Goal: Task Accomplishment & Management: Complete application form

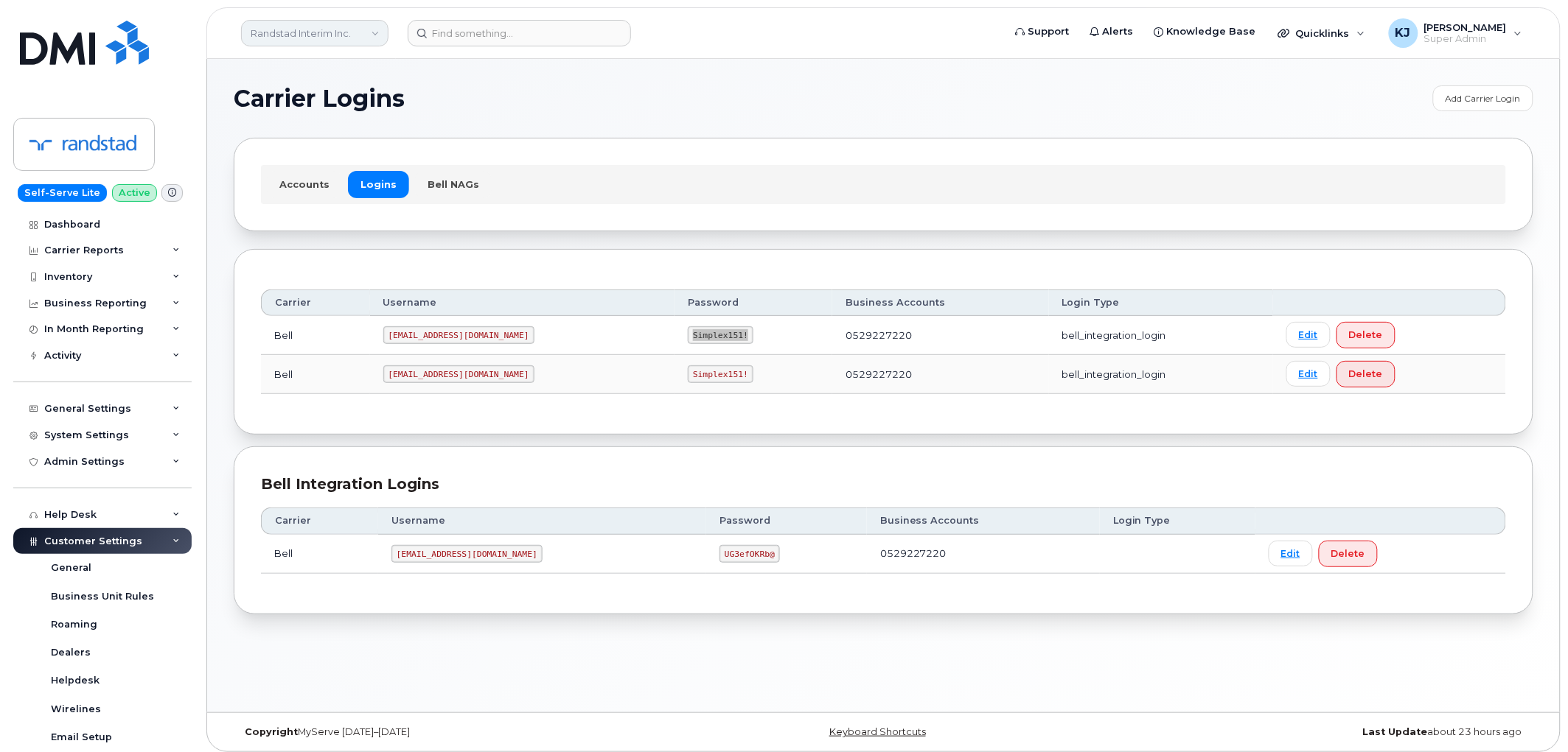
scroll to position [327, 0]
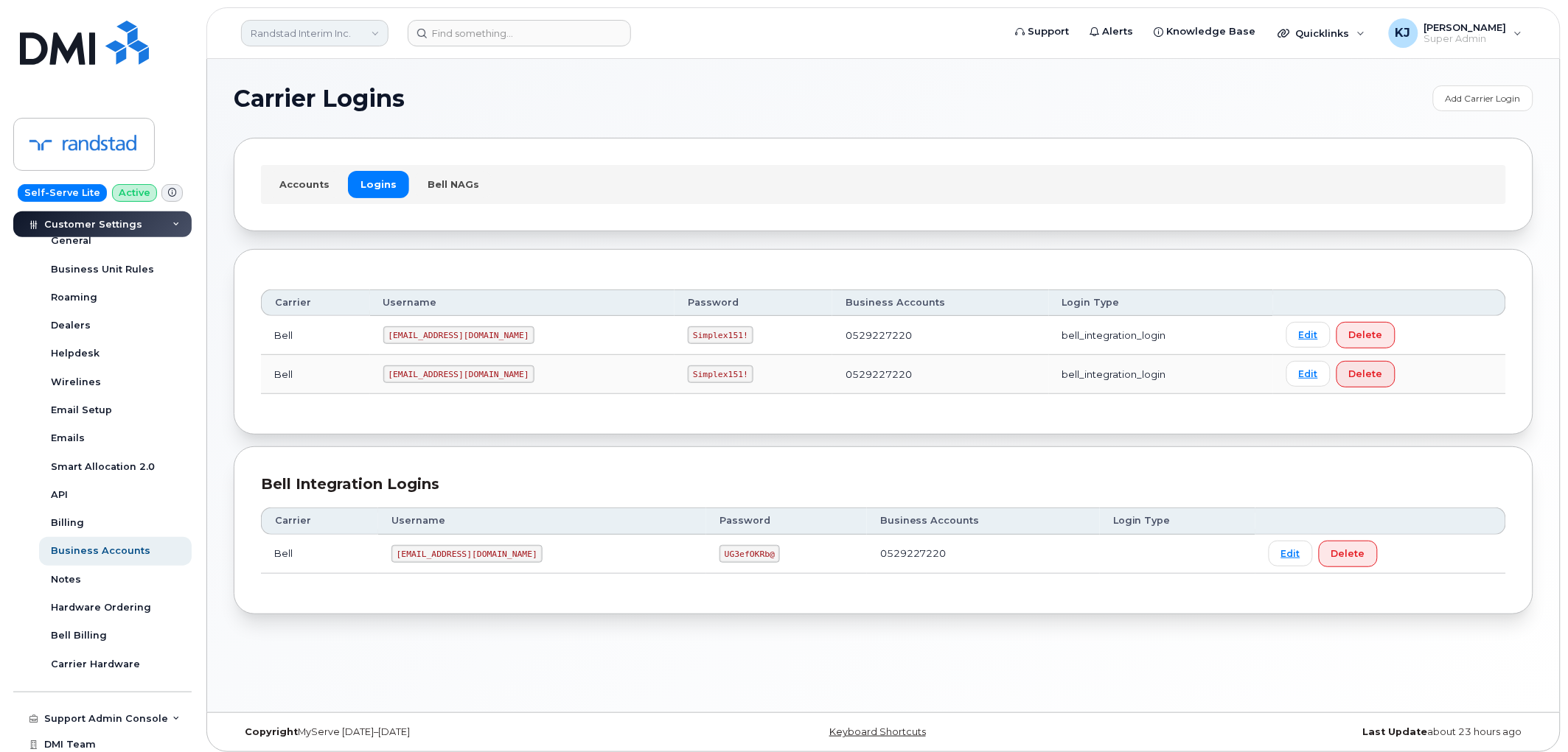
click at [282, 39] on link "Randstad Interim Inc." at bounding box center [315, 33] width 147 height 27
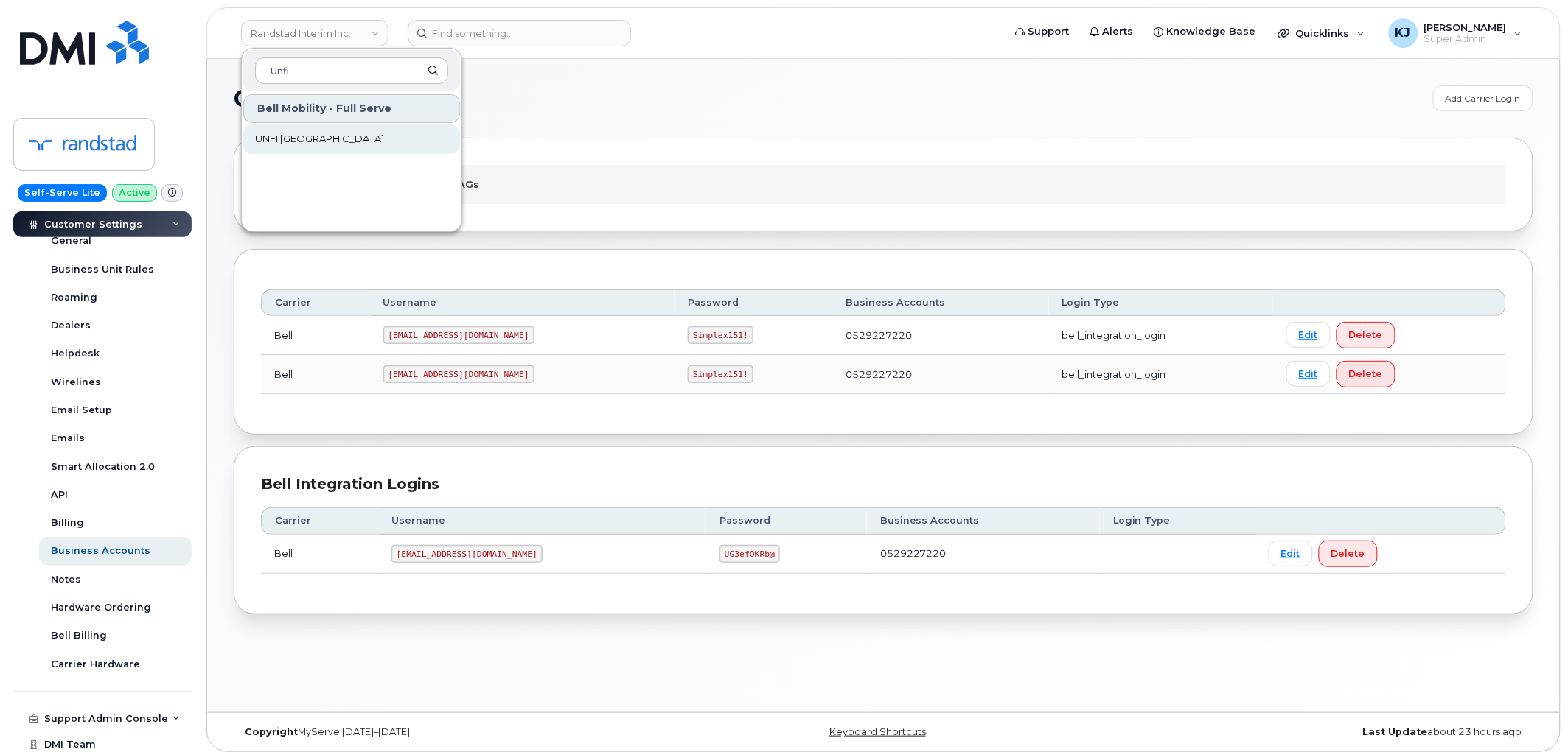
type input "Unfi"
click at [317, 141] on span "UNFI [GEOGRAPHIC_DATA]" at bounding box center [319, 139] width 129 height 14
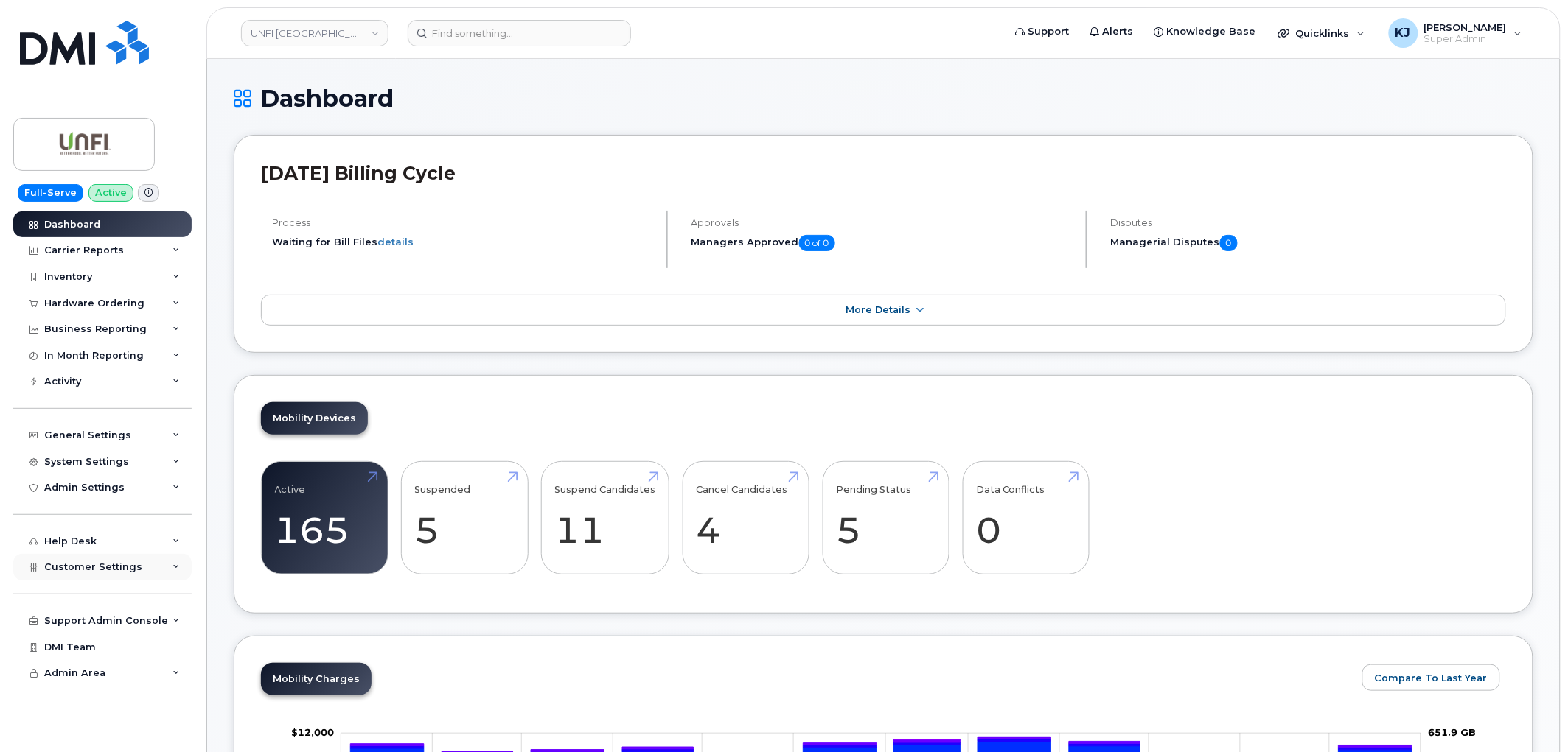
click at [117, 573] on div "Customer Settings" at bounding box center [102, 567] width 179 height 27
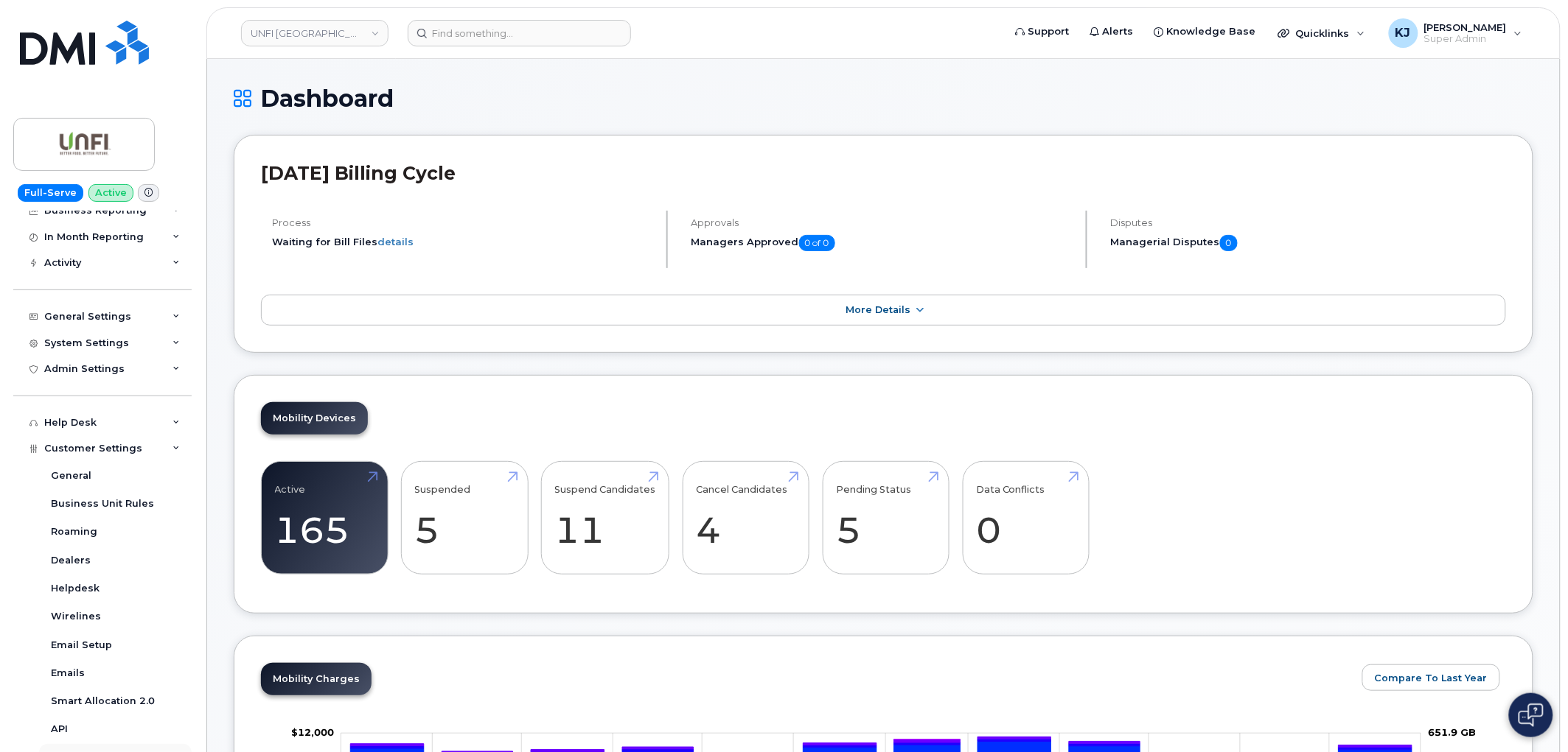
scroll to position [384, 0]
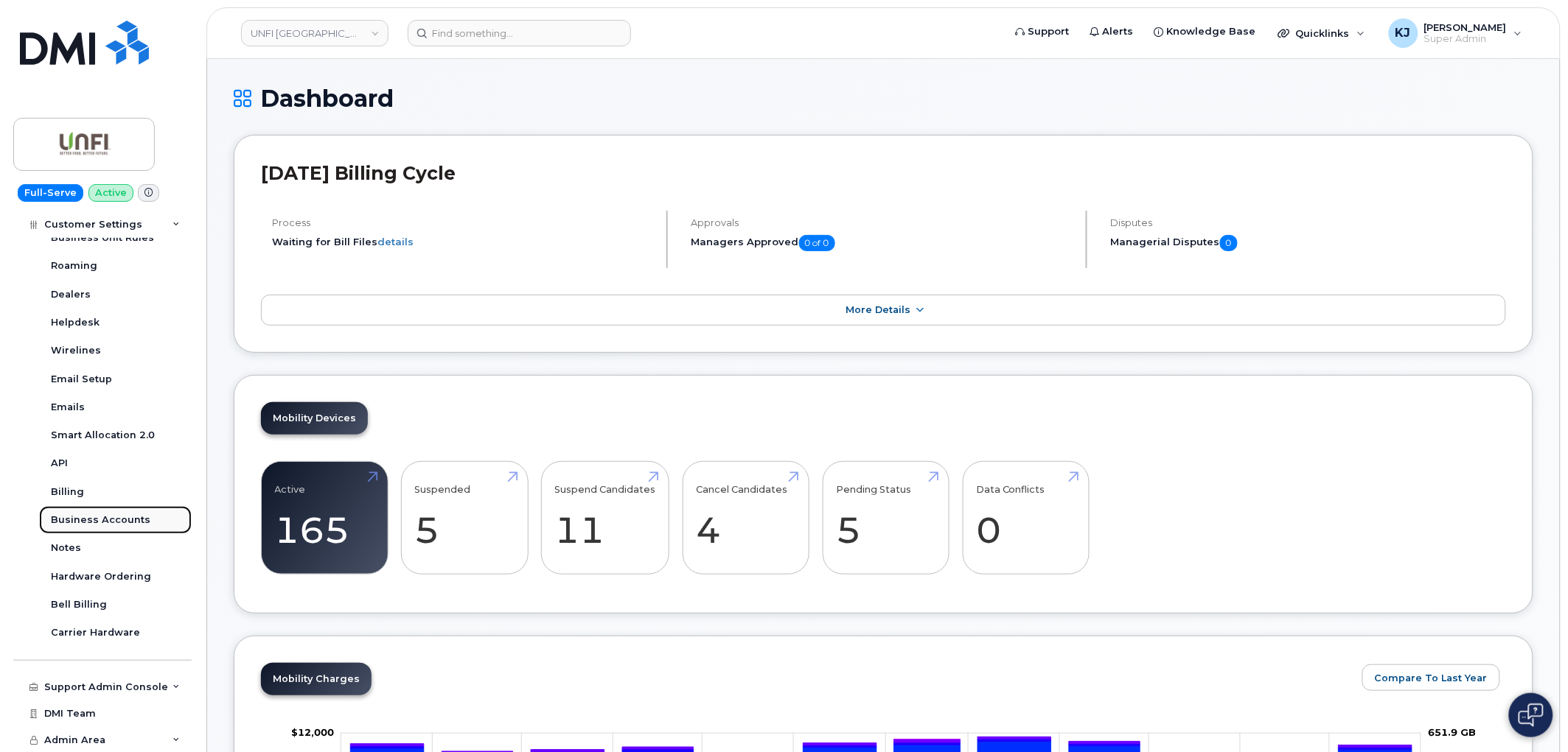
click at [113, 519] on div "Business Accounts" at bounding box center [101, 520] width 100 height 13
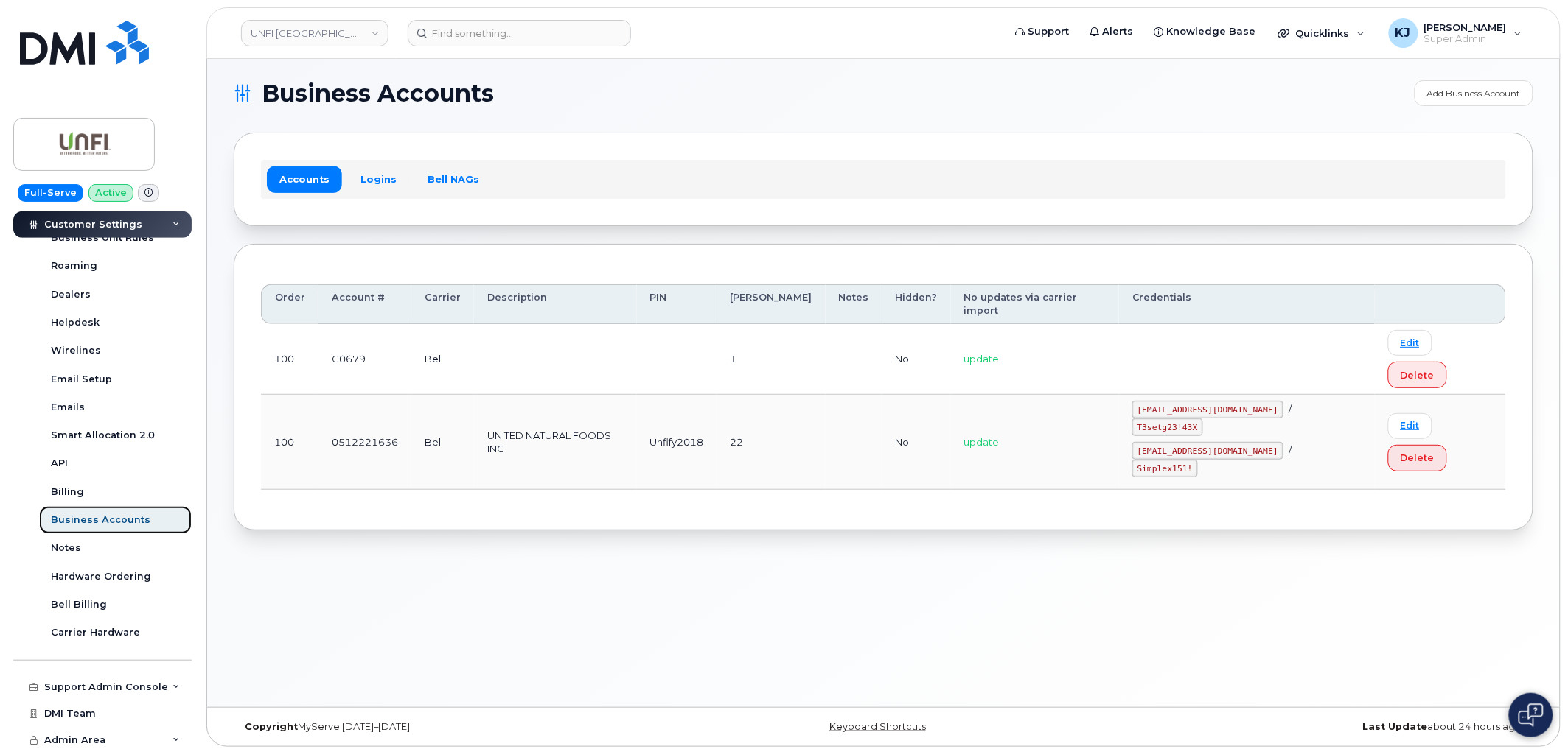
scroll to position [7, 0]
click at [379, 174] on link "Logins" at bounding box center [378, 176] width 61 height 27
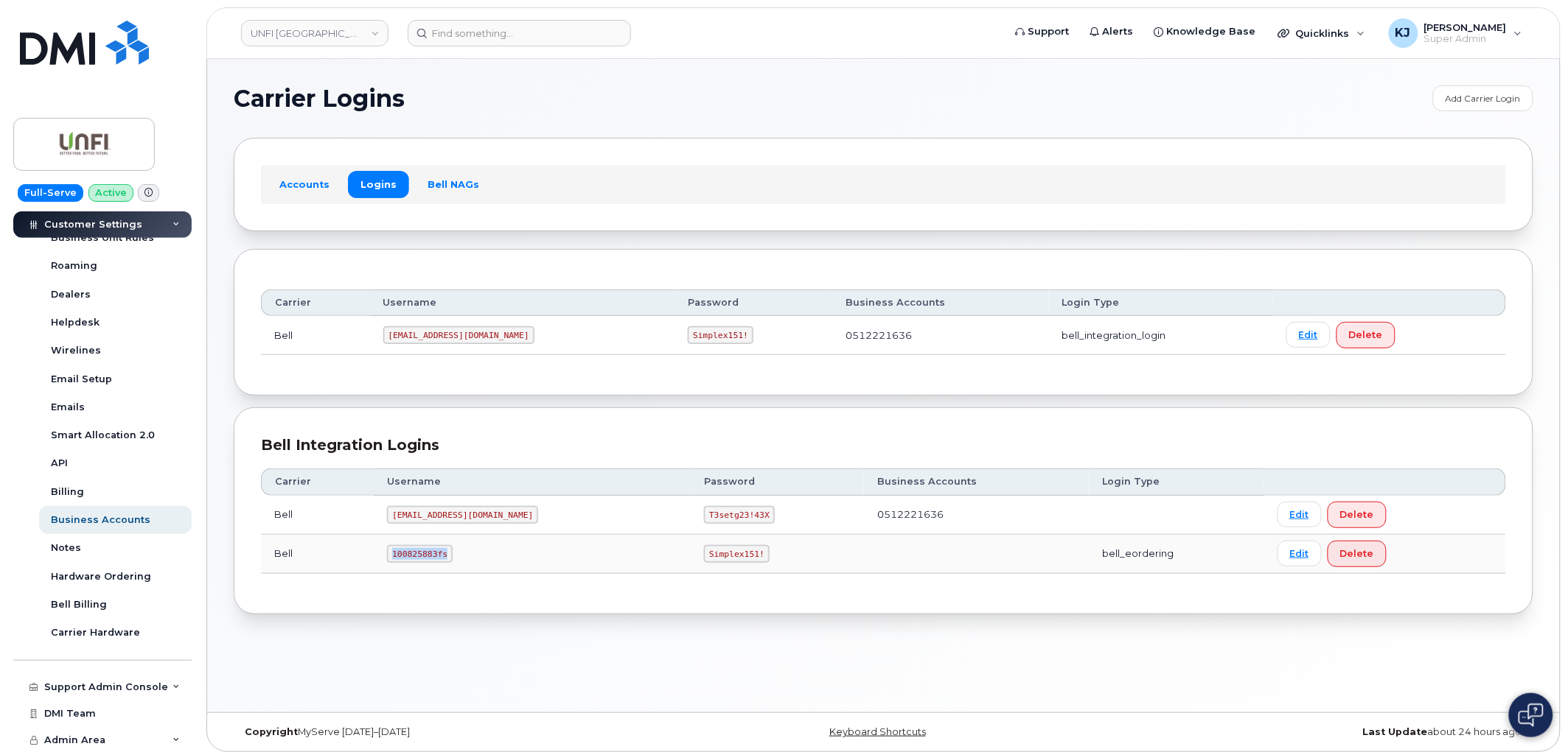
drag, startPoint x: 402, startPoint y: 556, endPoint x: 458, endPoint y: 557, distance: 56.0
click at [453, 557] on code "100825883fs" at bounding box center [420, 554] width 66 height 18
copy code "100825883fs"
drag, startPoint x: 623, startPoint y: 550, endPoint x: 673, endPoint y: 555, distance: 50.2
click at [704, 555] on code "Simplex151!" at bounding box center [737, 554] width 66 height 18
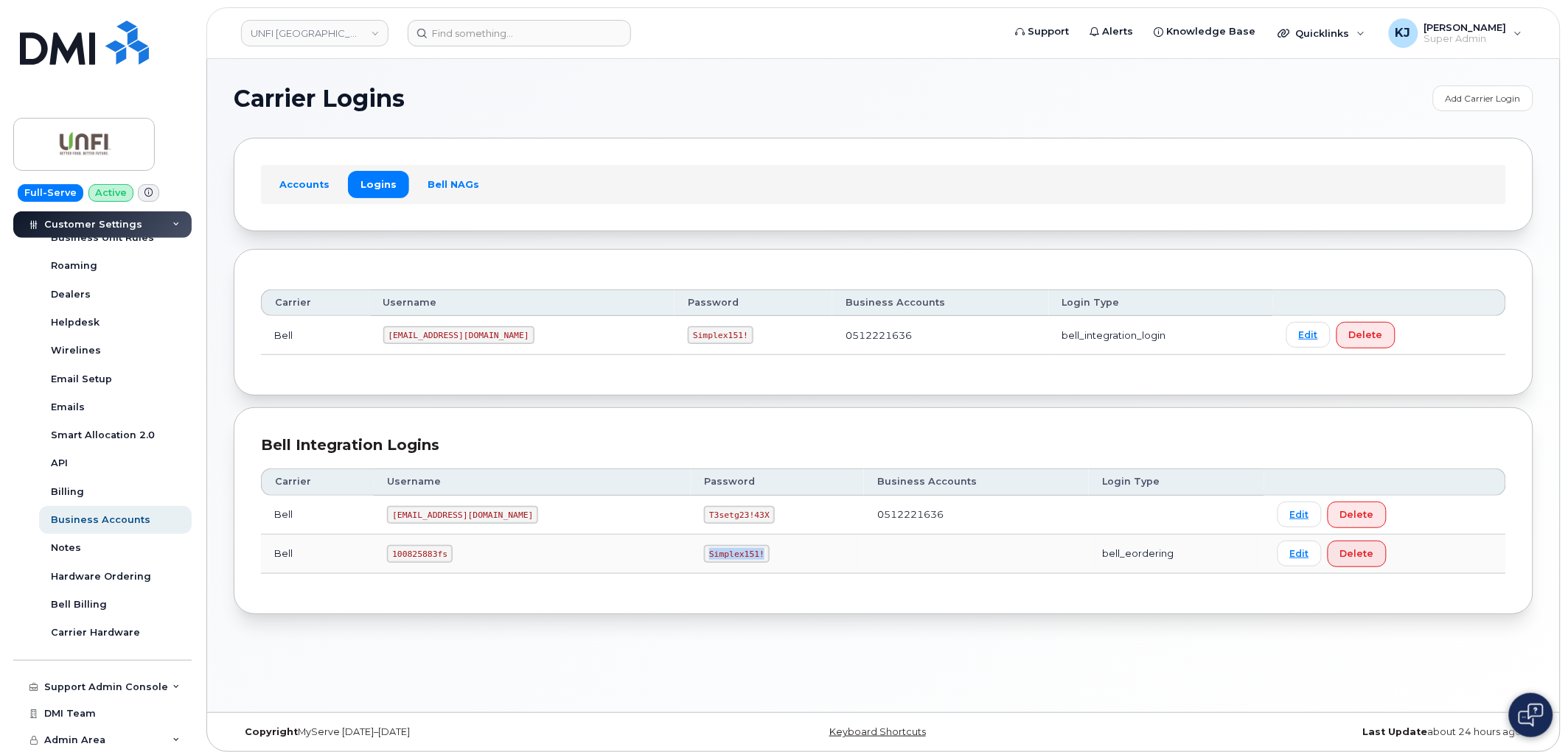
copy code "Simplex151!"
drag, startPoint x: 401, startPoint y: 550, endPoint x: 453, endPoint y: 556, distance: 52.3
click at [453, 556] on code "100825883fs" at bounding box center [420, 554] width 66 height 18
copy code "100825883fs"
drag, startPoint x: 621, startPoint y: 553, endPoint x: 671, endPoint y: 556, distance: 50.1
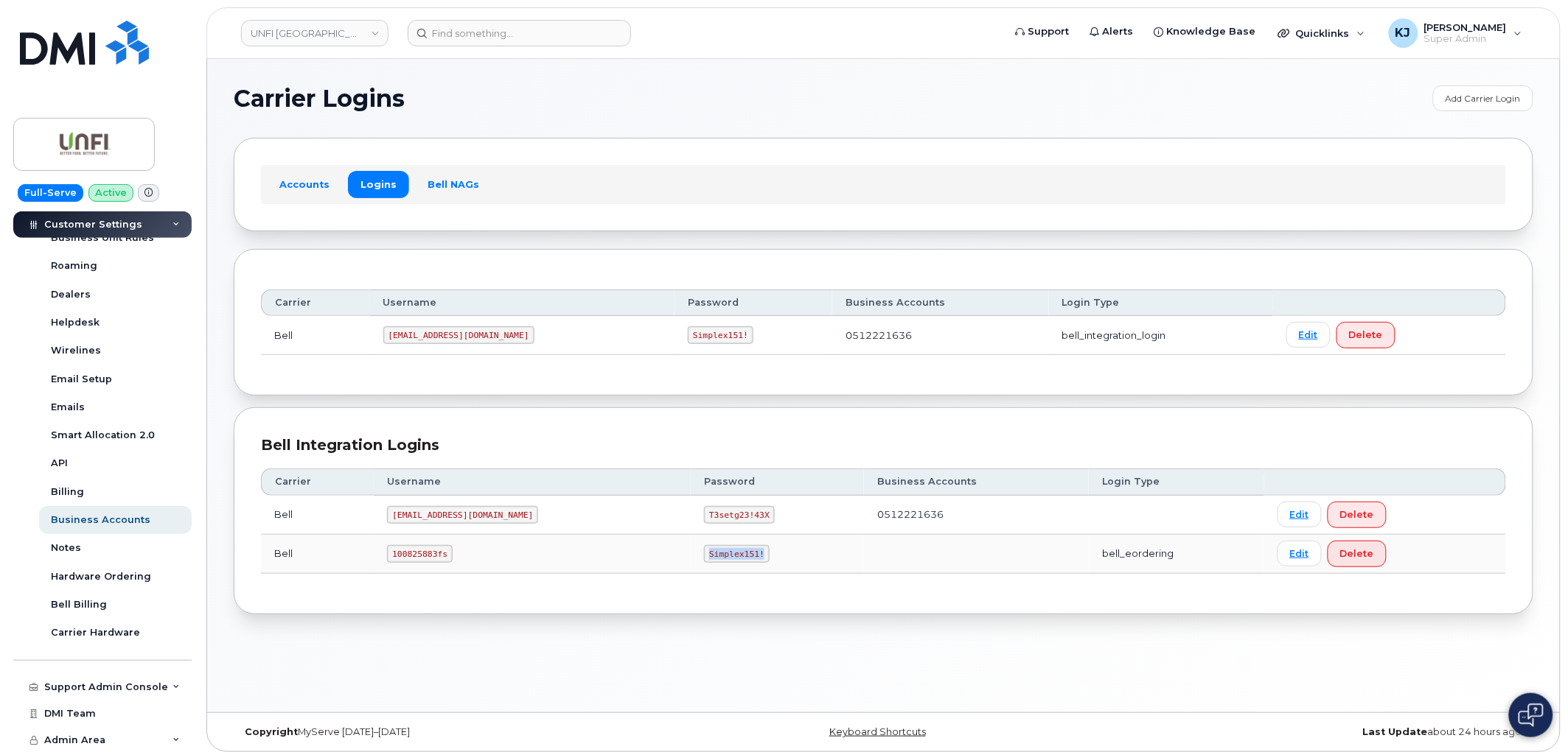
click at [704, 556] on code "Simplex151!" at bounding box center [737, 554] width 66 height 18
copy code "Simplex151!"
click at [475, 27] on input at bounding box center [520, 33] width 224 height 27
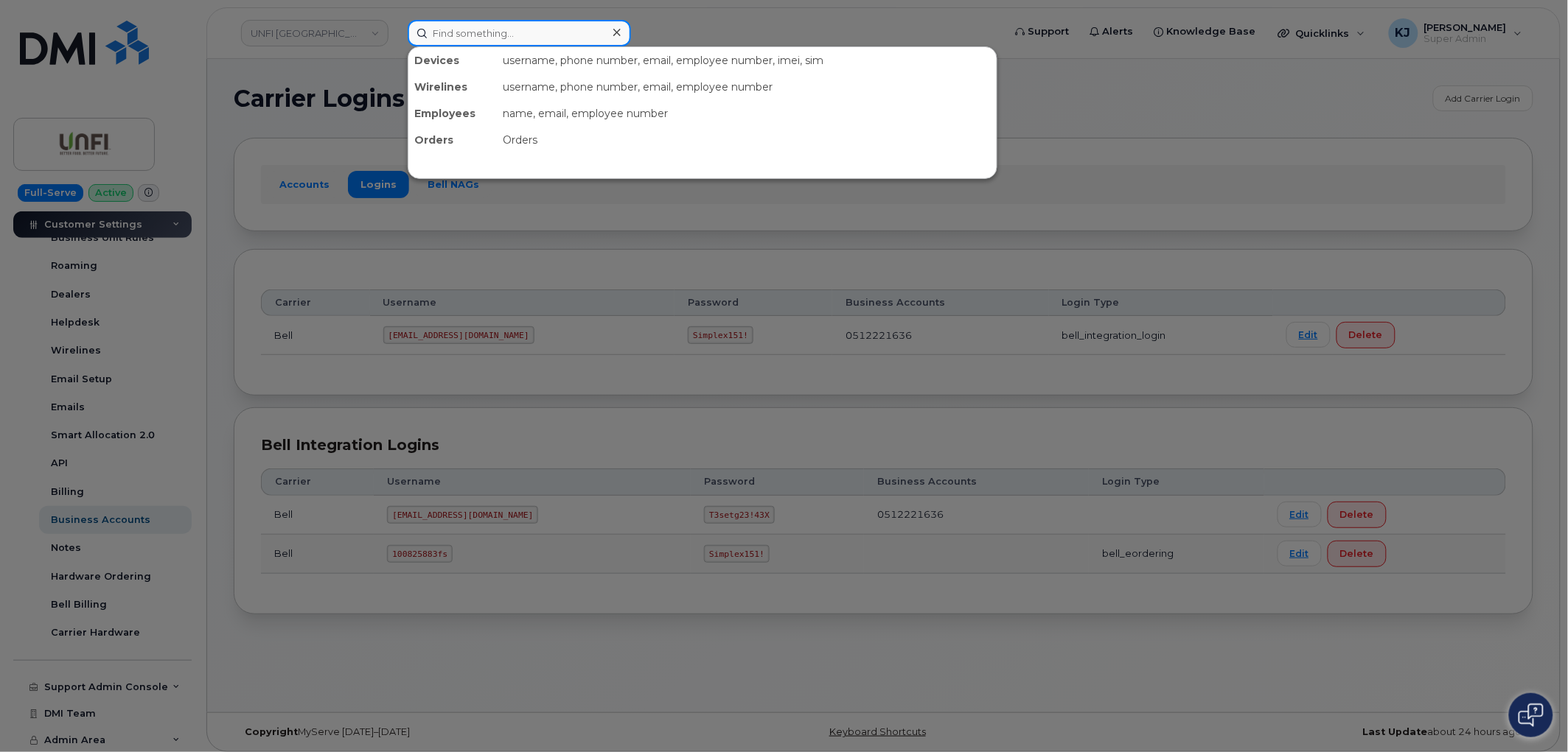
paste input "297664"
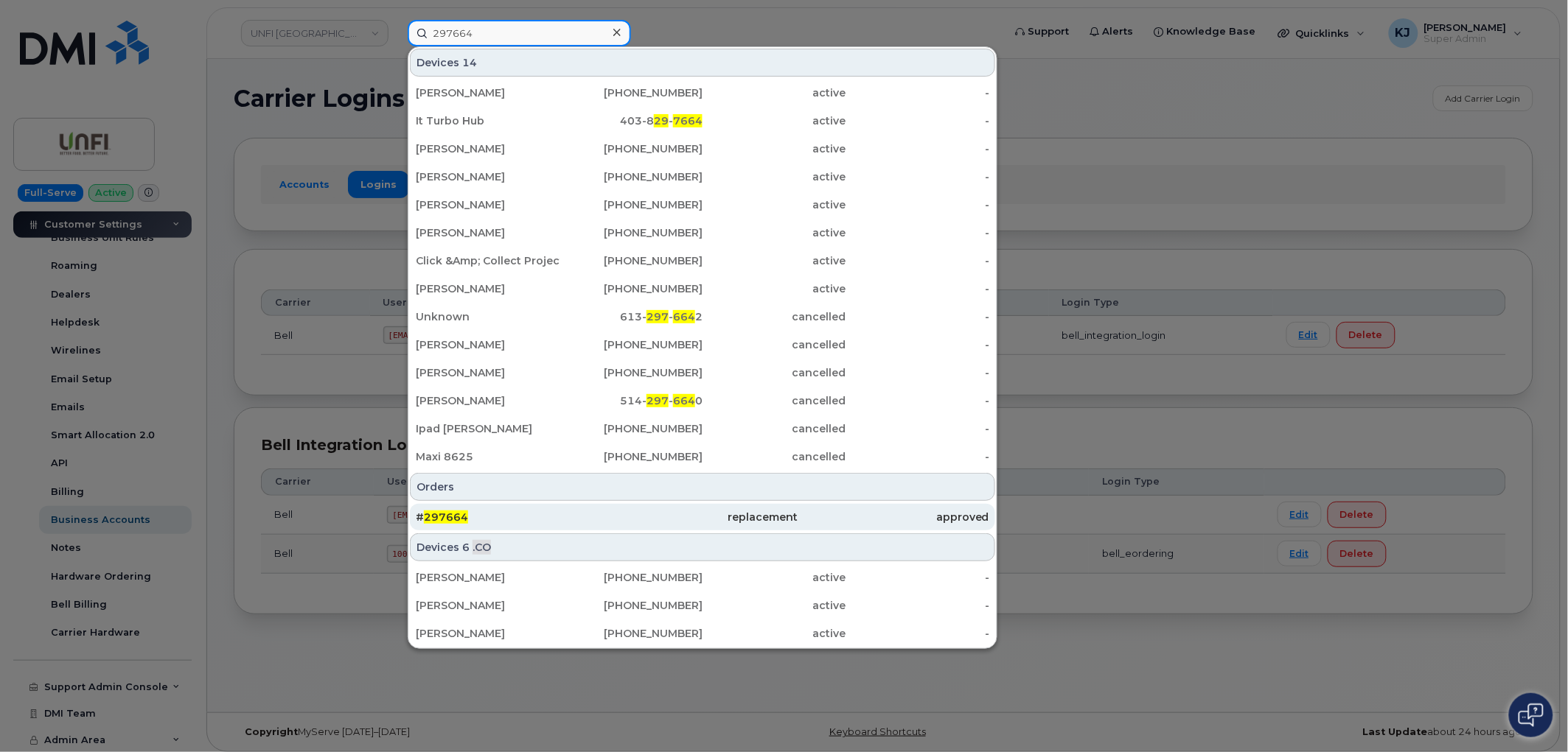
type input "297664"
click at [607, 524] on div "# 297664" at bounding box center [702, 517] width 191 height 27
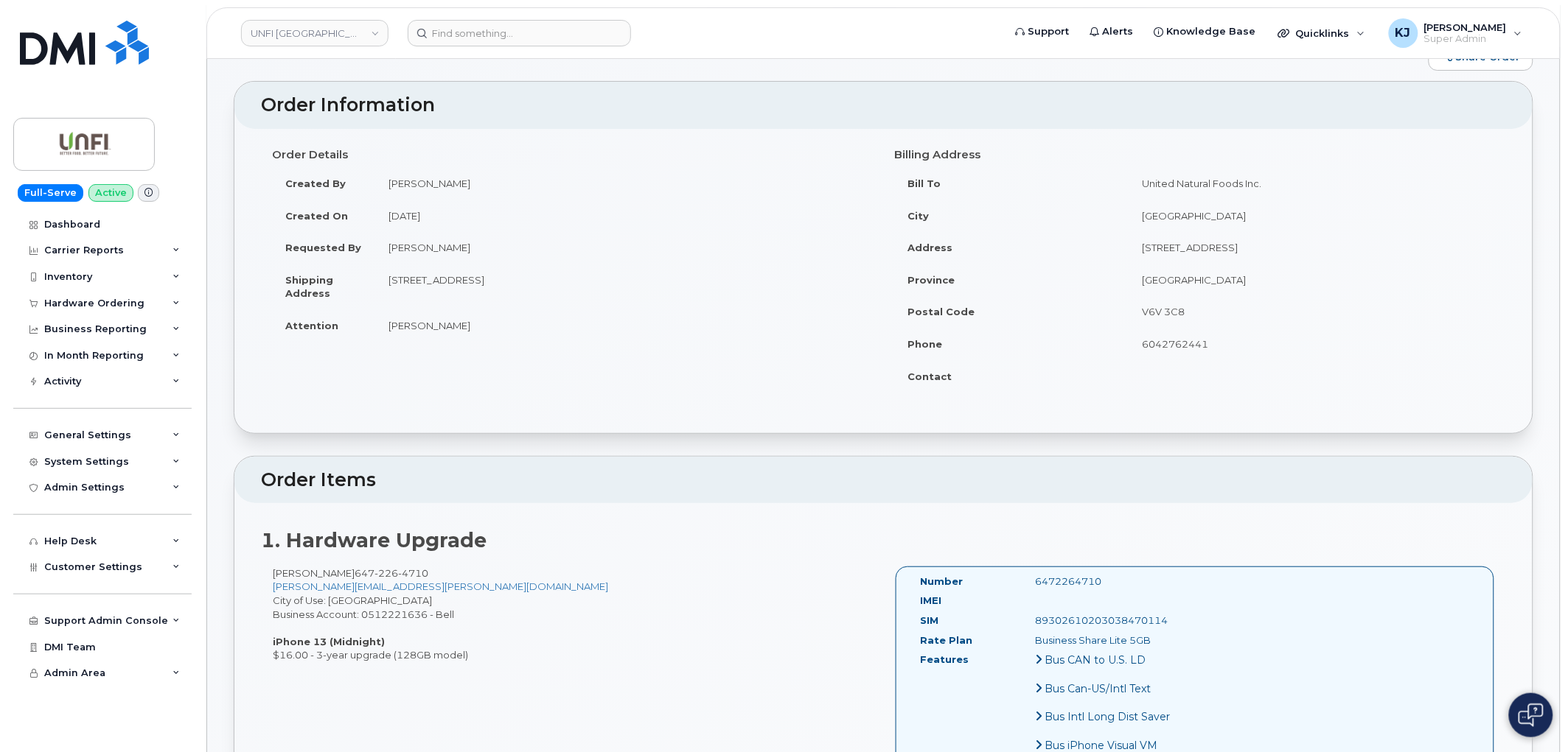
scroll to position [82, 0]
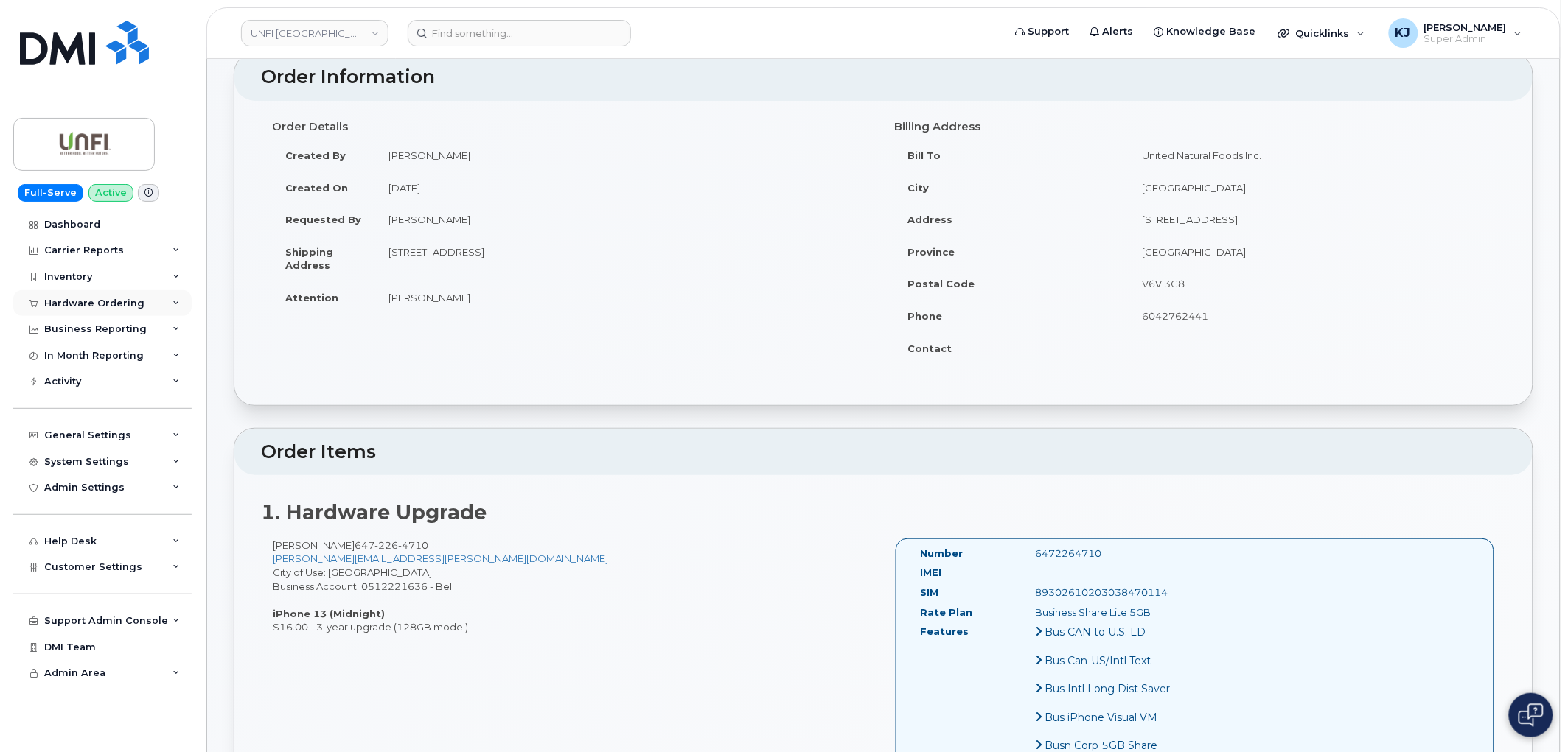
click at [153, 307] on div "Hardware Ordering" at bounding box center [102, 303] width 179 height 27
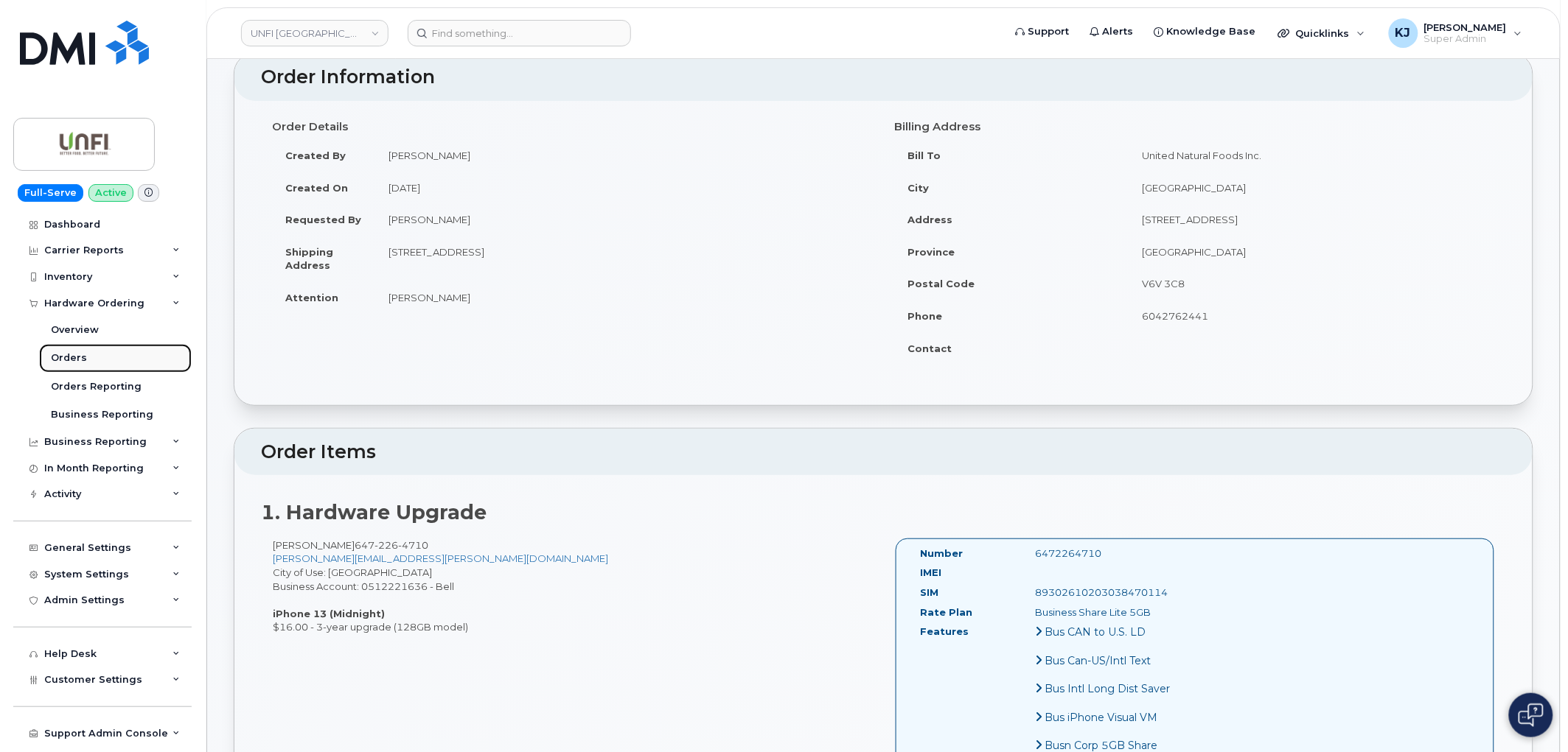
click at [94, 358] on link "Orders" at bounding box center [116, 358] width 153 height 28
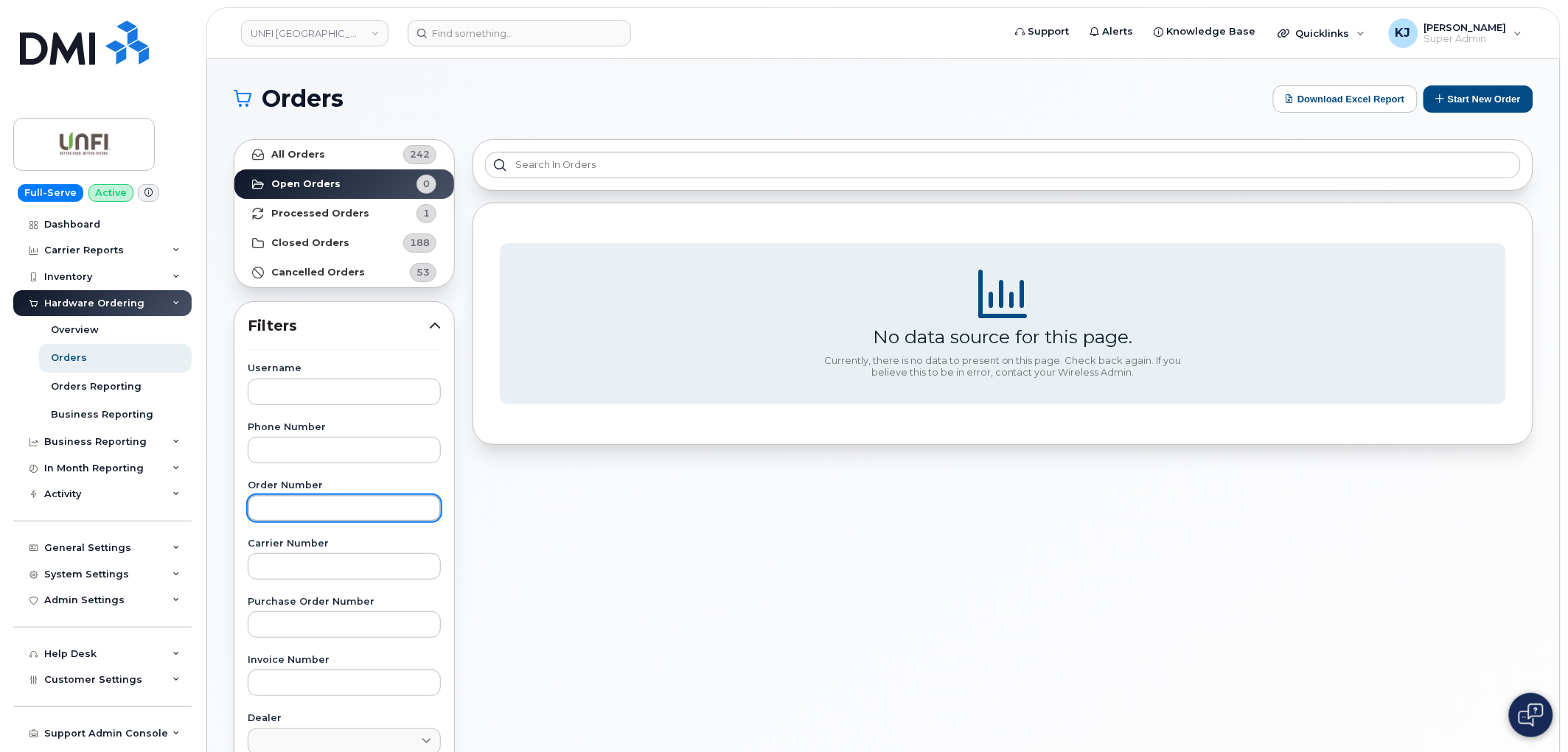
click at [315, 498] on input "text" at bounding box center [344, 508] width 193 height 27
paste input "297664"
type input "297664"
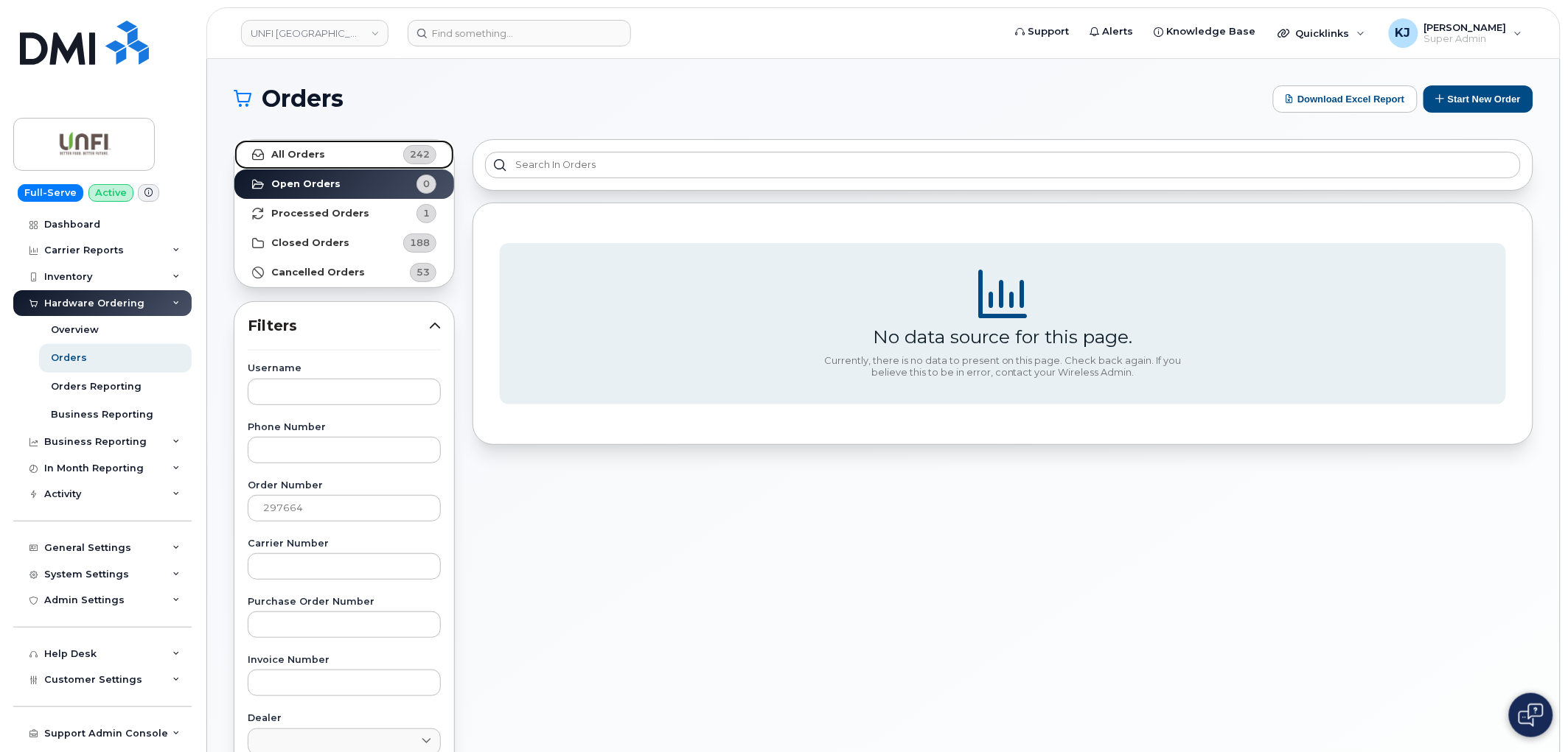
click at [355, 150] on link "All Orders 242" at bounding box center [344, 154] width 220 height 30
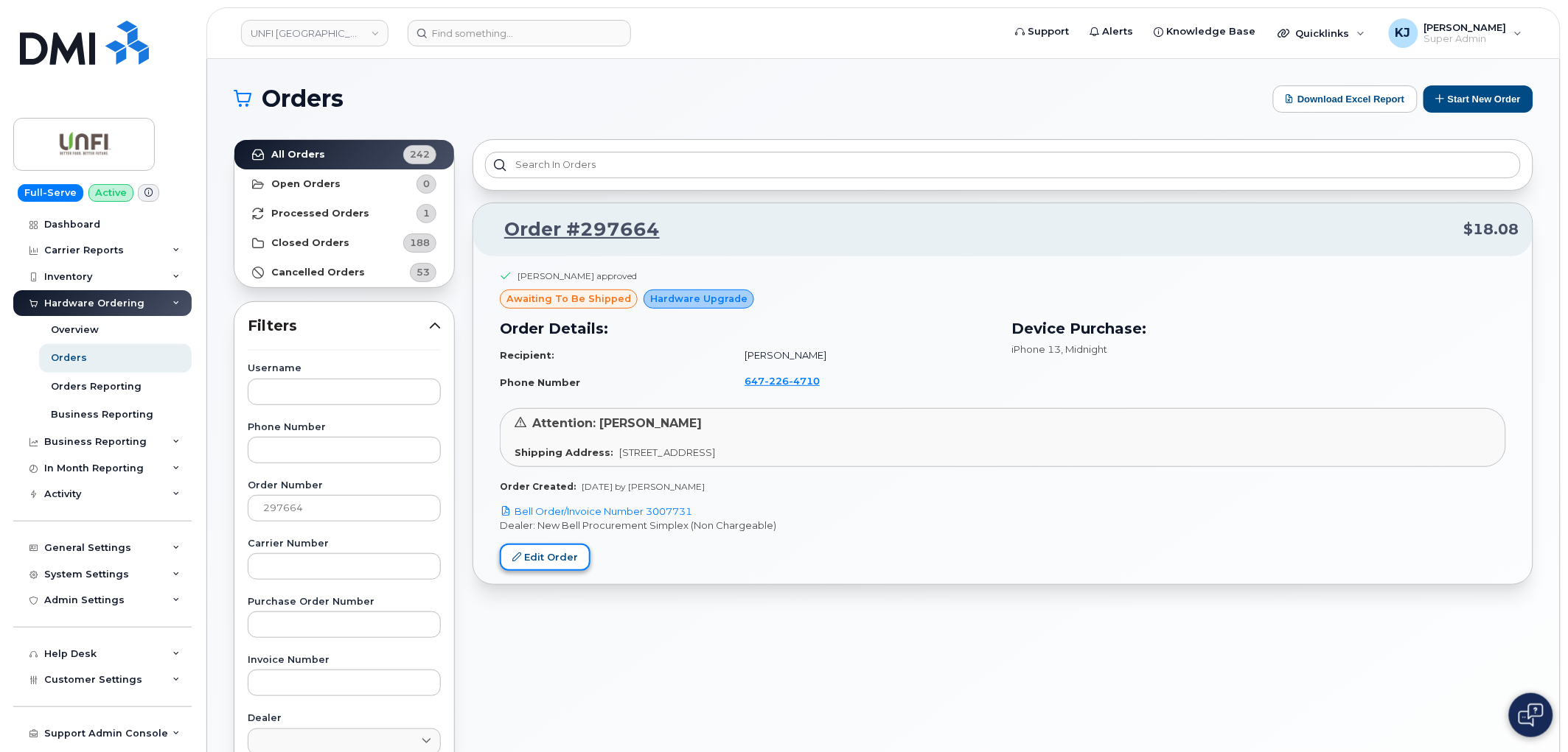
click at [549, 561] on link "Edit Order" at bounding box center [545, 557] width 91 height 27
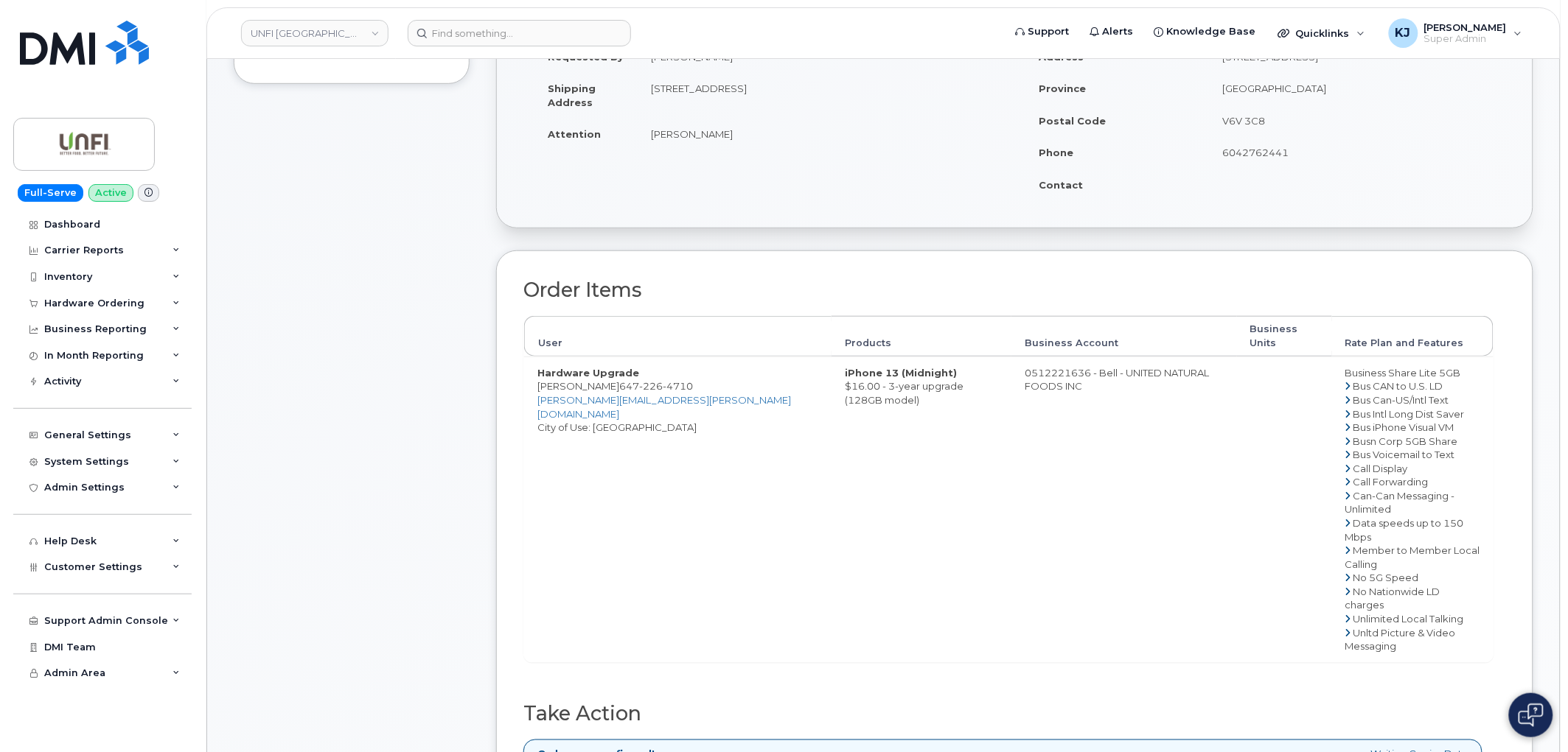
scroll to position [491, 0]
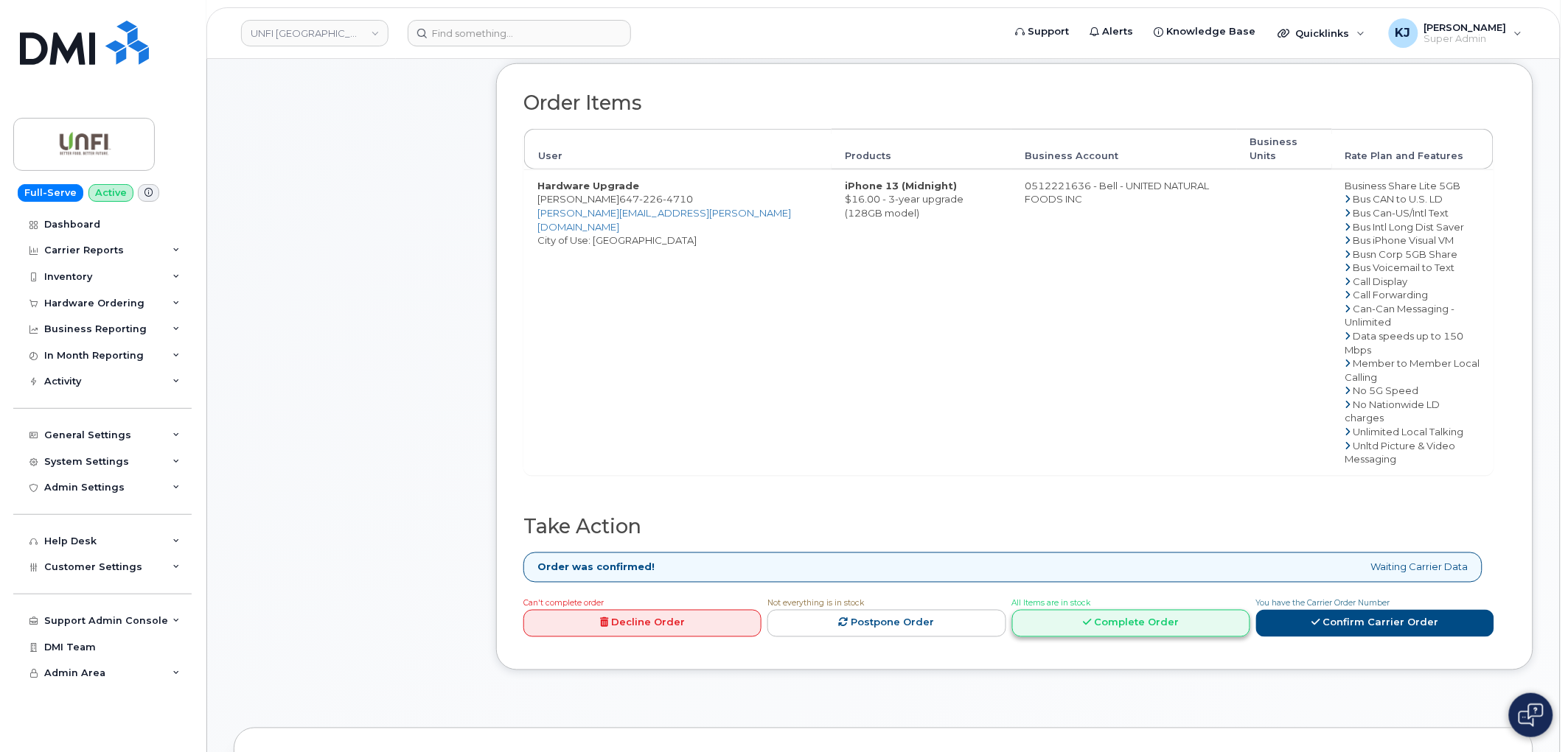
click at [1137, 610] on link "Complete Order" at bounding box center [1131, 624] width 238 height 27
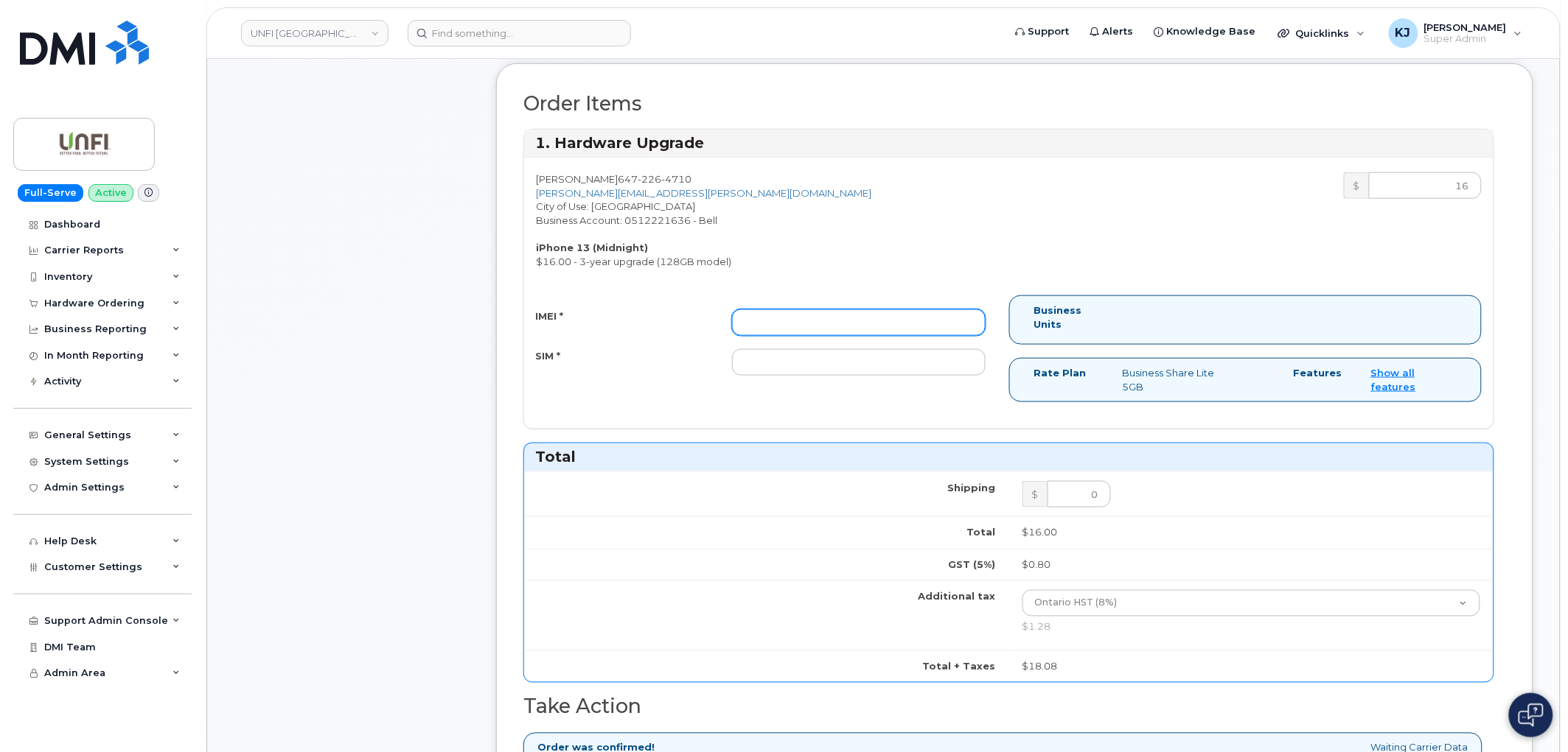
click at [811, 321] on input "IMEI *" at bounding box center [858, 323] width 253 height 27
paste input "358719248188883"
type input "358719248188883"
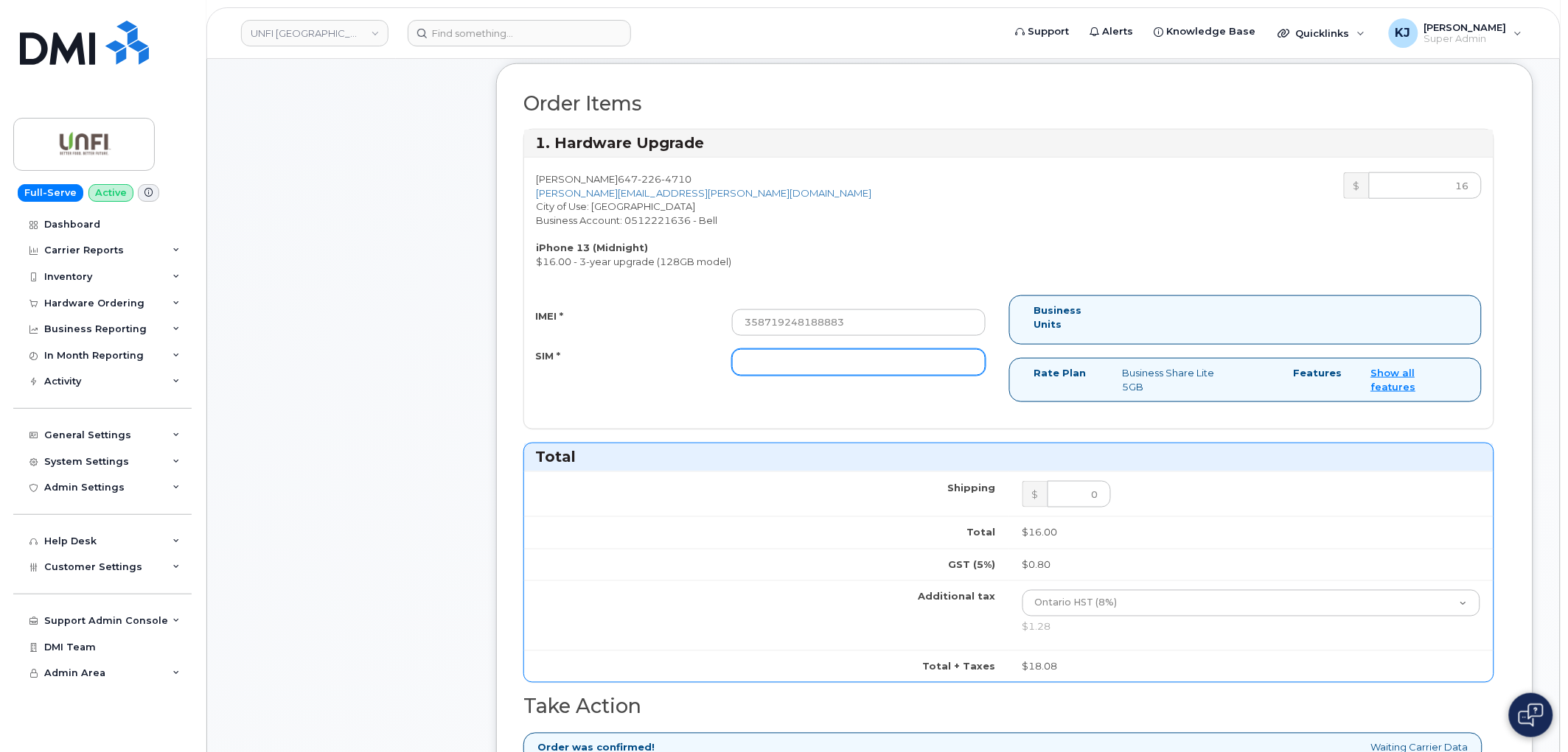
click at [791, 360] on input "SIM *" at bounding box center [858, 362] width 253 height 27
paste input "89302610207725517780"
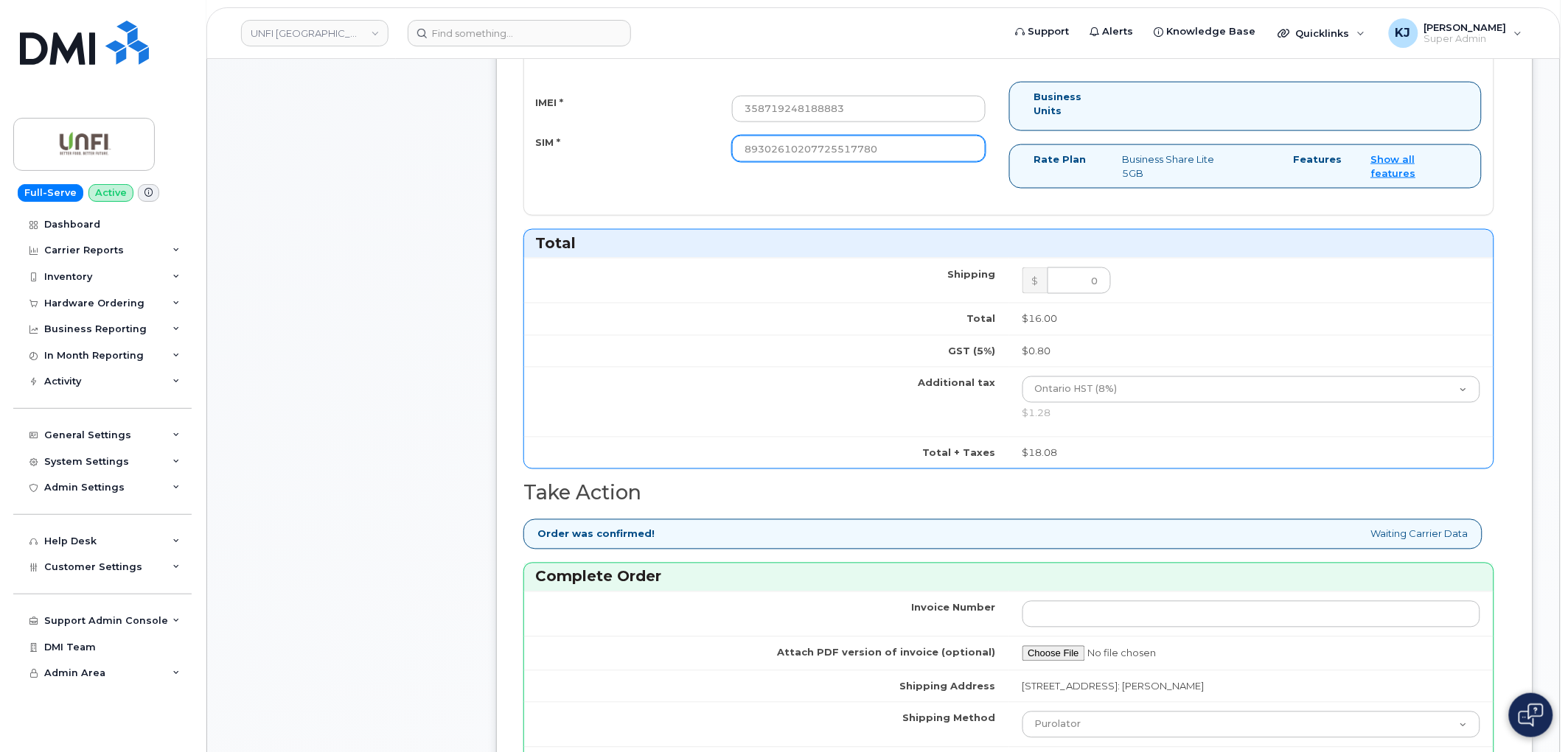
scroll to position [982, 0]
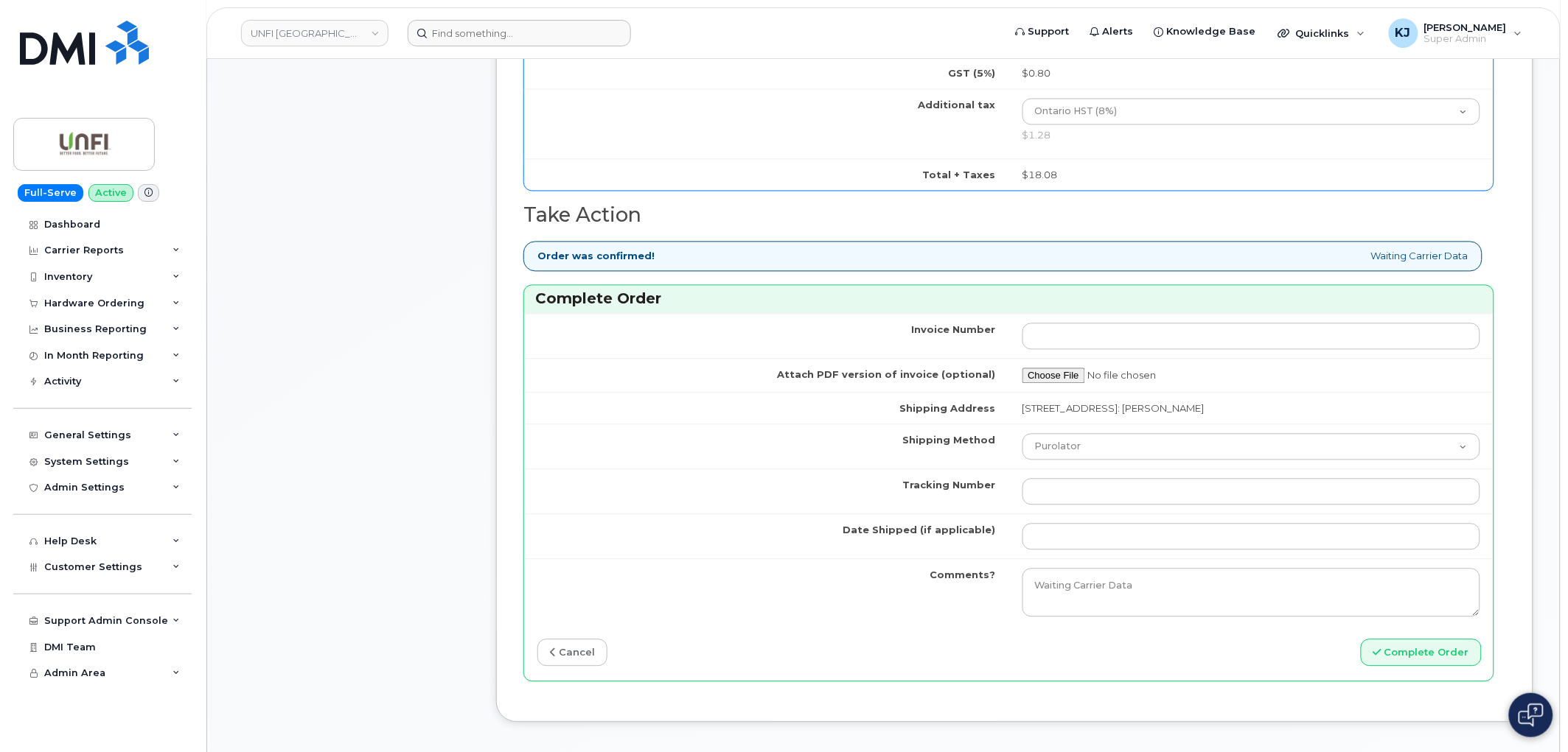
type input "89302610207725517780"
click at [1066, 490] on input "Tracking Number" at bounding box center [1252, 491] width 459 height 27
paste input "520024666684"
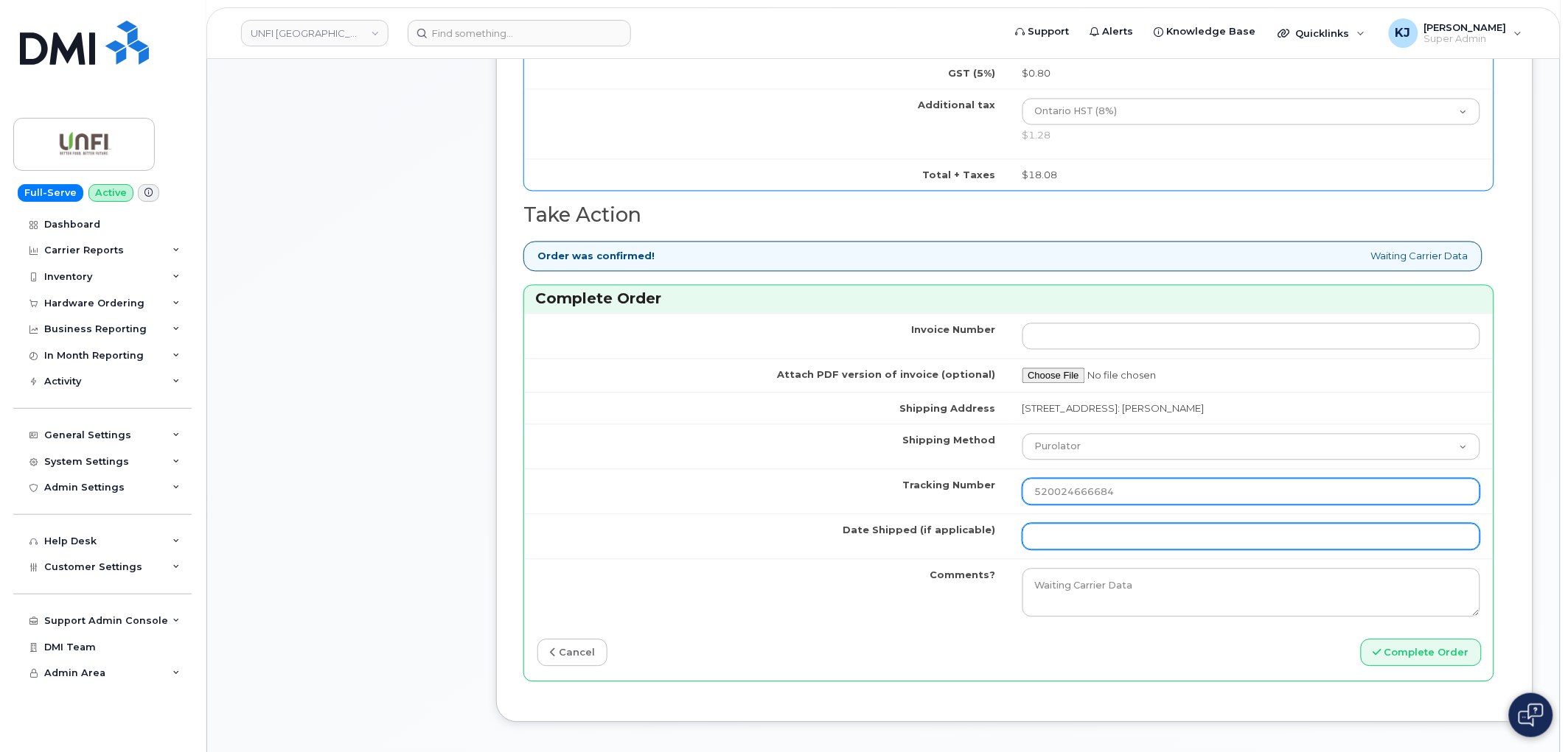
type input "520024666684"
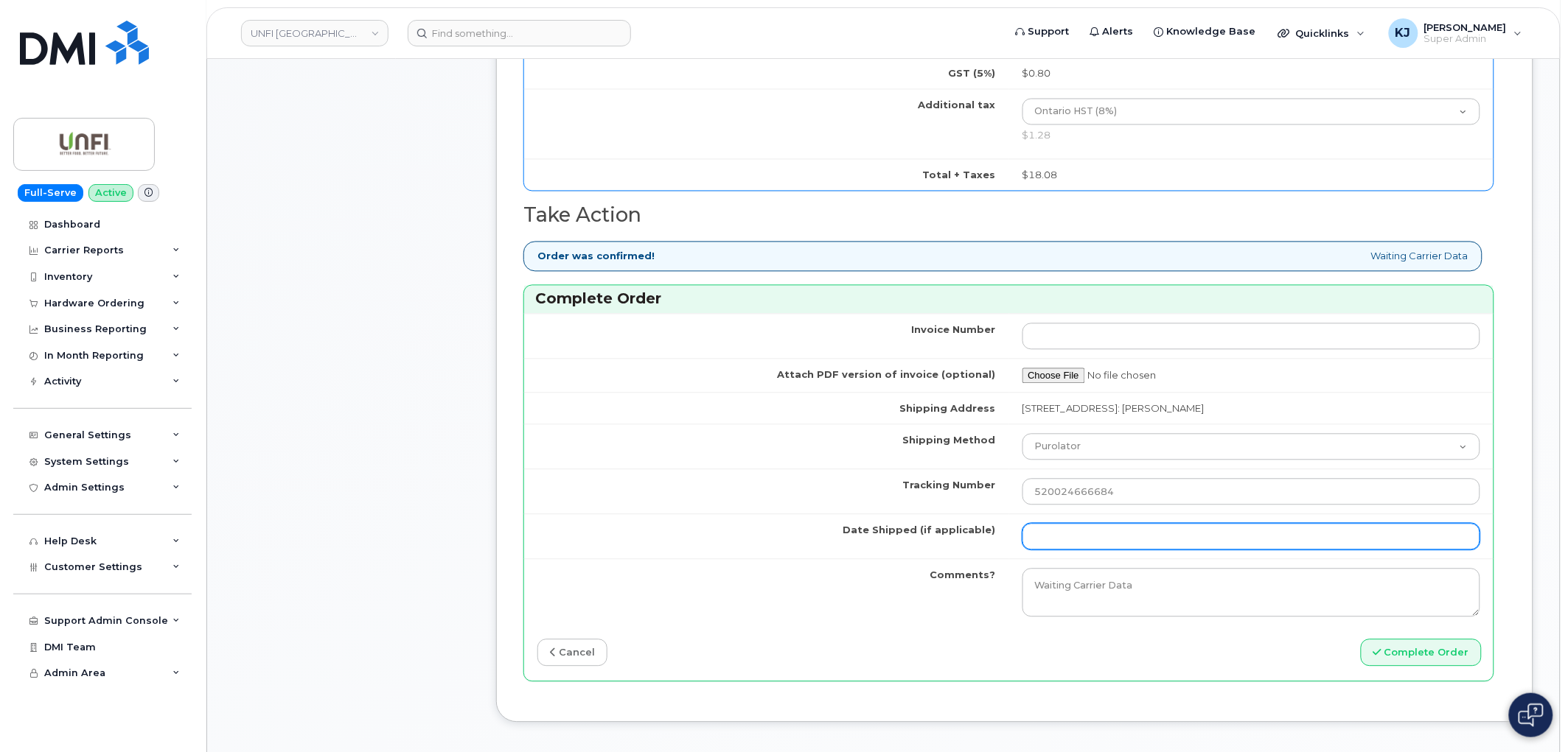
click at [1077, 528] on input "Date Shipped (if applicable)" at bounding box center [1252, 536] width 459 height 27
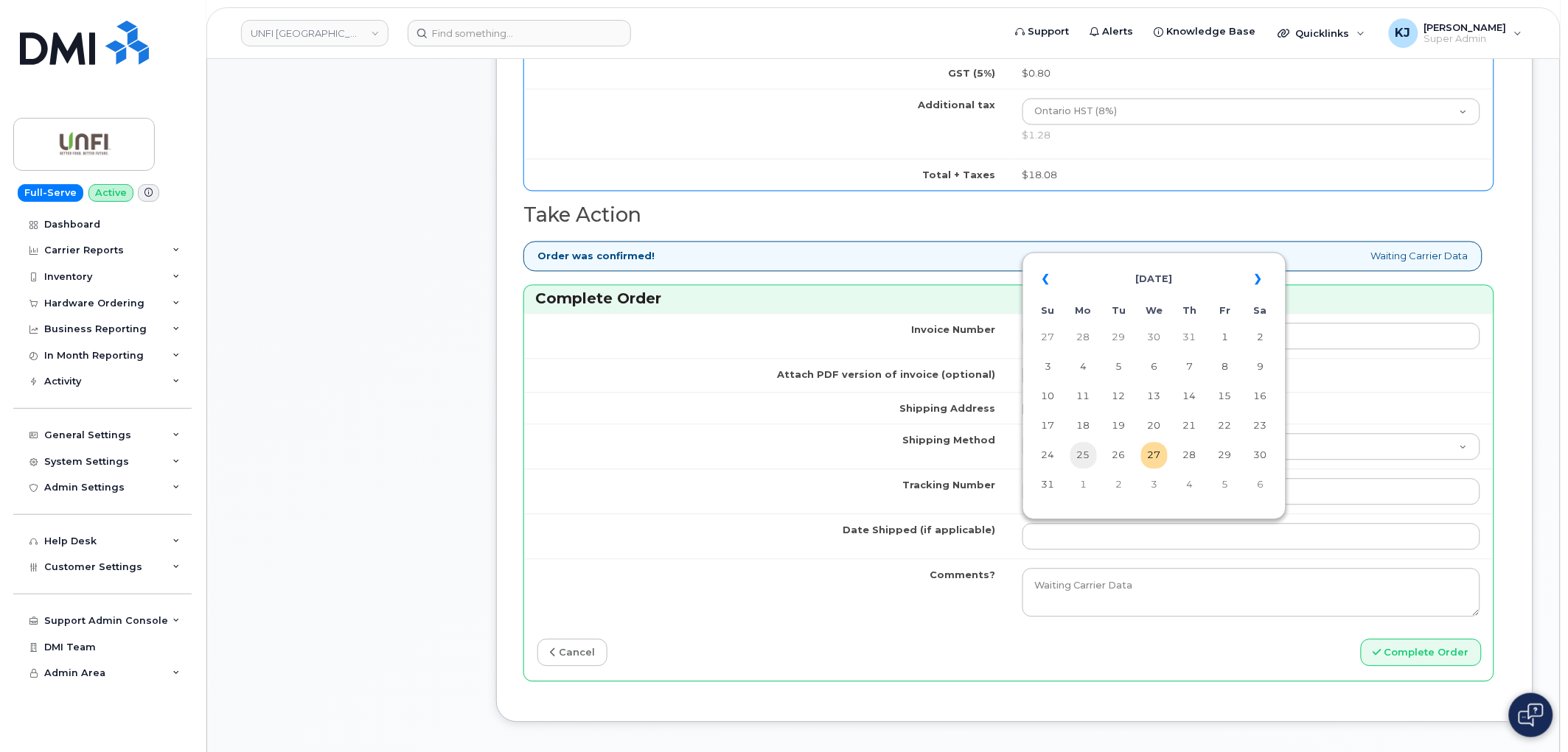
click at [1084, 458] on td "25" at bounding box center [1083, 456] width 27 height 27
type input "[DATE]"
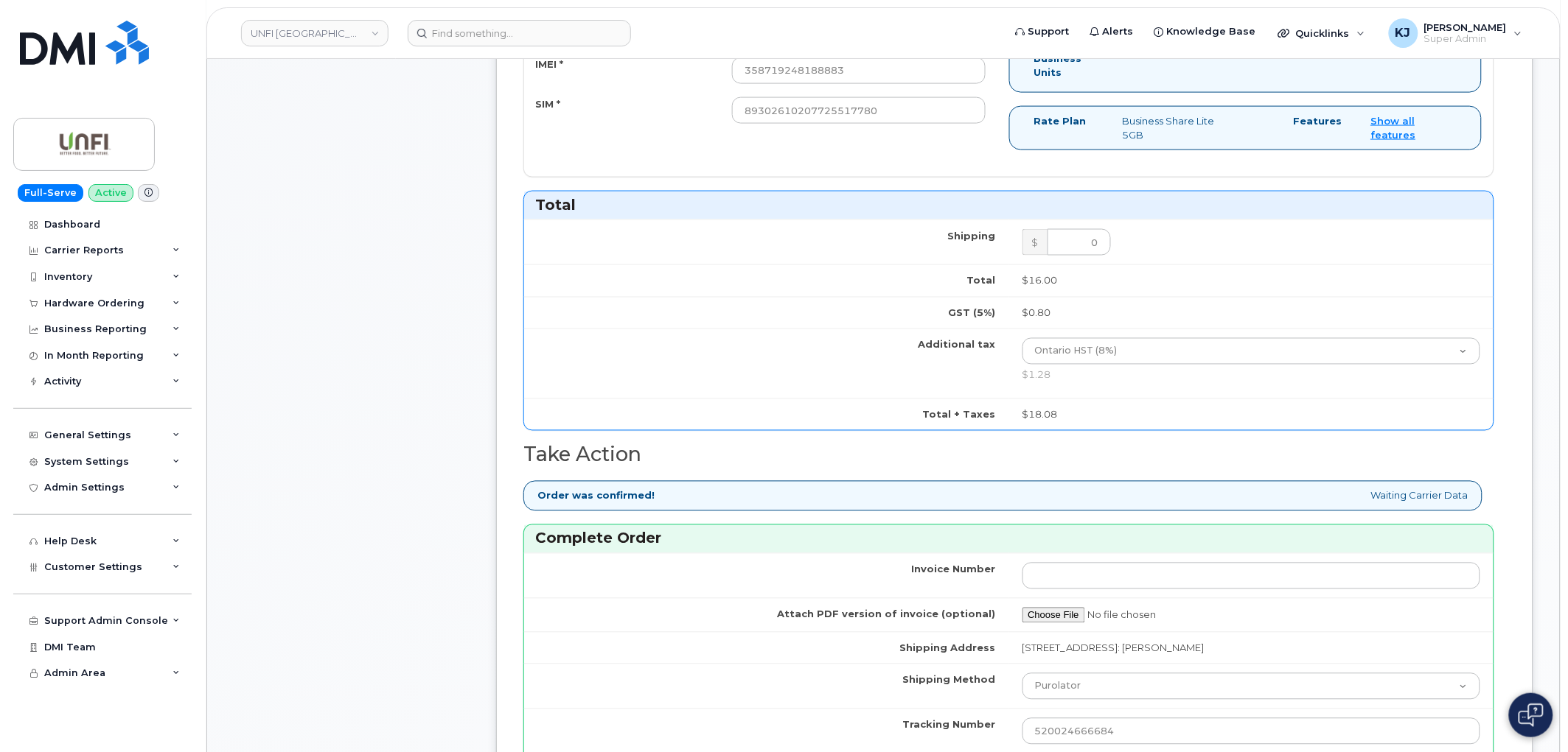
scroll to position [1064, 0]
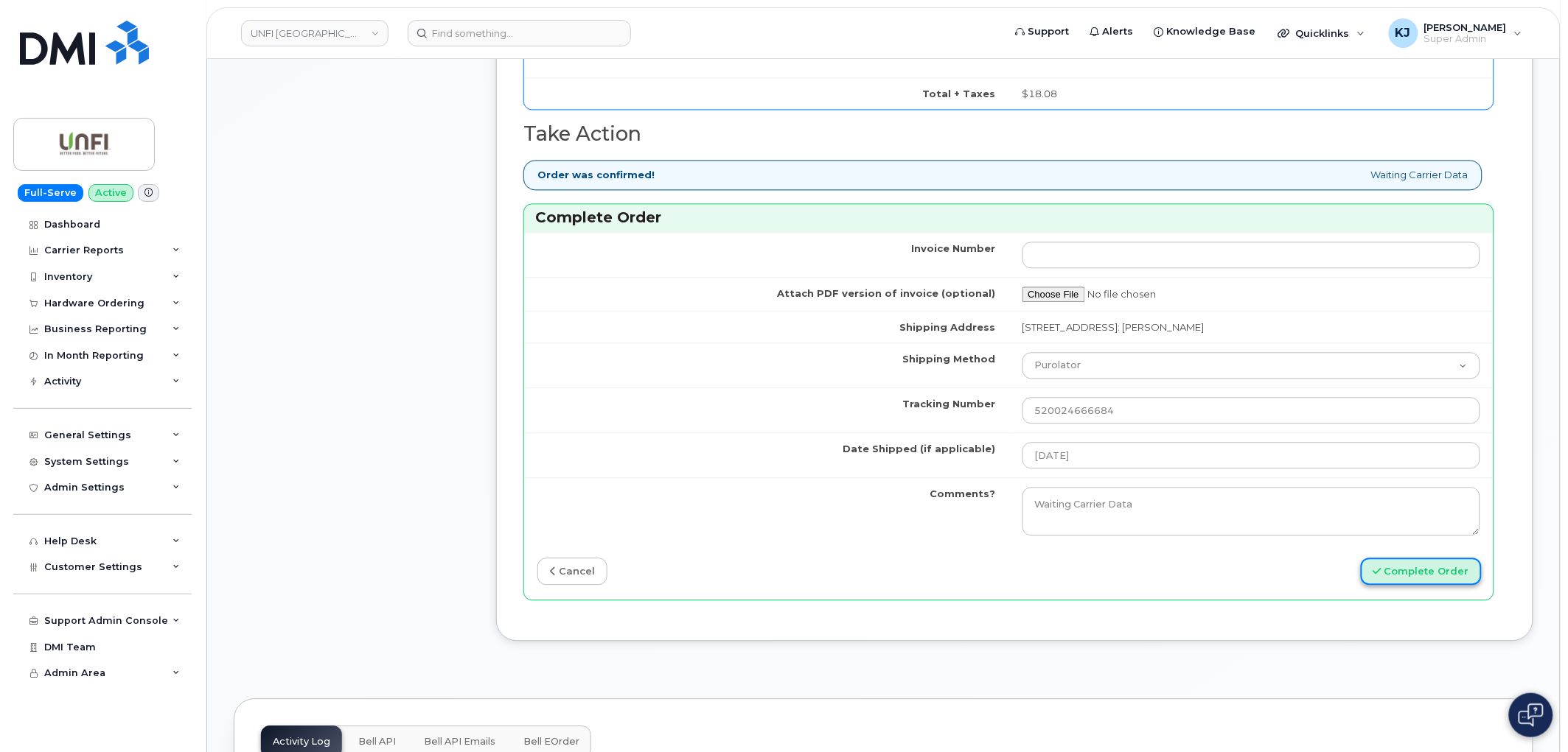
click at [1403, 580] on button "Complete Order" at bounding box center [1421, 572] width 121 height 27
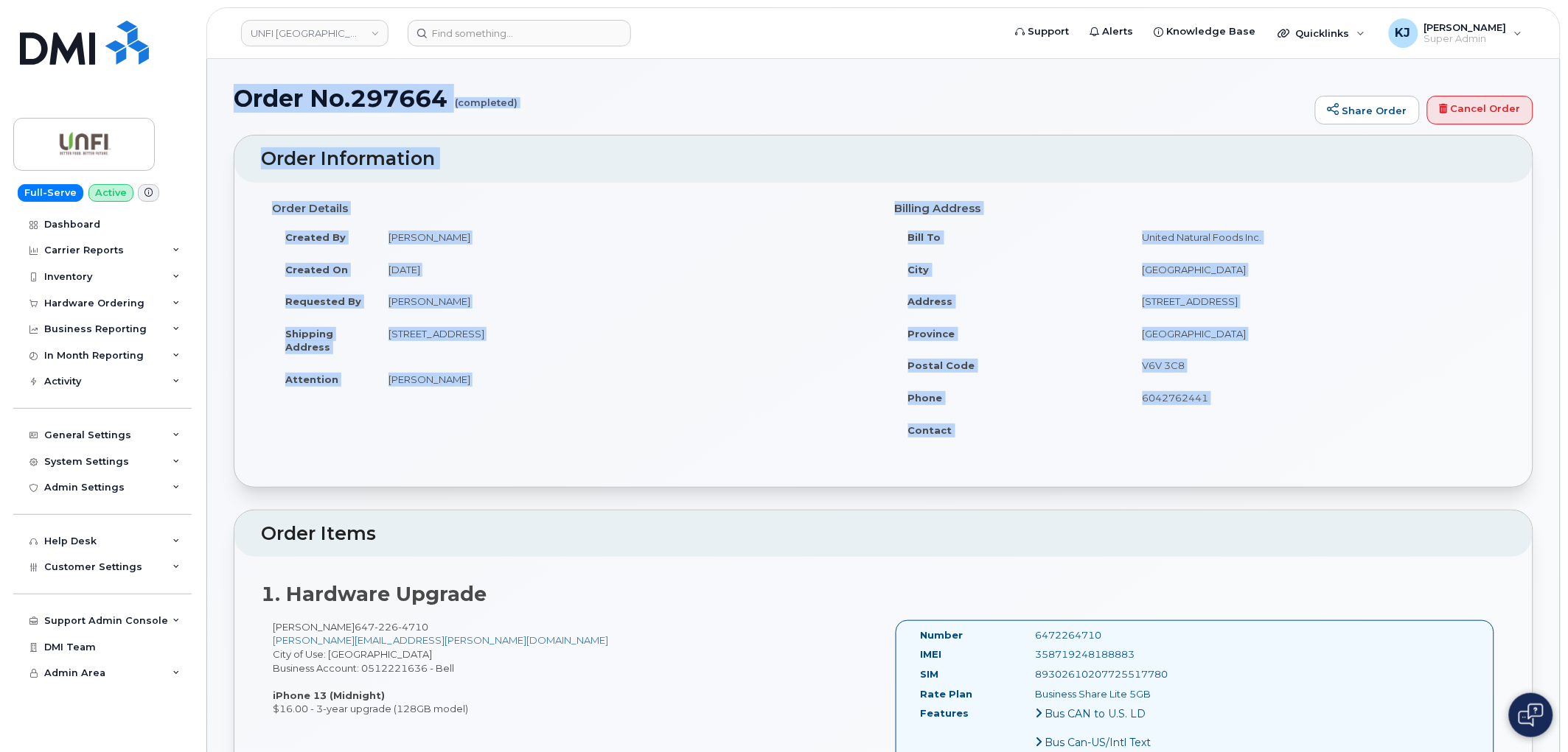
drag, startPoint x: 236, startPoint y: 99, endPoint x: 1217, endPoint y: 422, distance: 1032.8
copy div "Order No.297664 (completed) Share Order Cancel Order × Share This Order If you …"
click at [471, 38] on input at bounding box center [520, 33] width 224 height 27
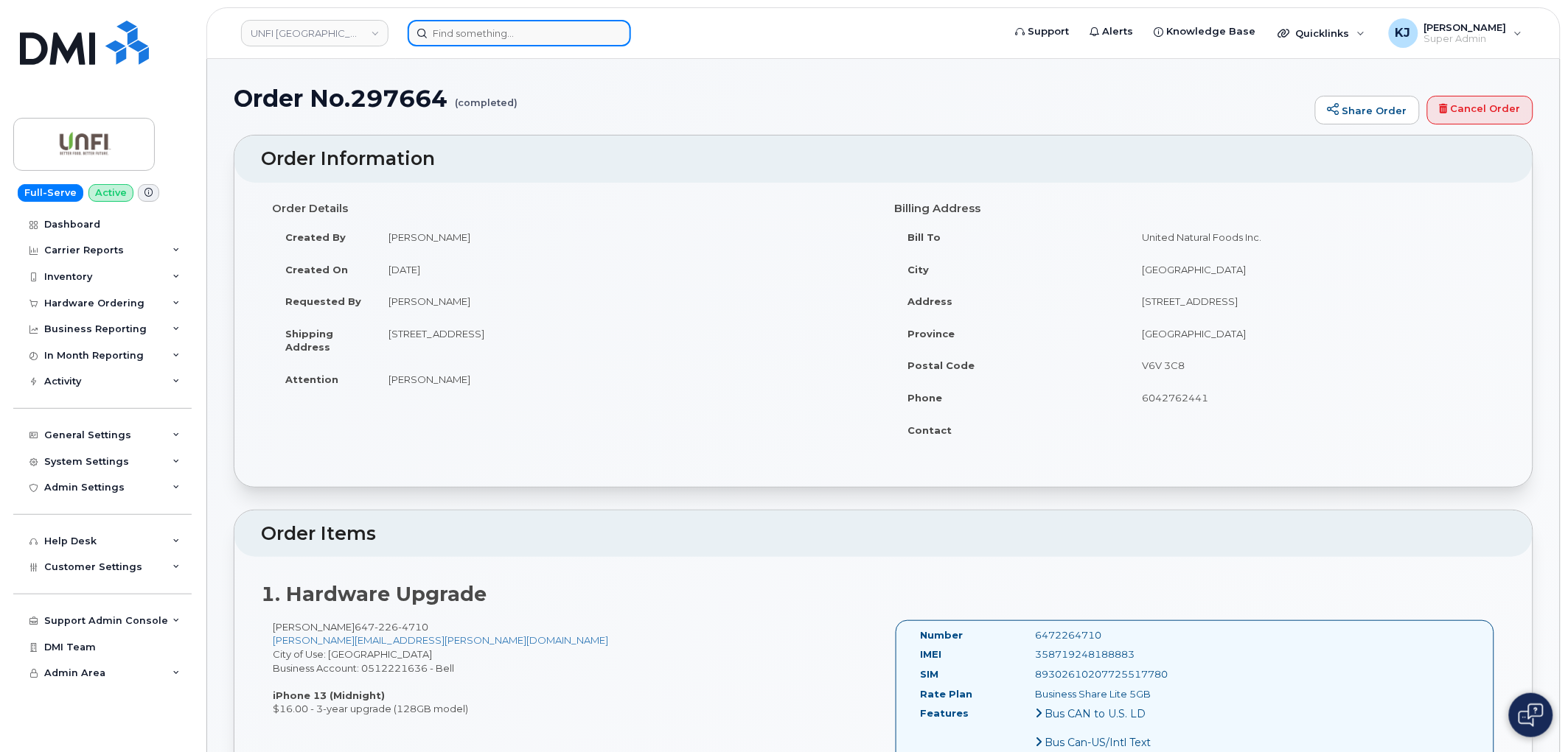
paste input "3006744"
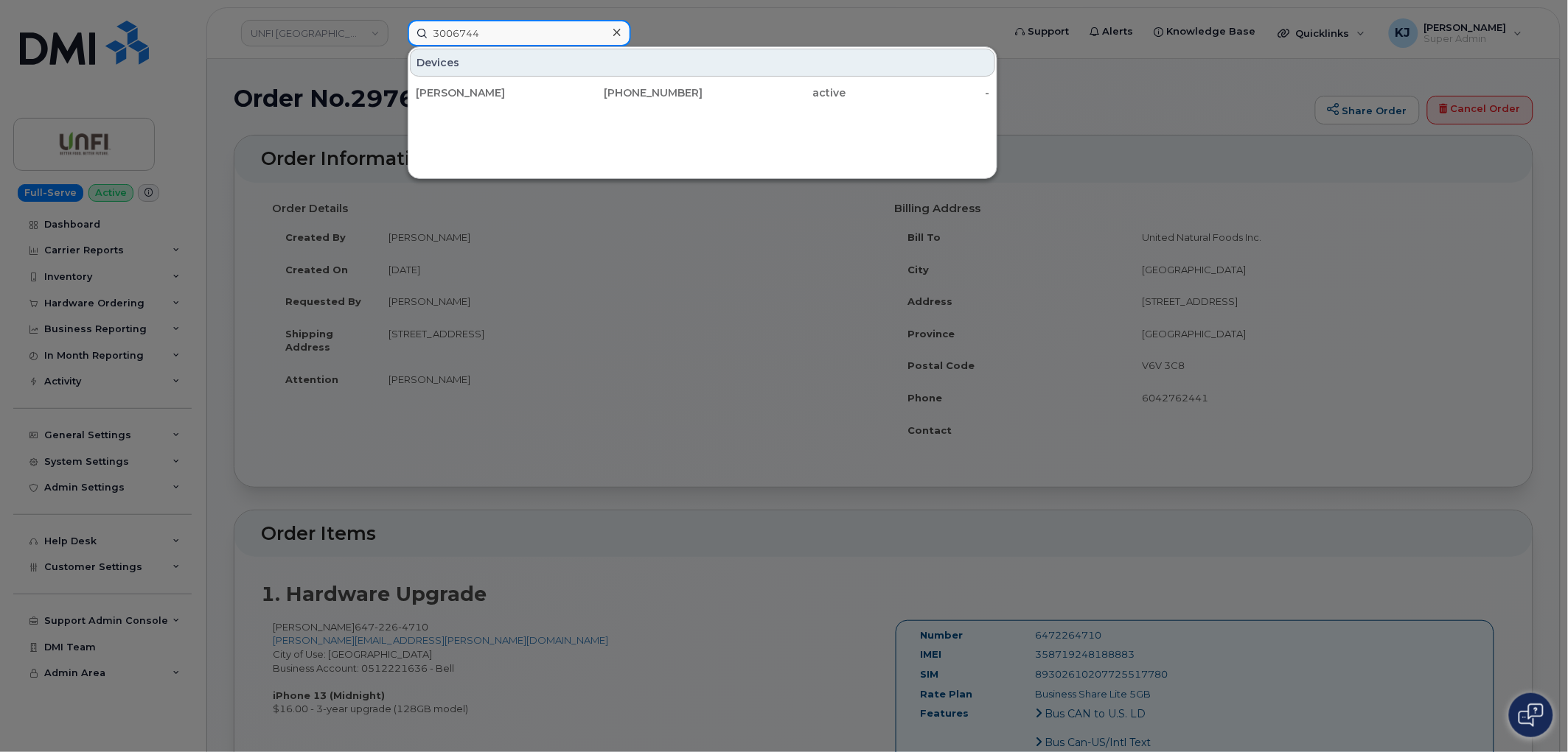
type input "3006744"
click at [616, 32] on icon at bounding box center [616, 32] width 7 height 7
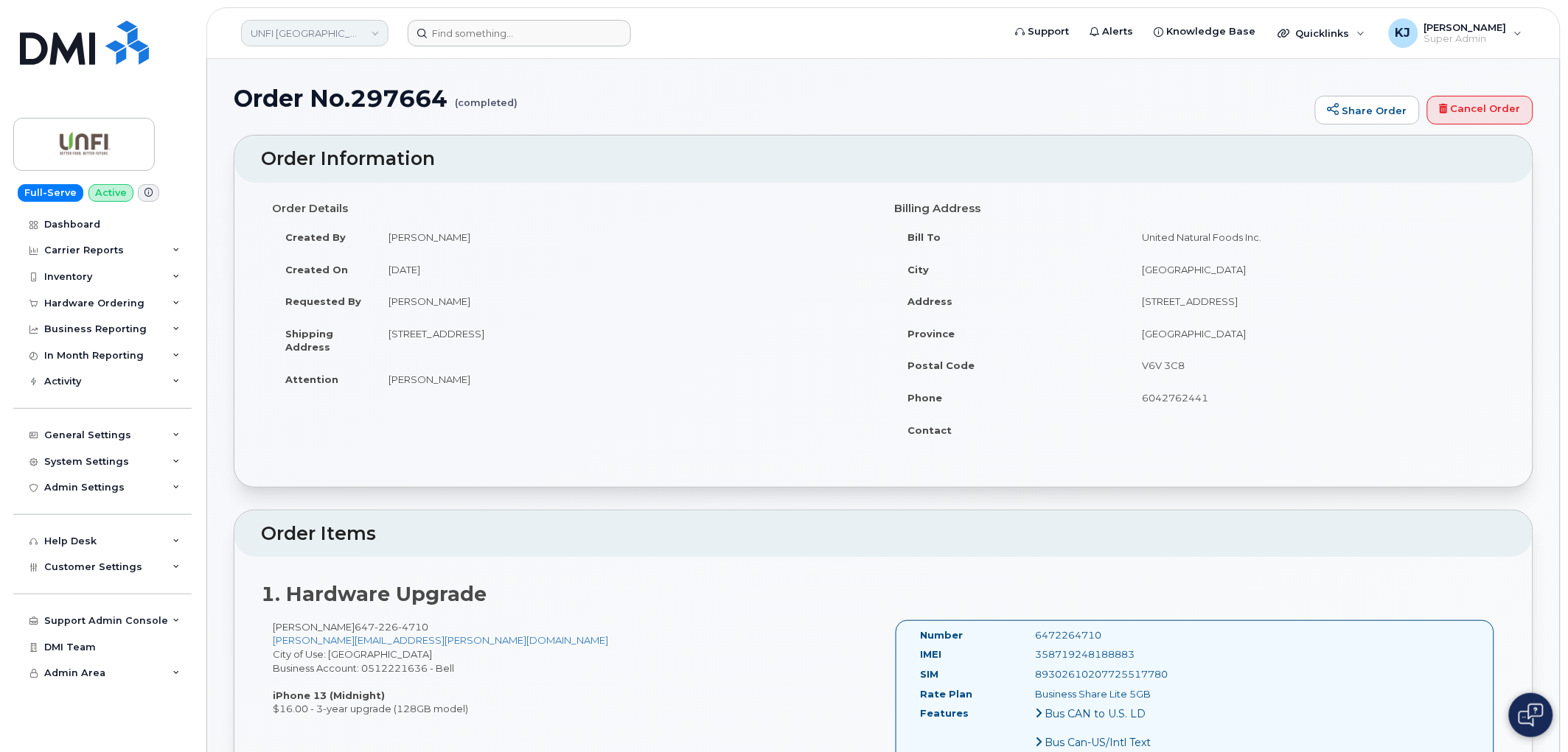
click at [290, 28] on link "UNFI [GEOGRAPHIC_DATA]" at bounding box center [315, 33] width 147 height 27
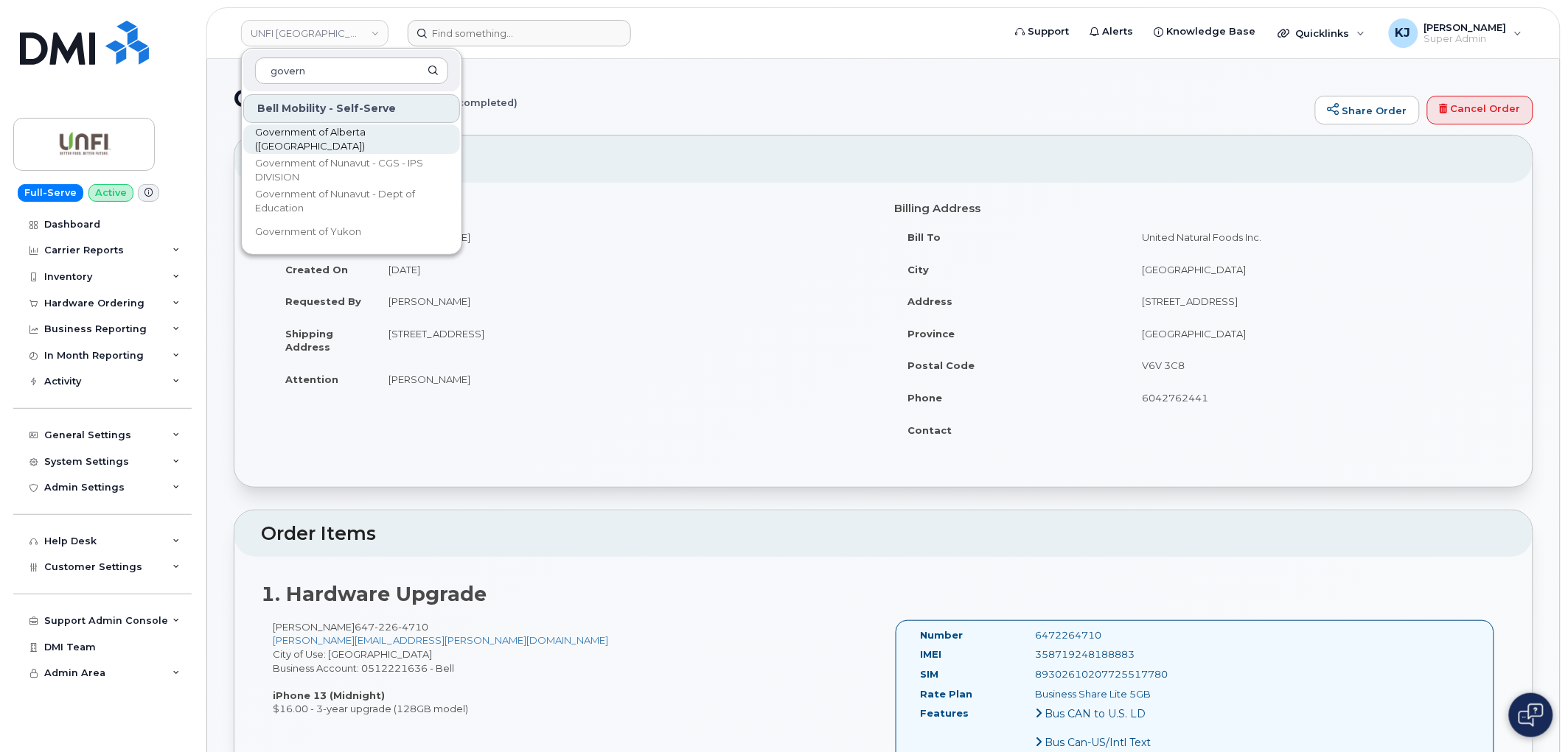
type input "govern"
click at [339, 133] on span "Government of Alberta ([GEOGRAPHIC_DATA])" at bounding box center [340, 140] width 170 height 29
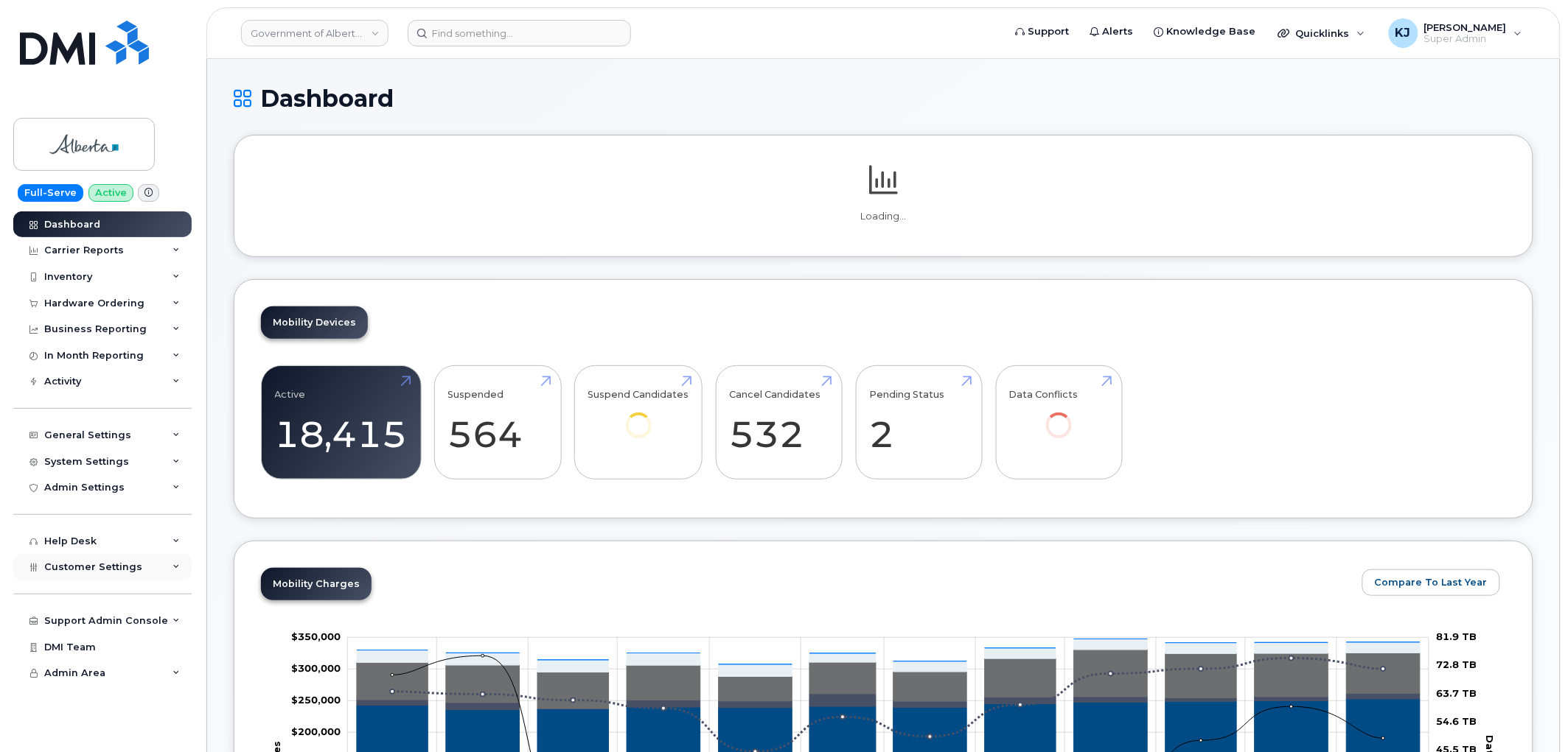
scroll to position [82, 0]
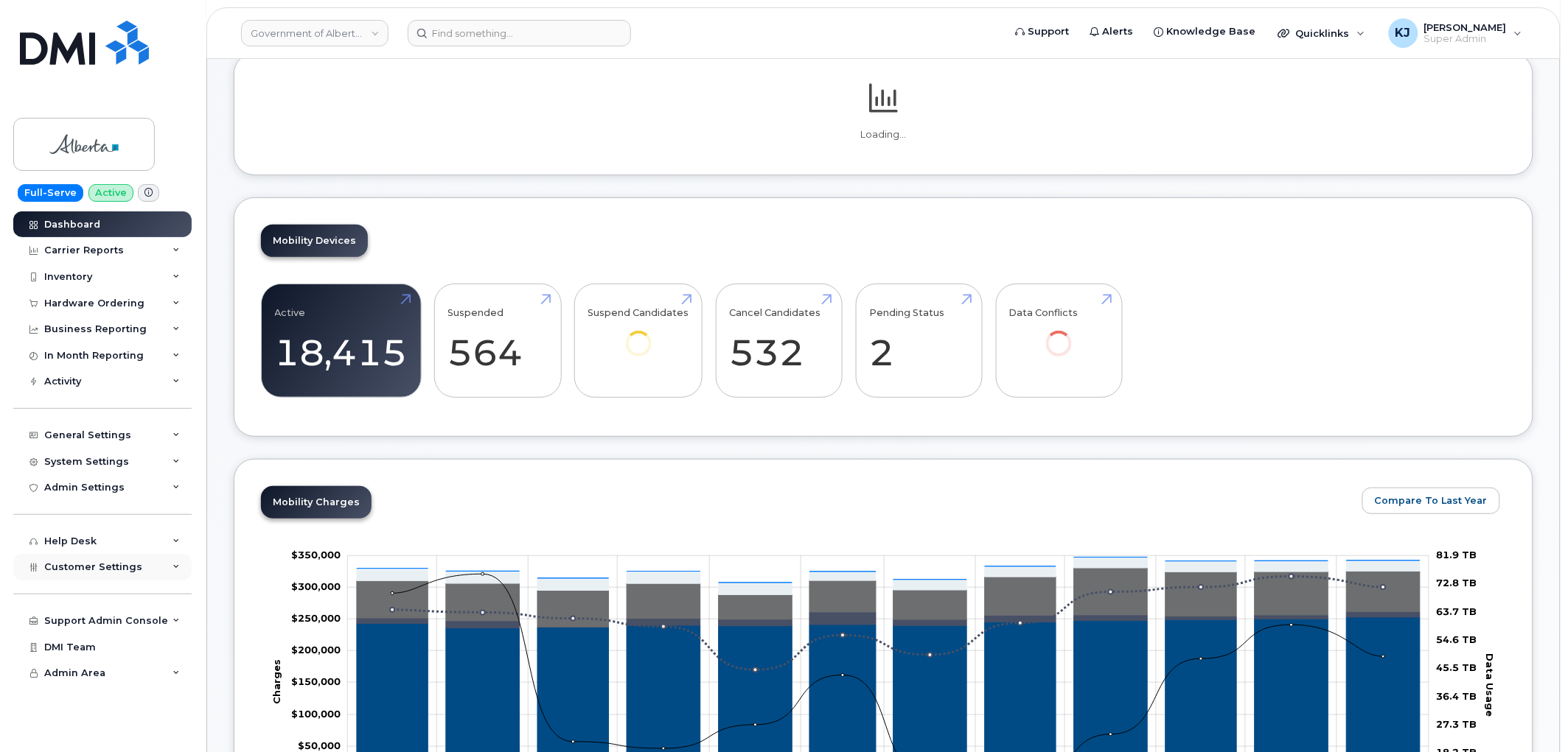
click at [110, 565] on span "Customer Settings" at bounding box center [93, 567] width 98 height 11
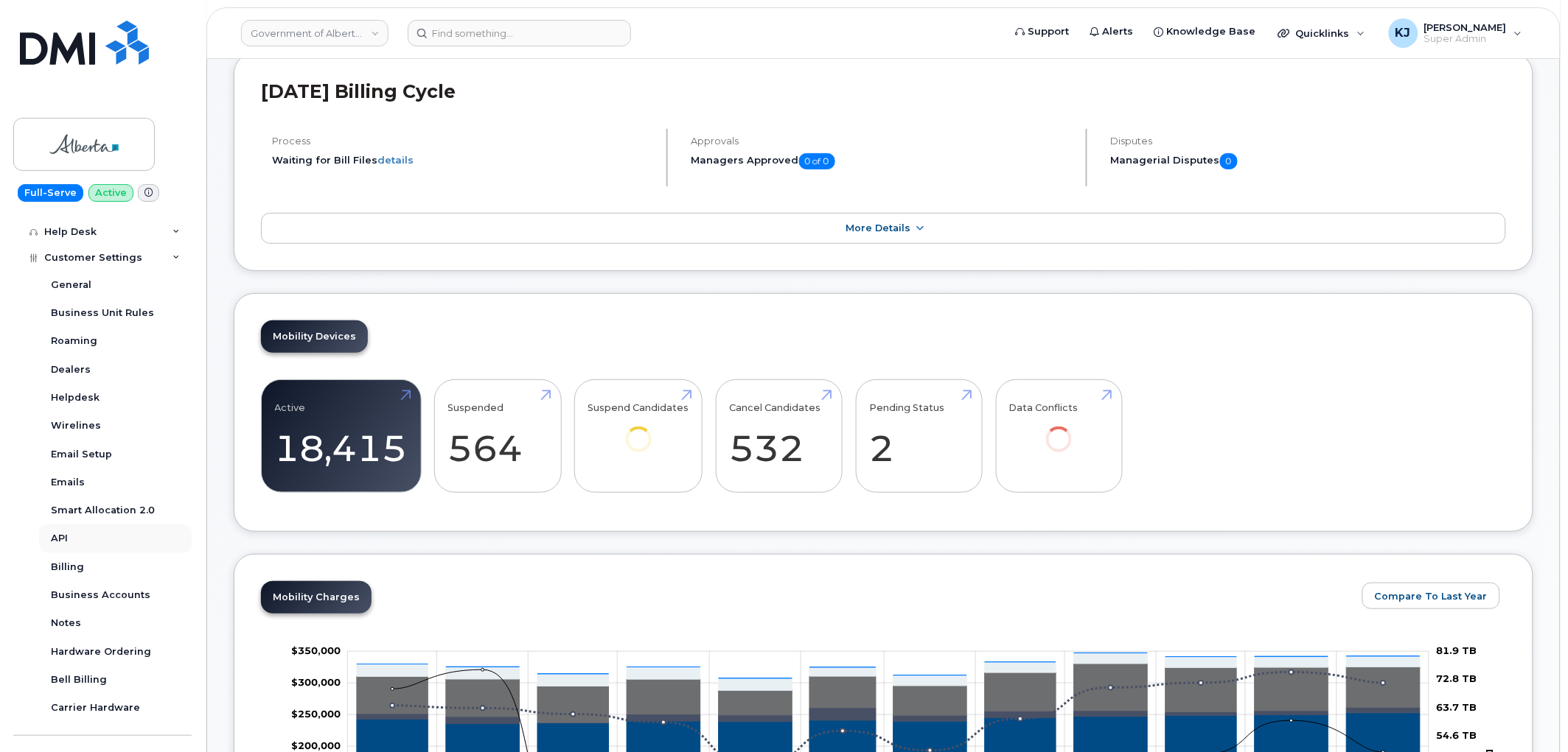
scroll to position [384, 0]
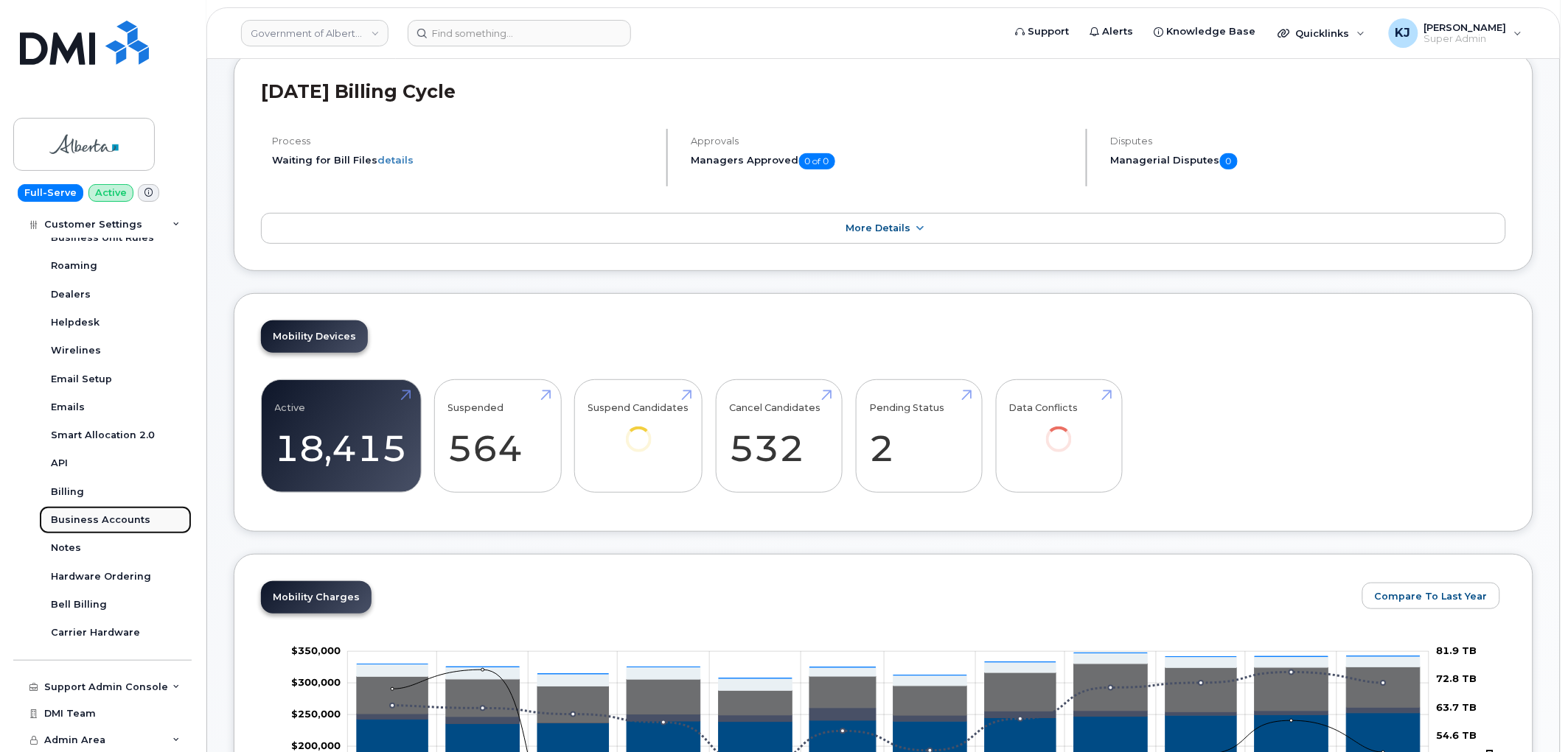
click at [103, 518] on div "Business Accounts" at bounding box center [101, 520] width 100 height 13
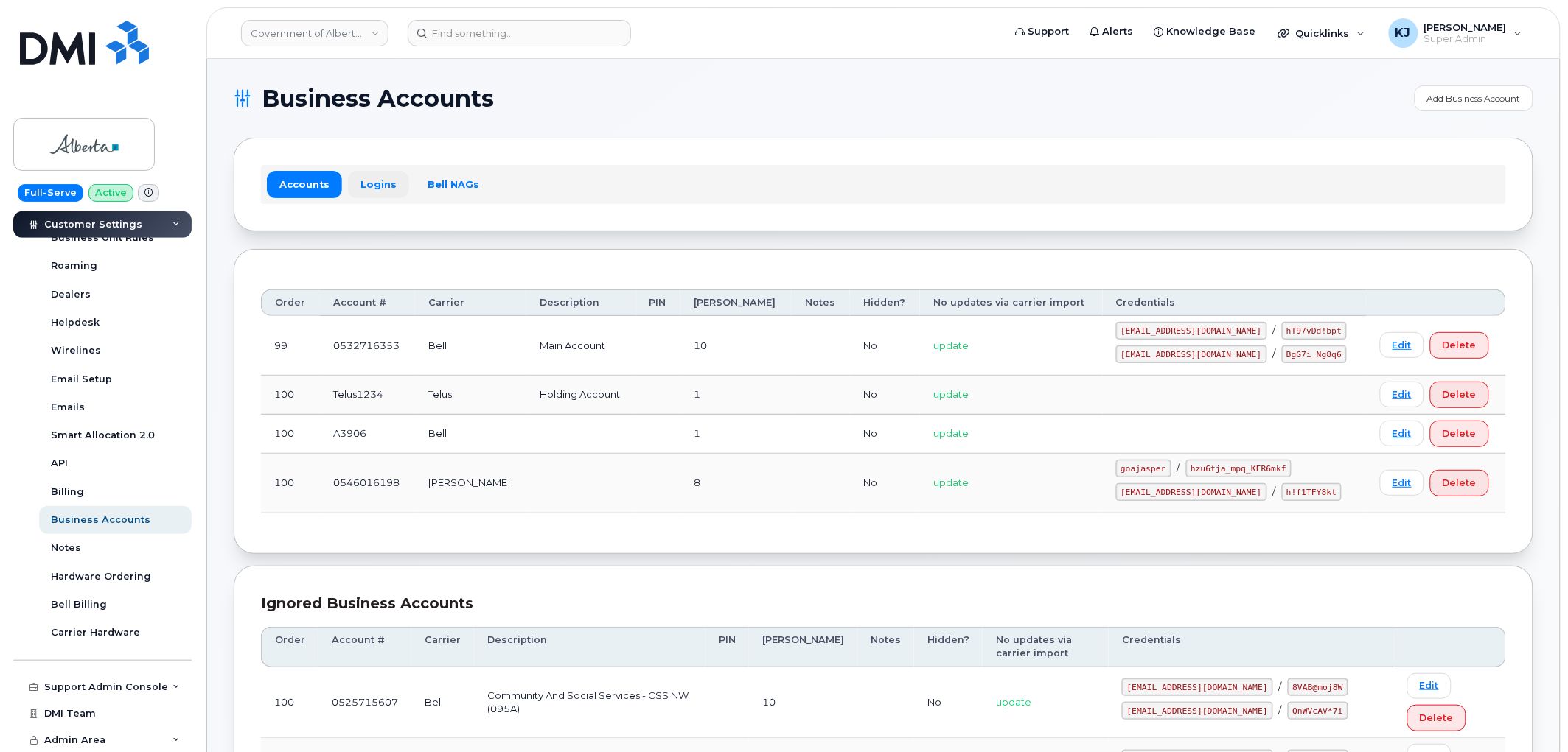
click at [368, 187] on link "Logins" at bounding box center [378, 184] width 61 height 27
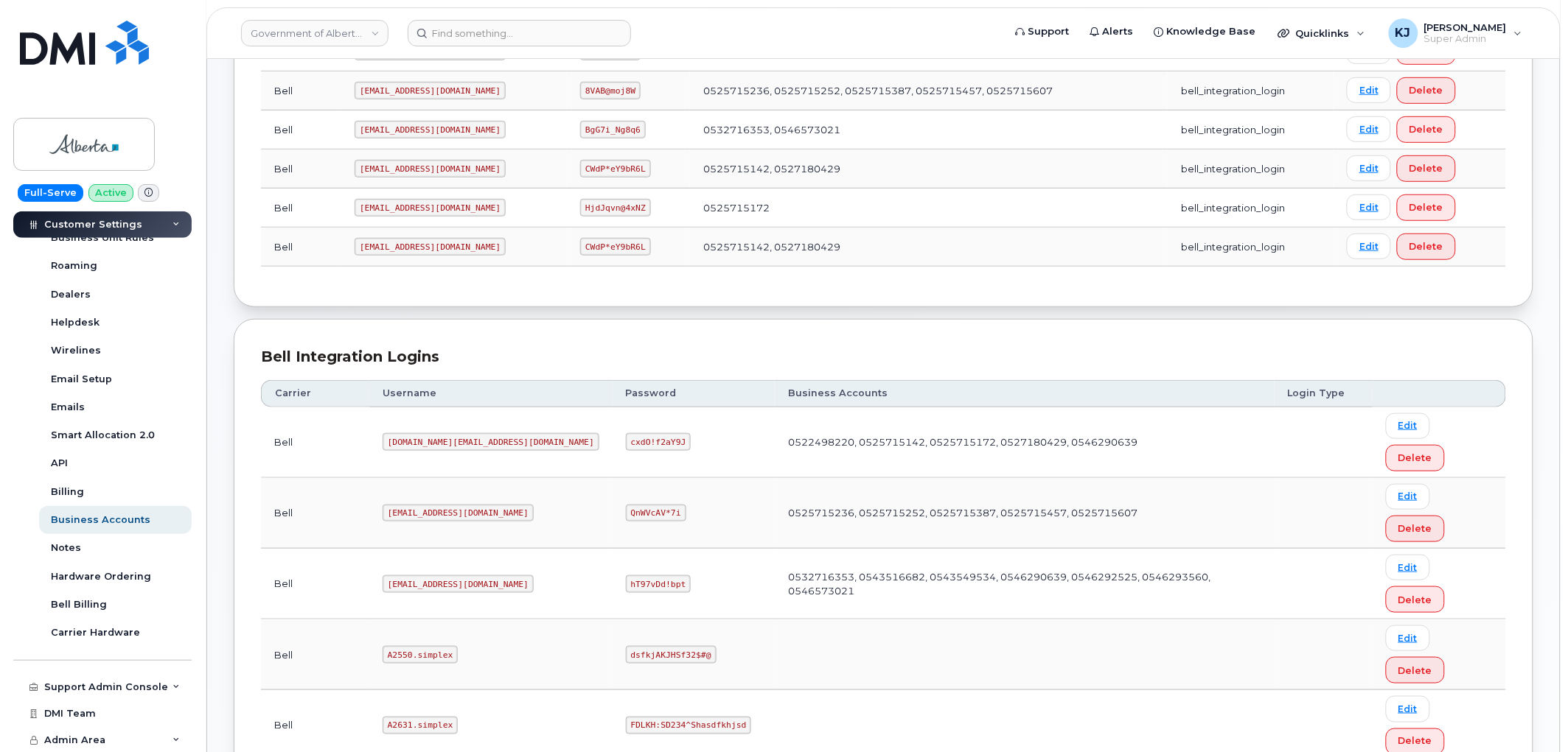
scroll to position [82, 0]
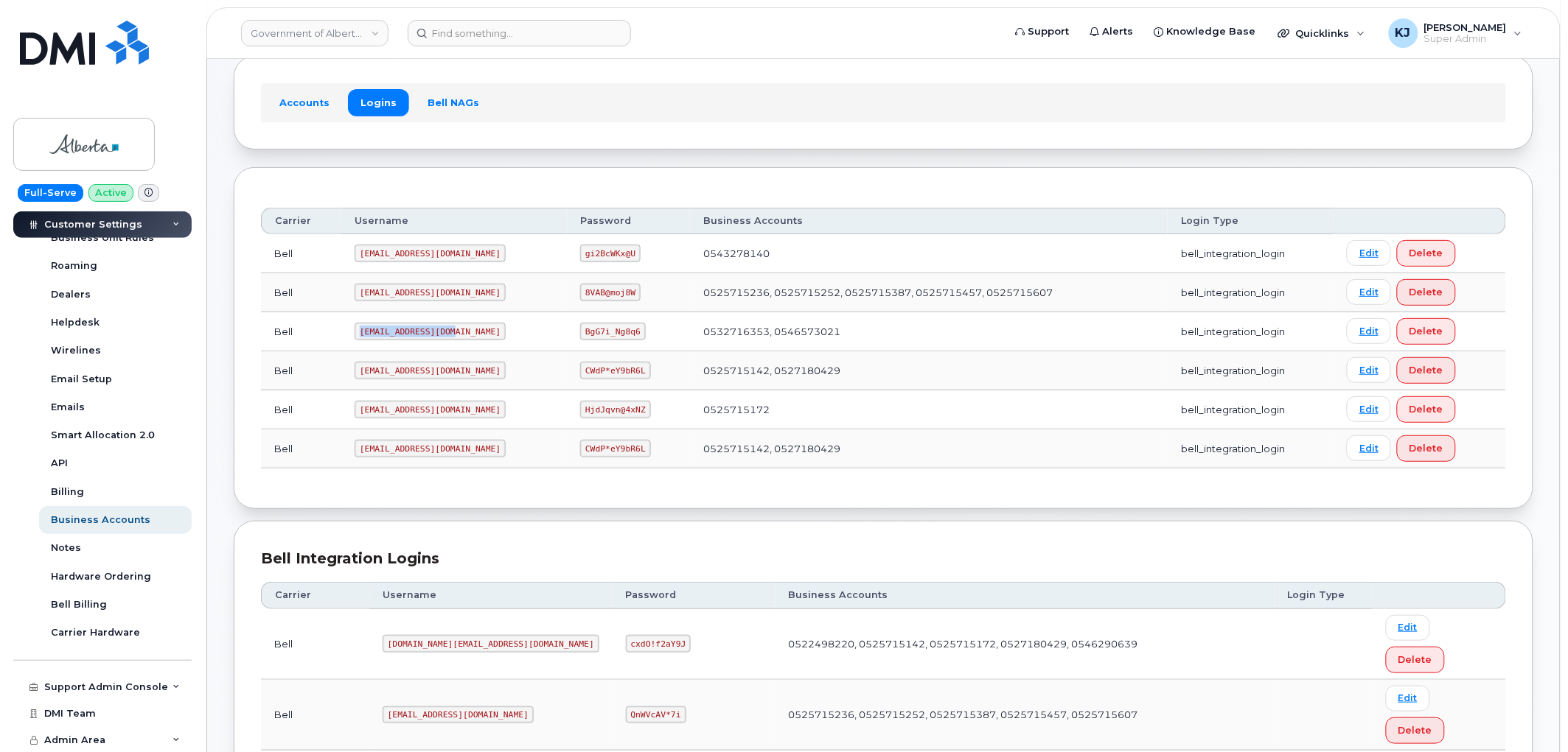
drag, startPoint x: 447, startPoint y: 332, endPoint x: 339, endPoint y: 321, distance: 108.6
click at [339, 321] on tr "Bell goa482E2@myserve.ca BgG7i_Ng8q6 0532716353, 0546573021 bell_integration_lo…" at bounding box center [883, 331] width 1245 height 39
copy tr "goa482E2@myserve.ca"
drag, startPoint x: 543, startPoint y: 331, endPoint x: 592, endPoint y: 326, distance: 49.3
click at [592, 326] on code "BgG7i_Ng8q6" at bounding box center [613, 331] width 66 height 18
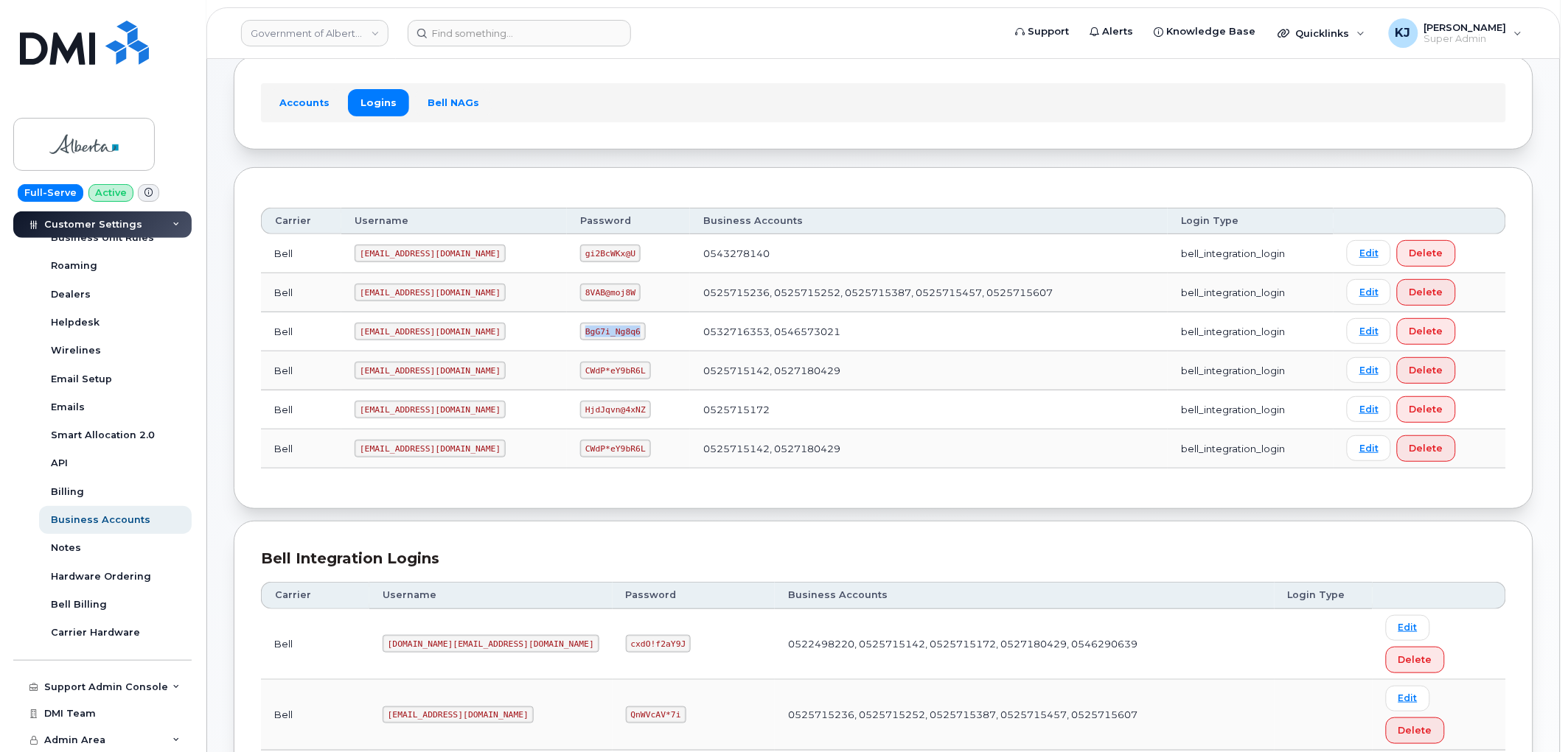
copy code "BgG7i_Ng8q6"
click at [311, 39] on link "Government of Alberta (GOA)" at bounding box center [315, 33] width 147 height 27
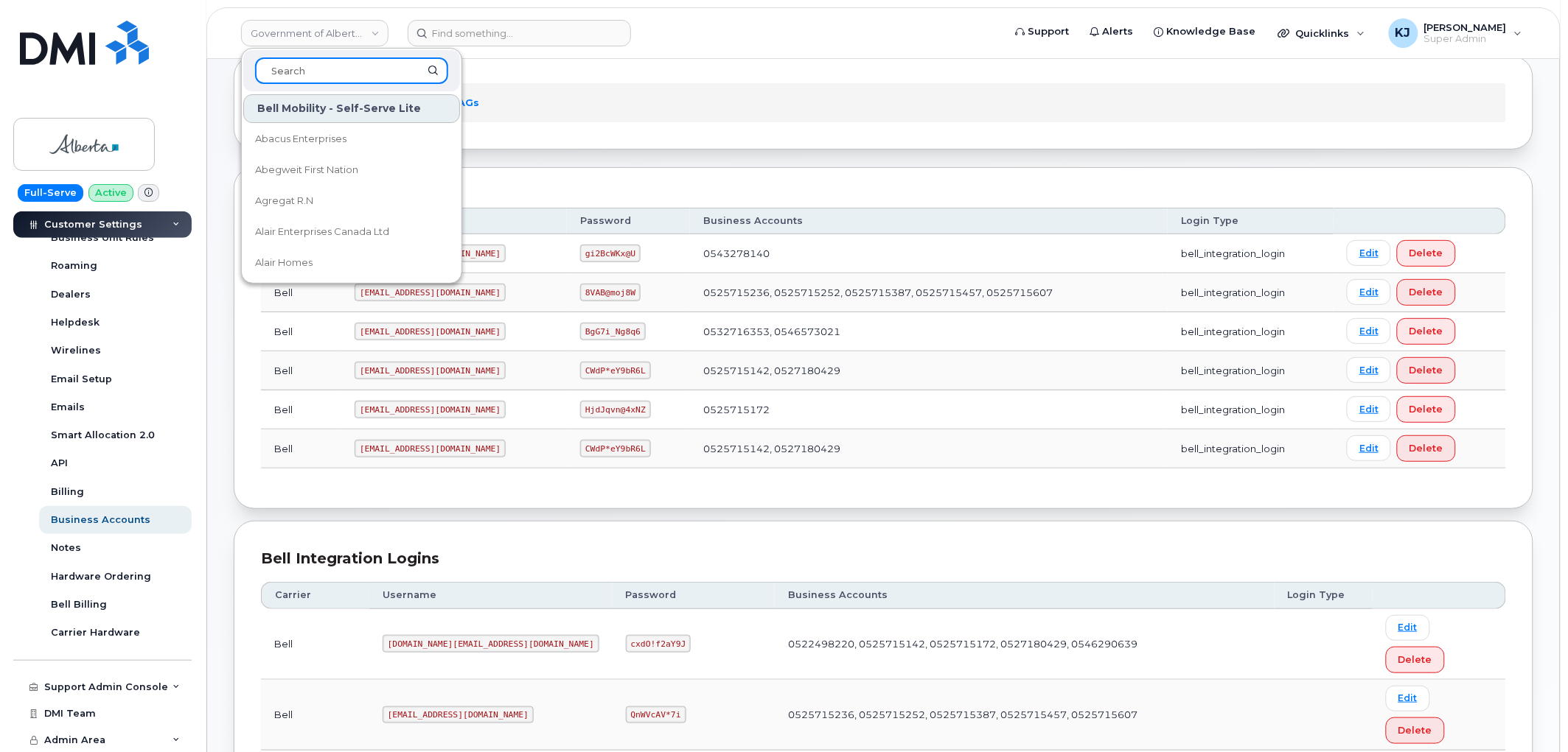
click at [344, 69] on input at bounding box center [352, 70] width 193 height 27
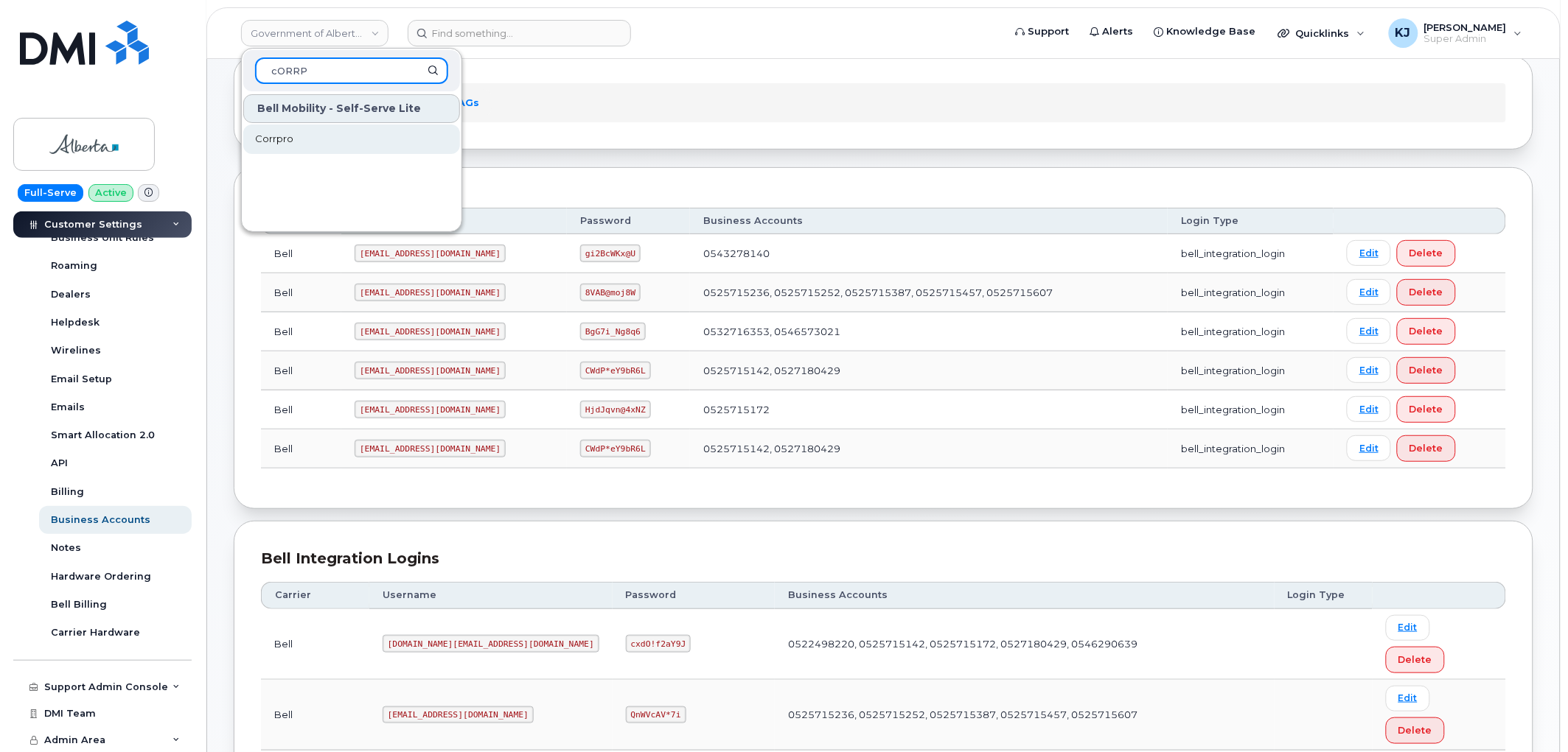
type input "cORRP"
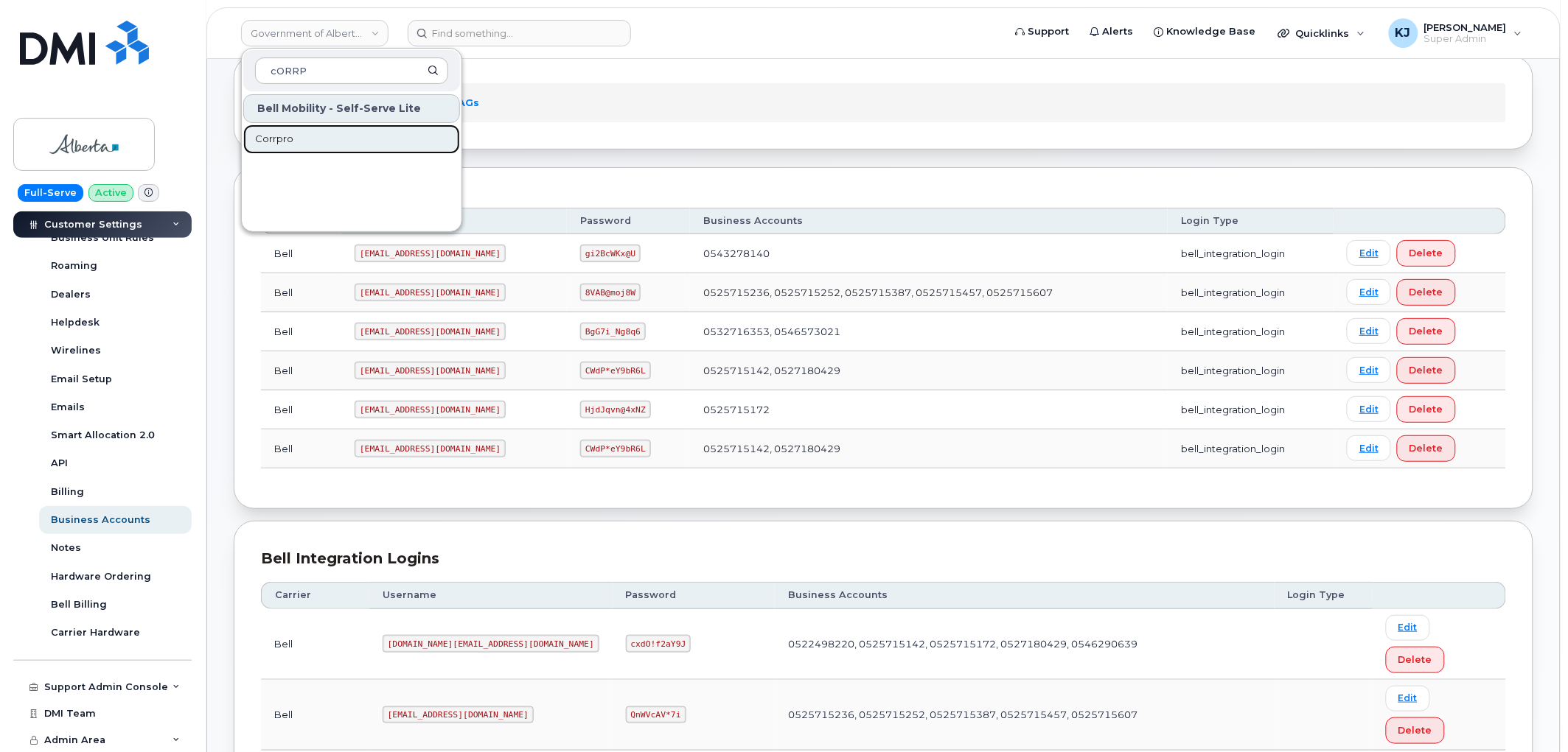
click at [290, 133] on span "Corrpro" at bounding box center [274, 139] width 39 height 14
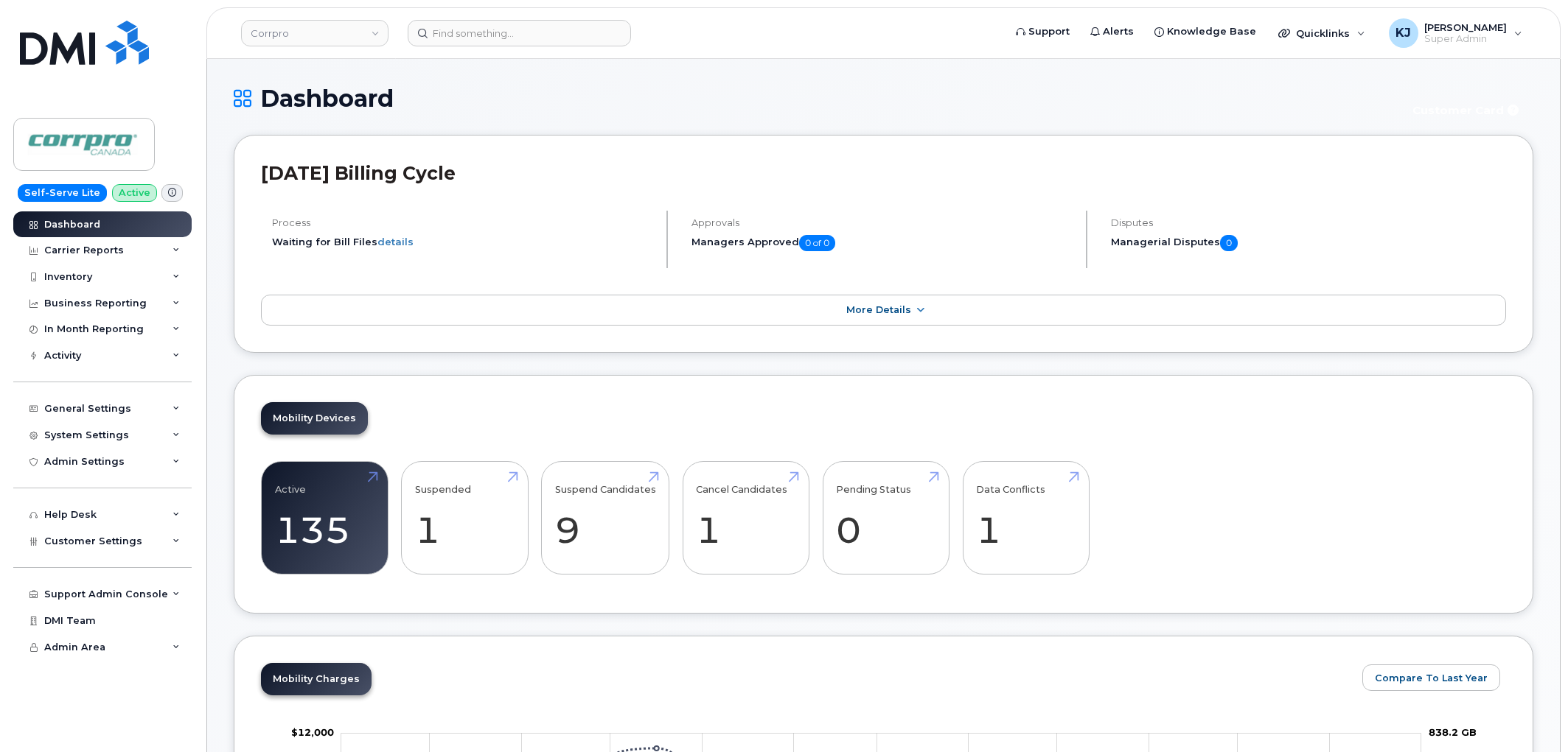
click at [119, 546] on span "Customer Settings" at bounding box center [93, 541] width 98 height 11
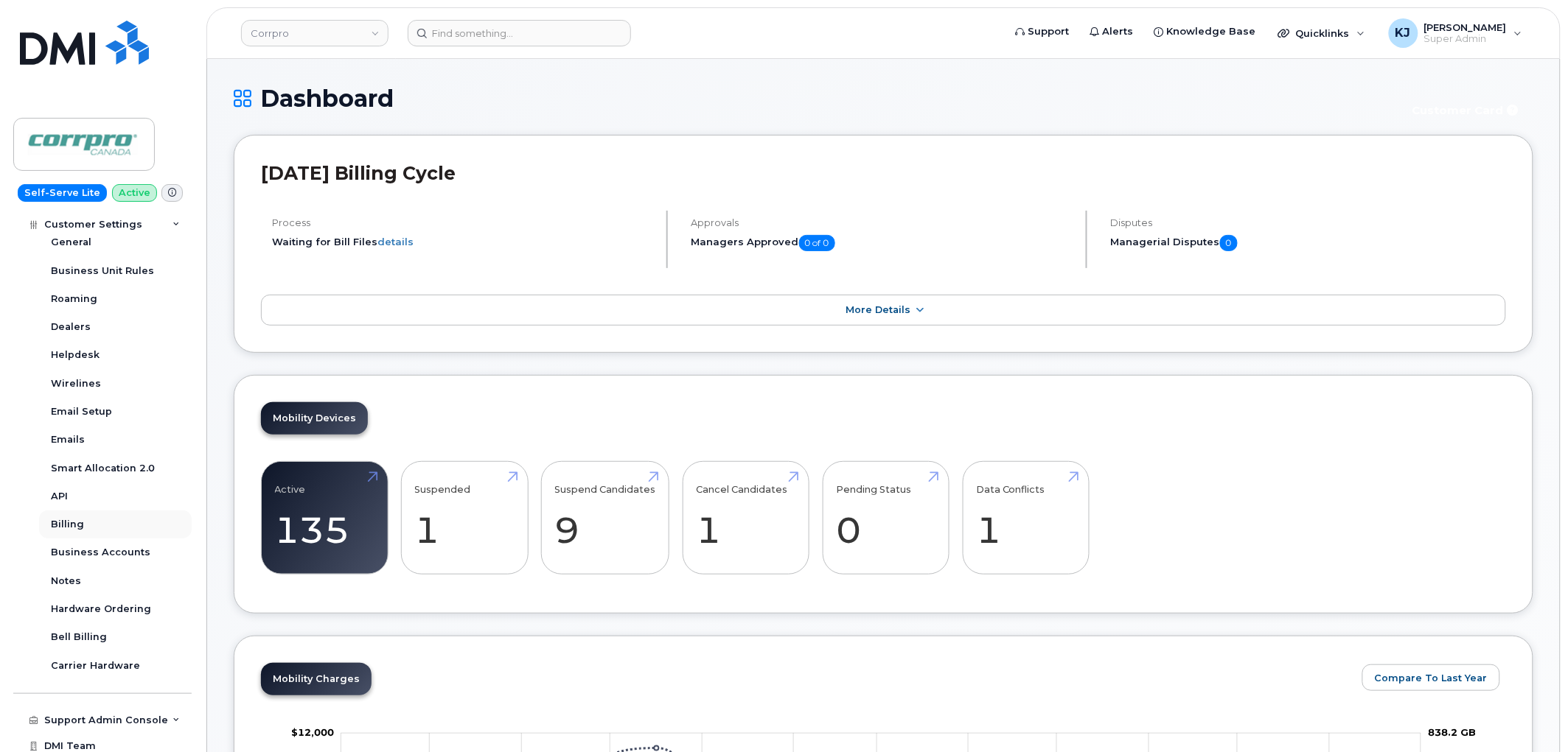
scroll to position [358, 0]
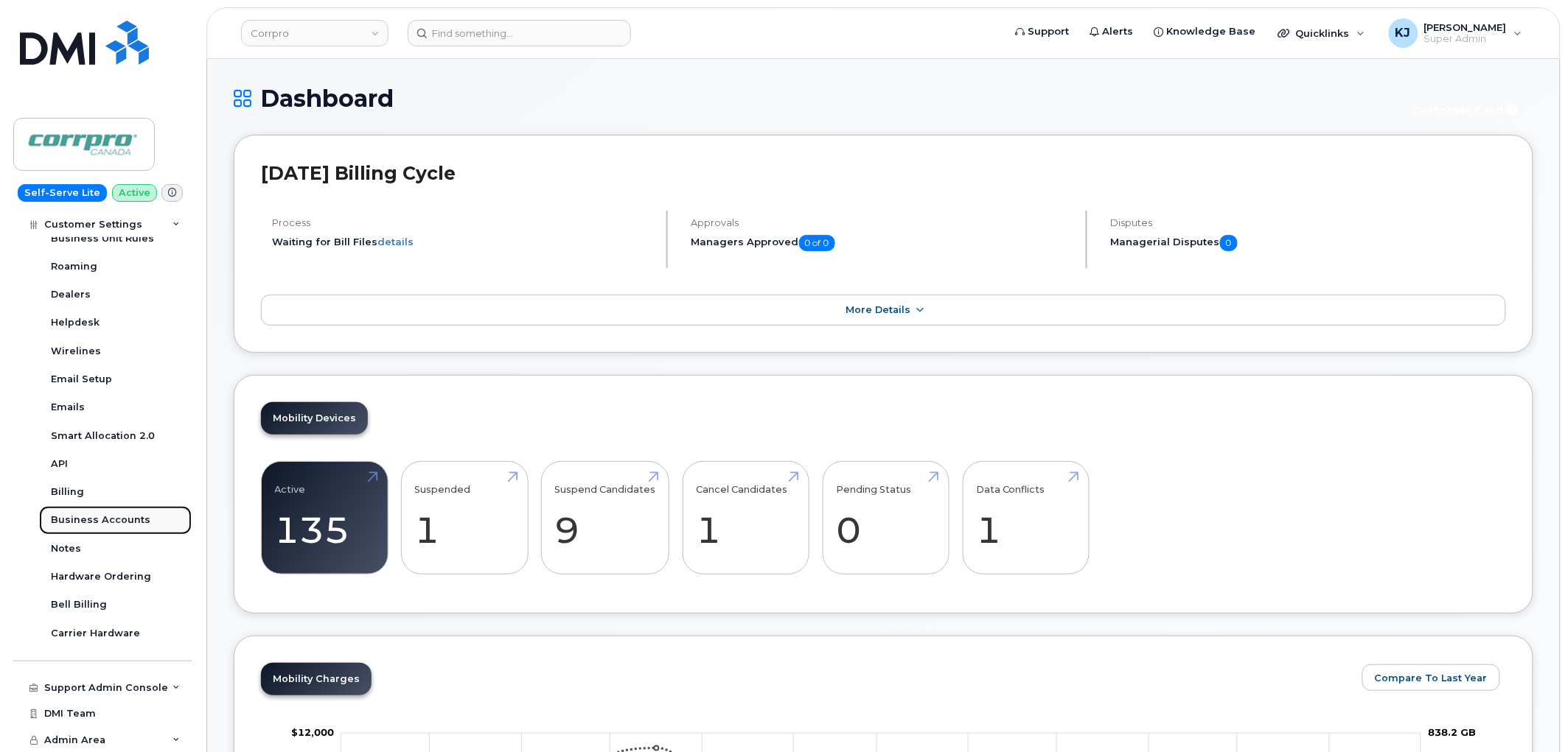
click at [120, 519] on div "Business Accounts" at bounding box center [101, 520] width 100 height 13
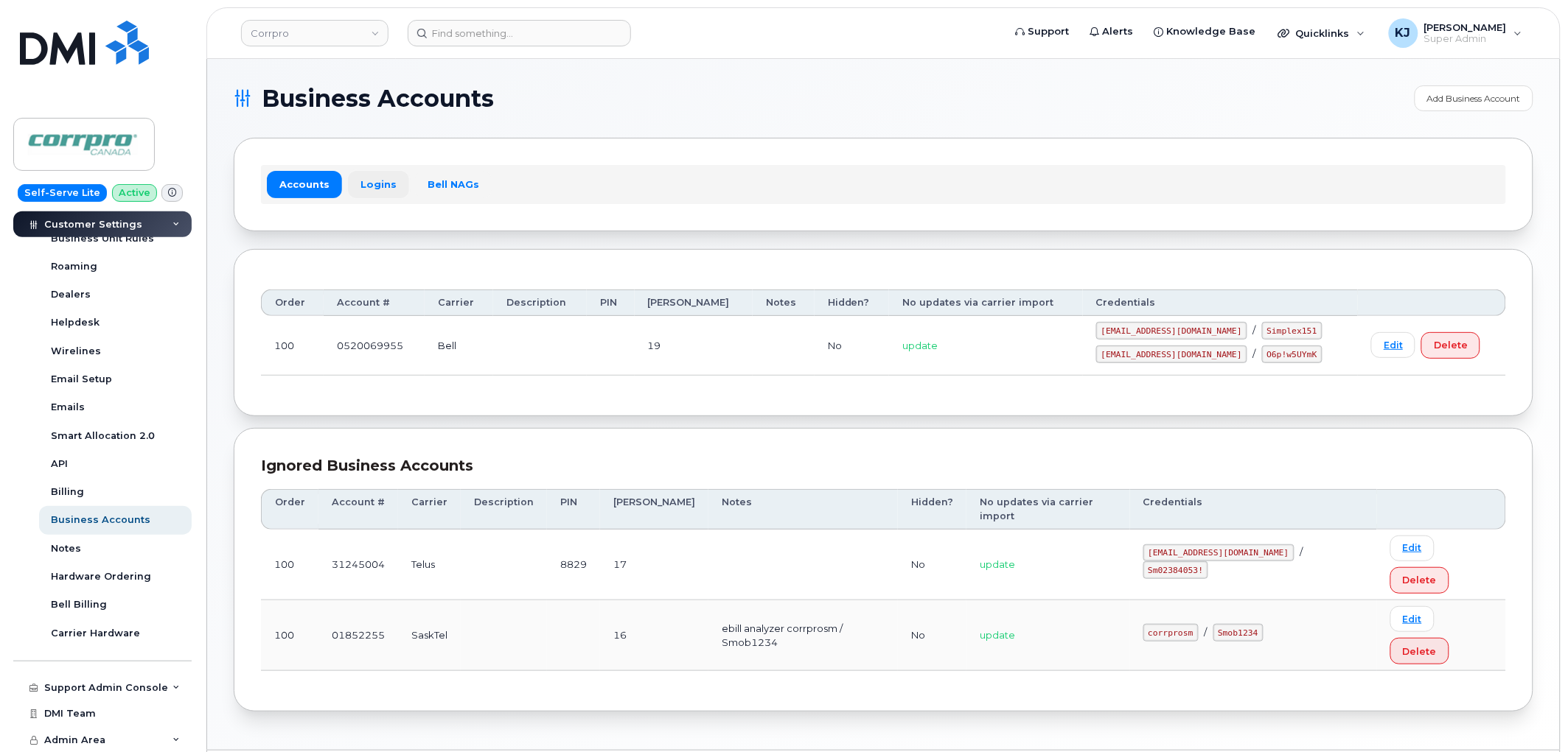
click at [365, 187] on link "Logins" at bounding box center [378, 184] width 61 height 27
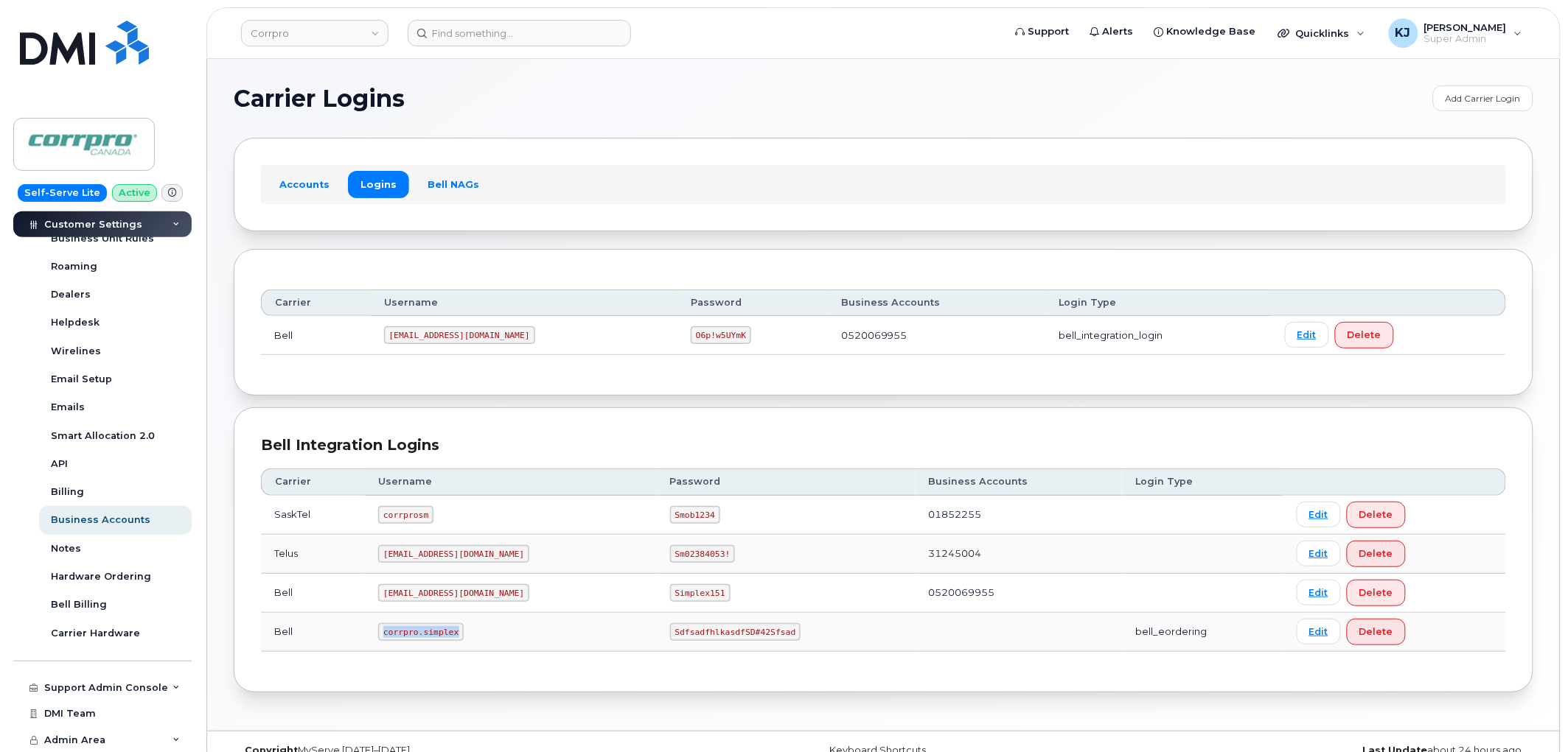
drag, startPoint x: 387, startPoint y: 634, endPoint x: 453, endPoint y: 637, distance: 66.1
click at [453, 637] on code "corrpro.simplex" at bounding box center [421, 632] width 85 height 18
copy code "corrpro.simplex"
drag, startPoint x: 393, startPoint y: 336, endPoint x: 483, endPoint y: 340, distance: 90.1
click at [483, 340] on code "1Corrpr@myserve.ca" at bounding box center [459, 335] width 151 height 18
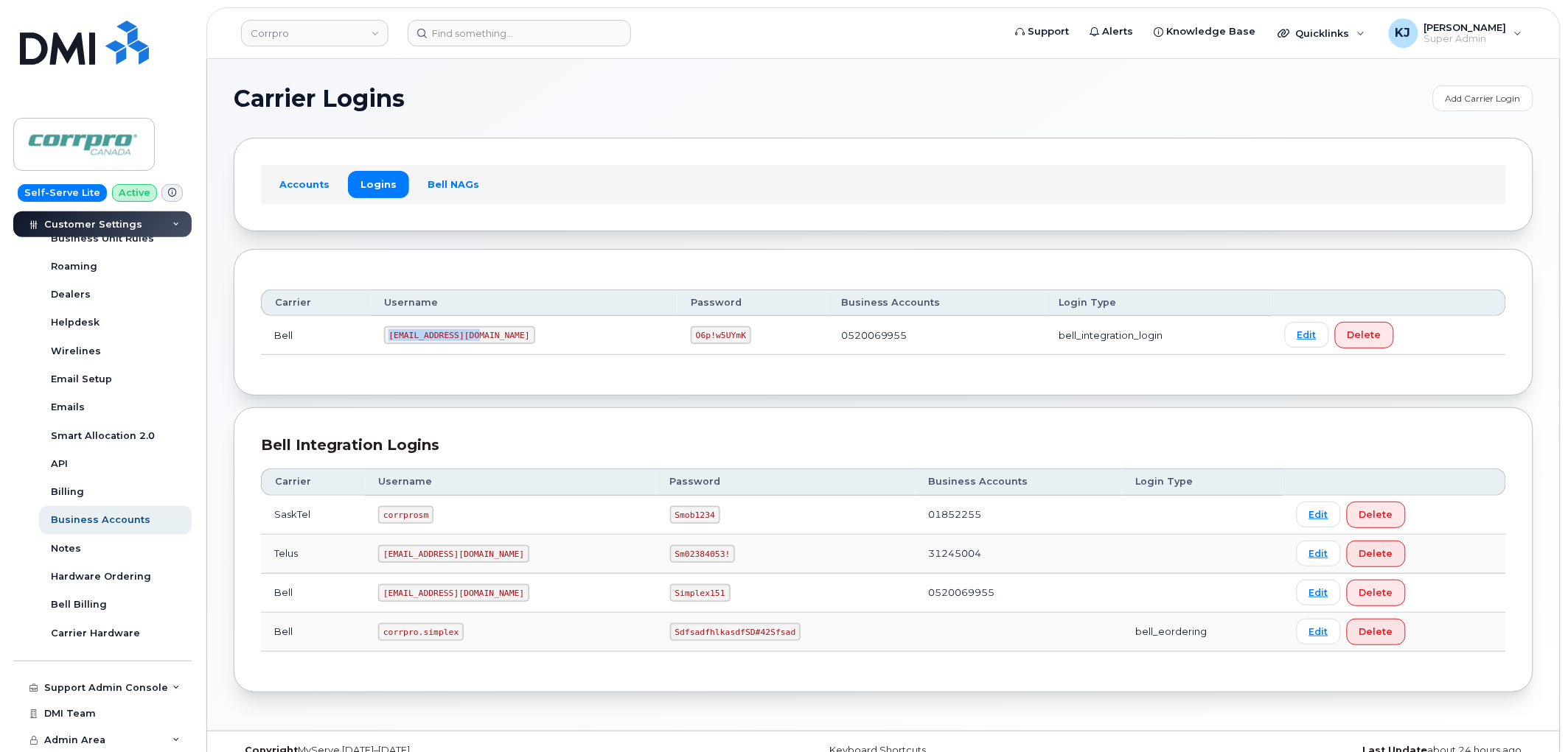
copy code "1Corrpr@myserve.ca"
drag, startPoint x: 628, startPoint y: 333, endPoint x: 689, endPoint y: 328, distance: 61.2
click at [689, 328] on td "O6p!w5UYmK" at bounding box center [752, 335] width 150 height 39
copy code "O6p!w5UYmK"
click at [296, 25] on link "Corrpro" at bounding box center [315, 33] width 147 height 27
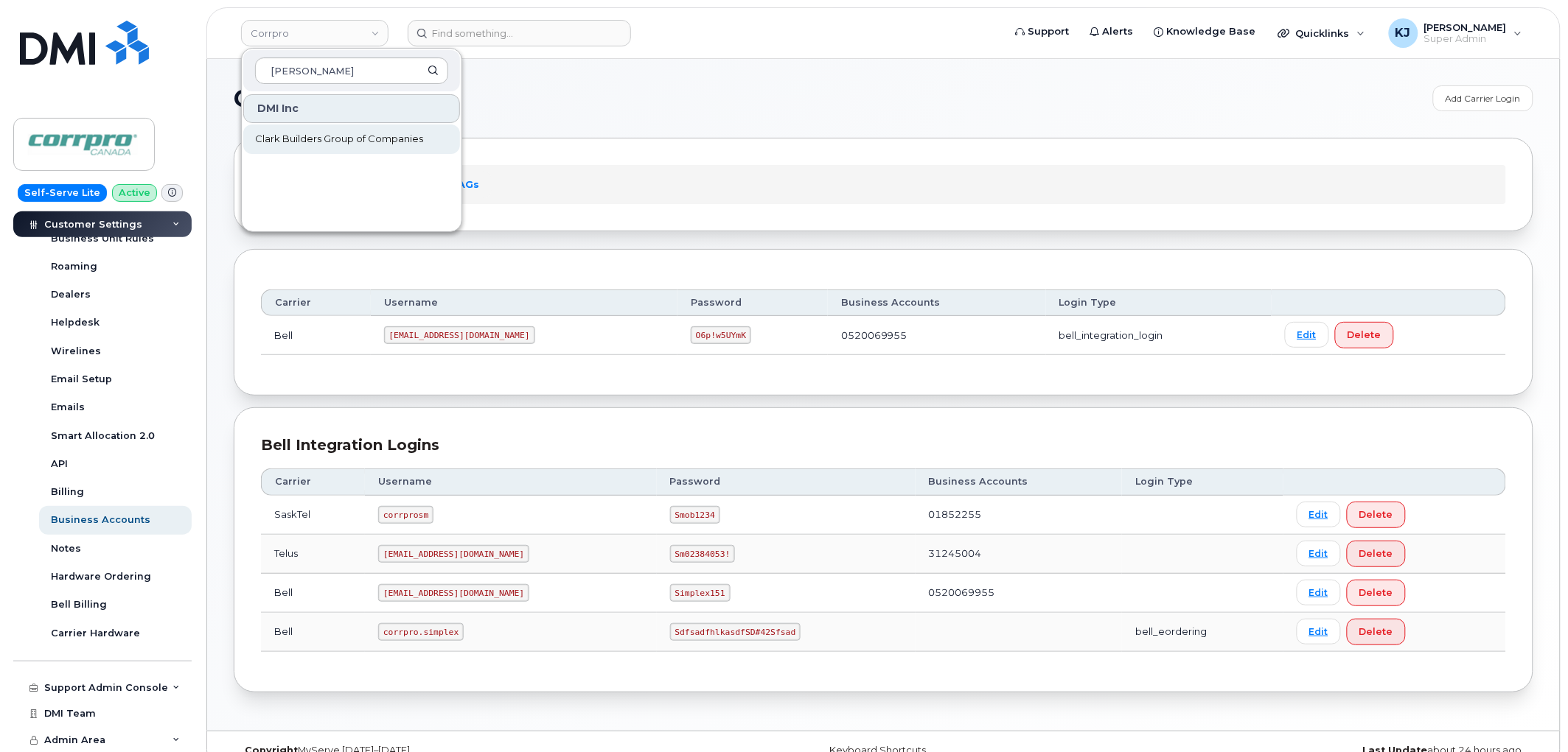
type input "CLARK"
click at [283, 138] on span "Clark Builders Group of Companies" at bounding box center [339, 139] width 168 height 14
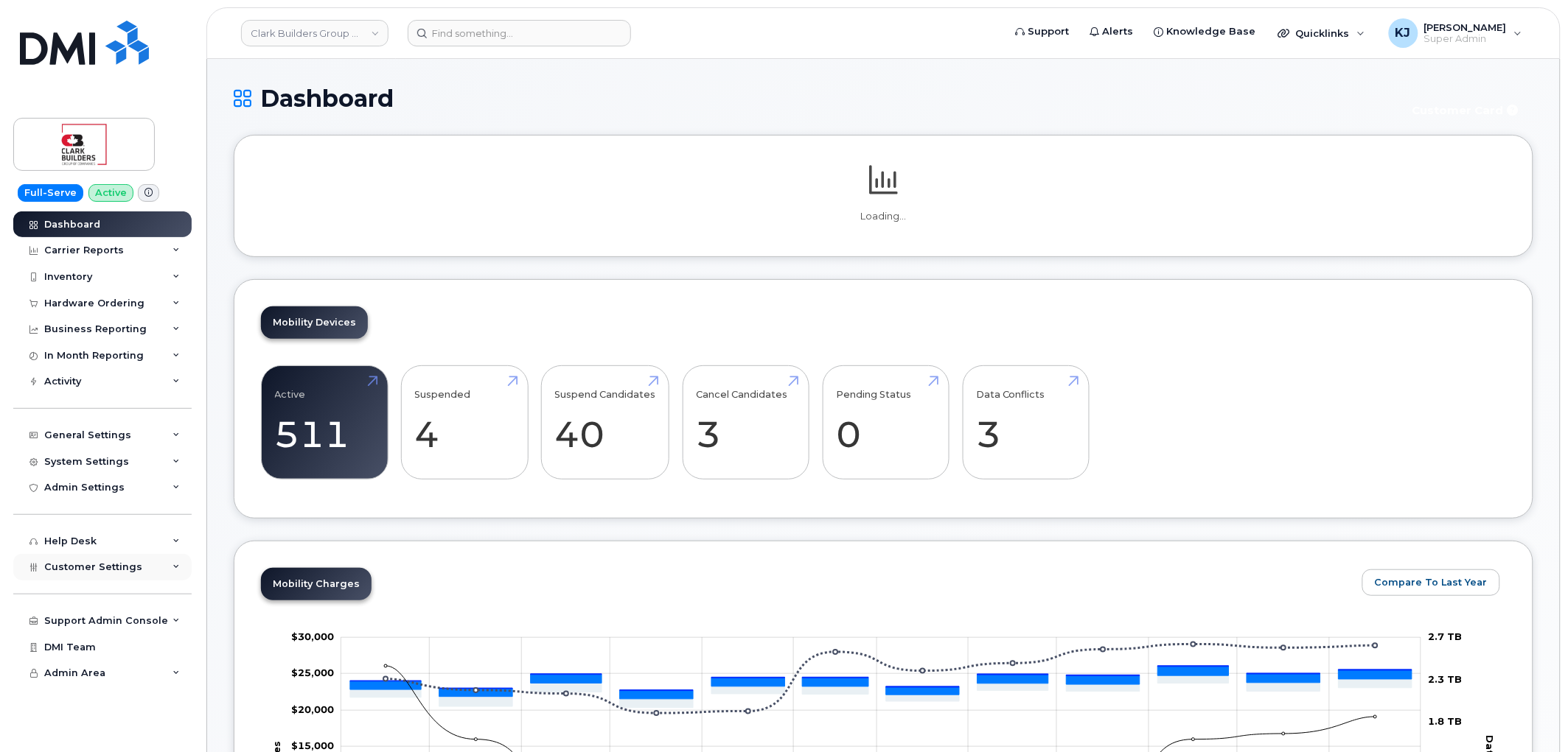
click at [124, 575] on div "Customer Settings" at bounding box center [102, 567] width 179 height 27
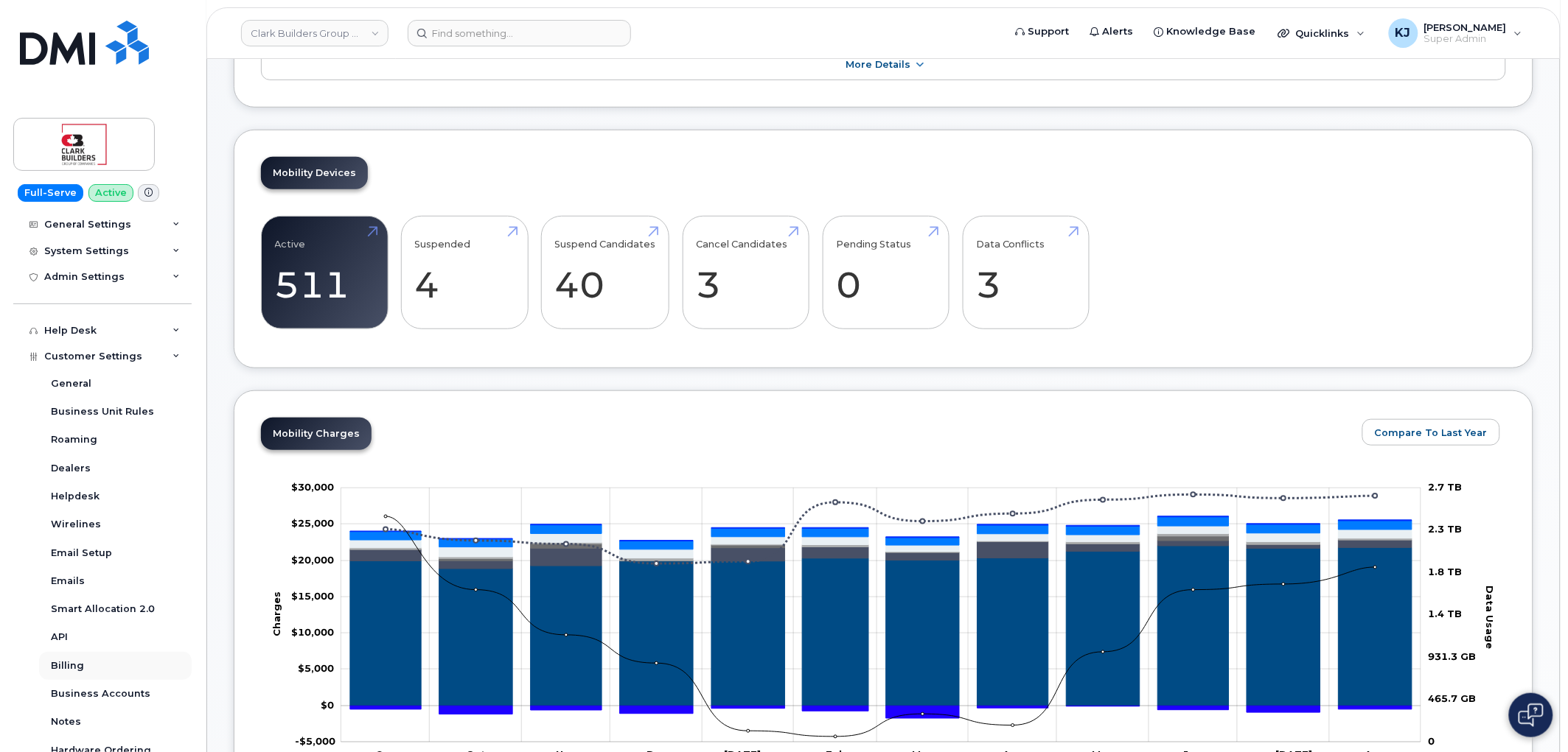
scroll to position [356, 0]
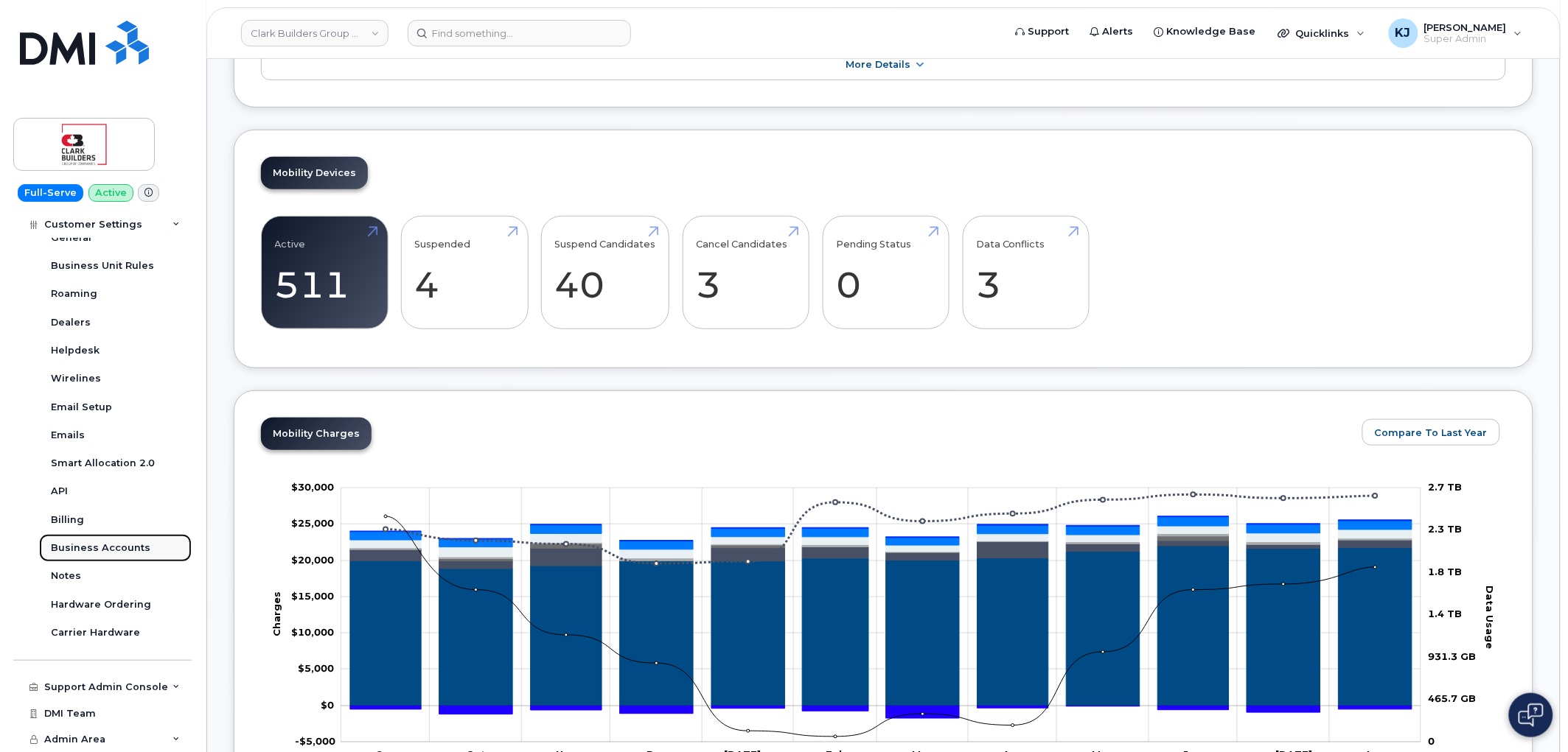
click at [104, 555] on link "Business Accounts" at bounding box center [116, 548] width 153 height 28
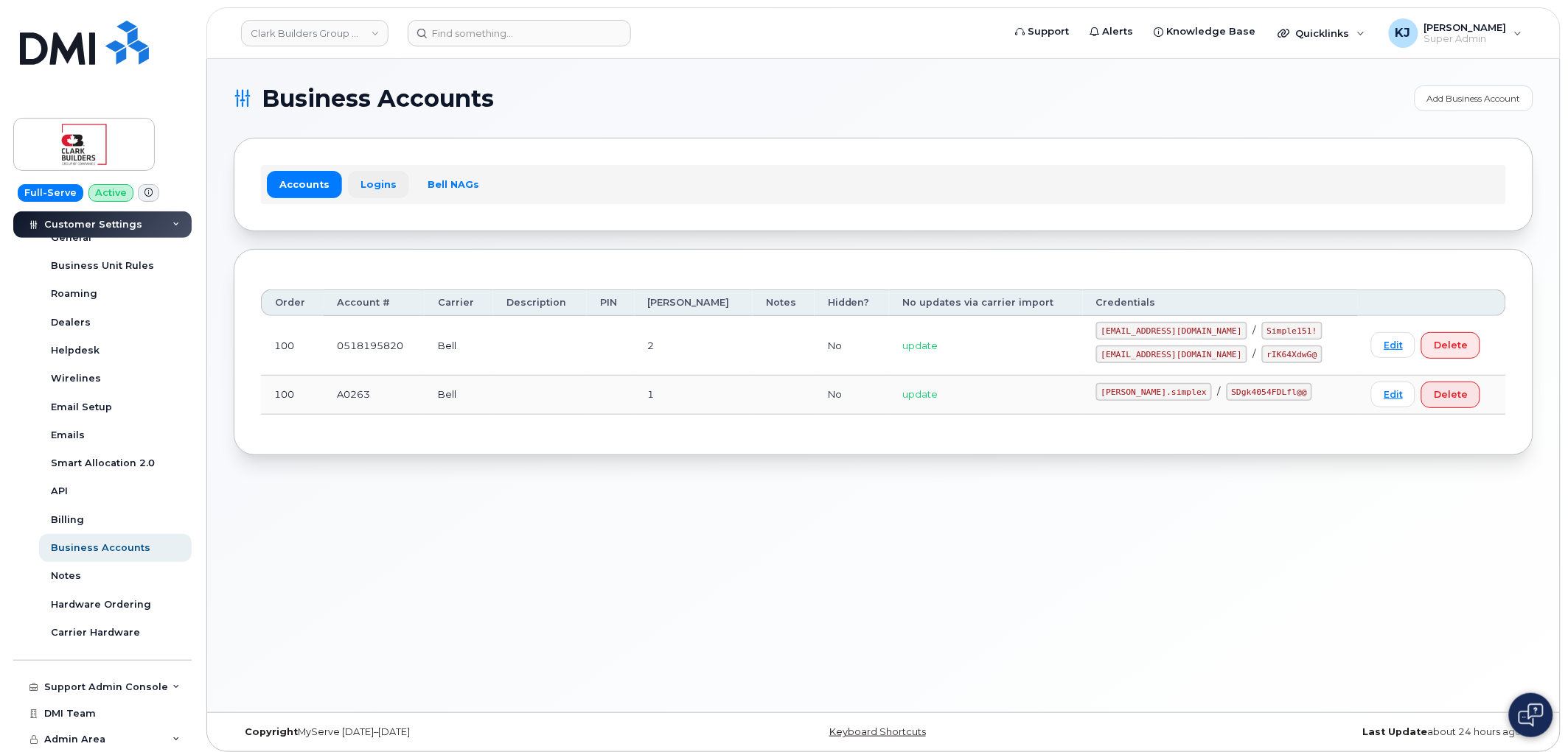
click at [380, 193] on link "Logins" at bounding box center [378, 184] width 61 height 27
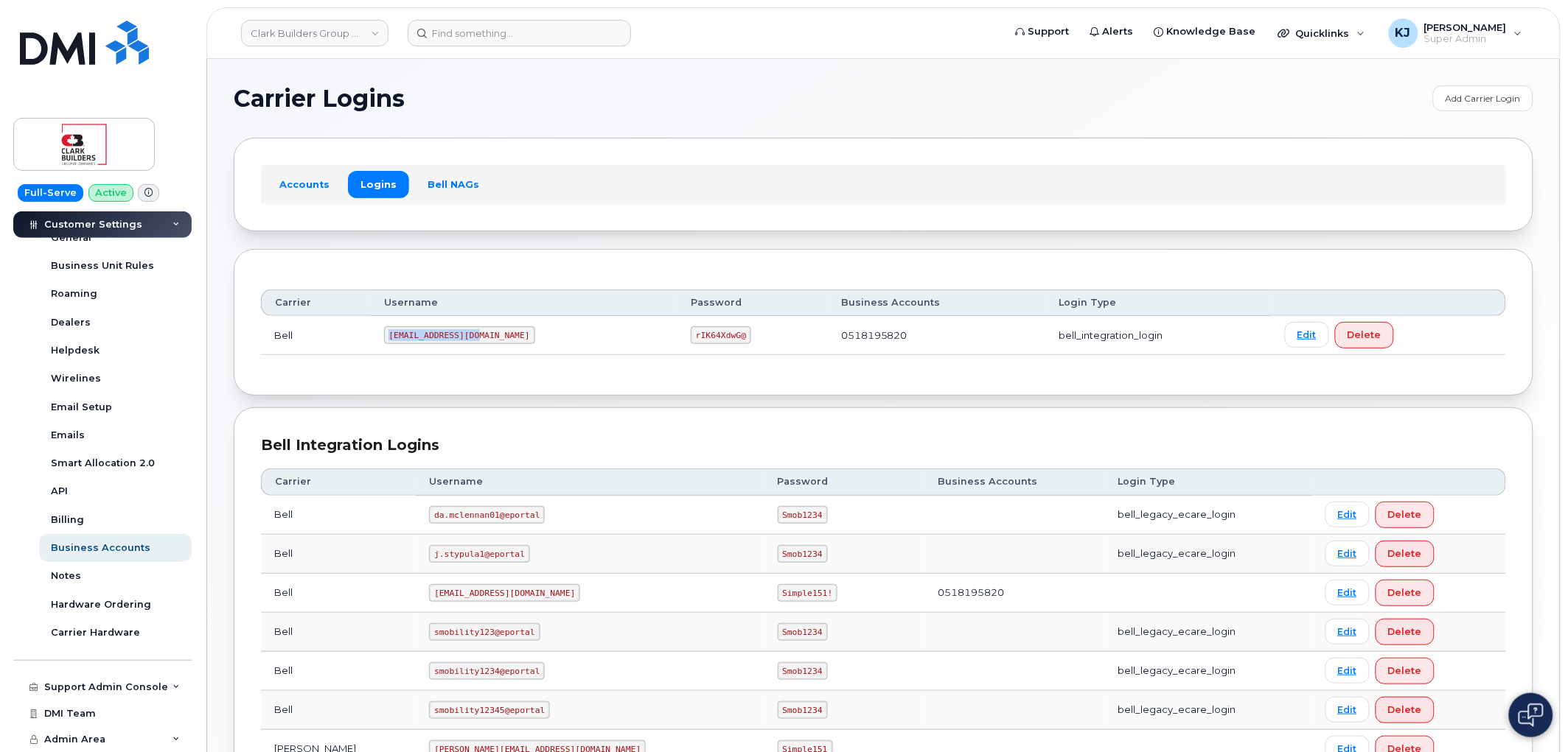
drag, startPoint x: 394, startPoint y: 336, endPoint x: 479, endPoint y: 336, distance: 85.0
click at [479, 336] on code "[EMAIL_ADDRESS][DOMAIN_NAME]" at bounding box center [459, 335] width 151 height 18
copy code "[EMAIL_ADDRESS][DOMAIN_NAME]"
drag, startPoint x: 625, startPoint y: 335, endPoint x: 673, endPoint y: 335, distance: 48.0
click at [690, 335] on code "rIK64XdwG@" at bounding box center [720, 335] width 60 height 18
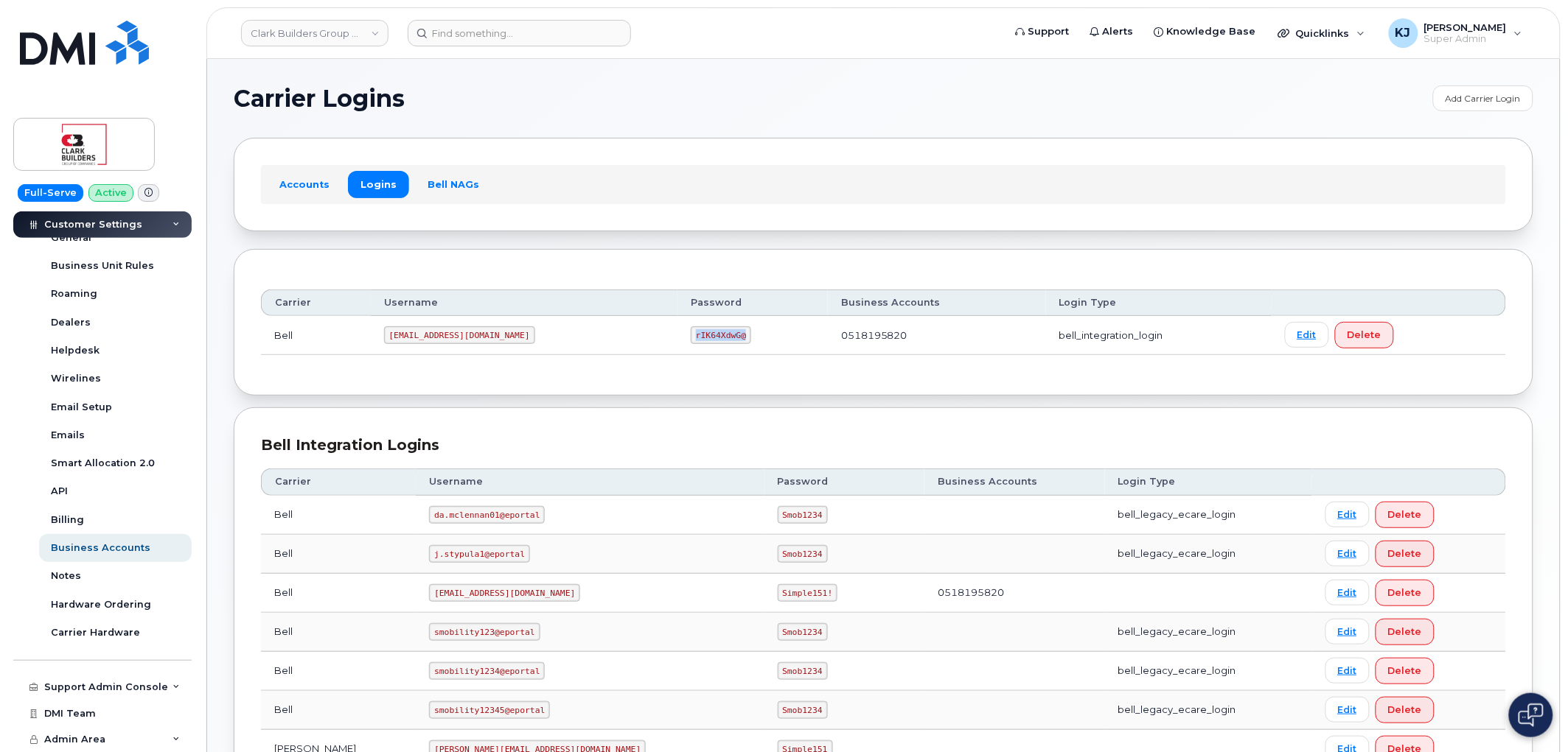
copy code "rIK64XdwG@"
click at [301, 35] on link "Clark Builders Group of Companies" at bounding box center [315, 33] width 147 height 27
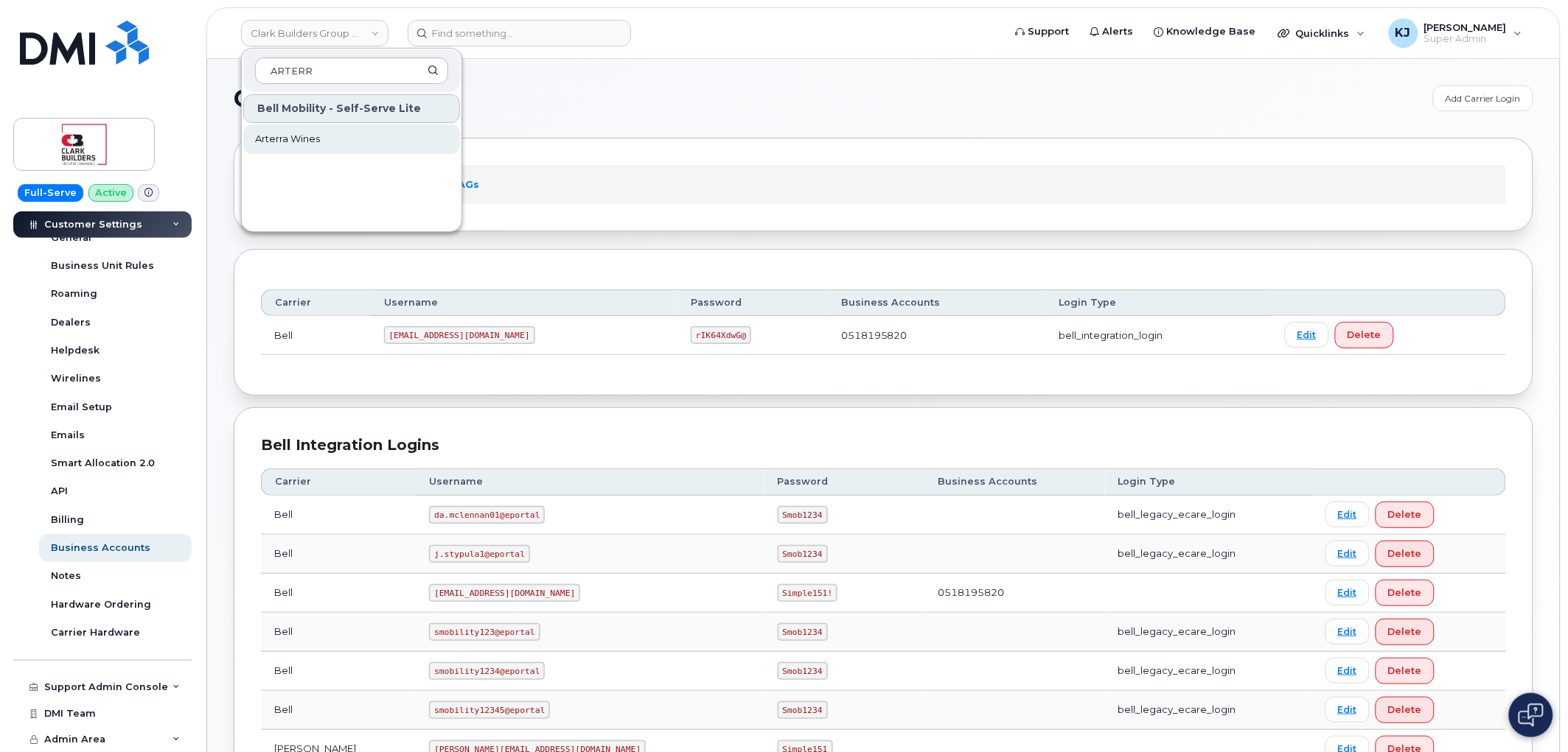
type input "ARTERR"
click at [345, 143] on link "Arterra Wines" at bounding box center [351, 139] width 216 height 30
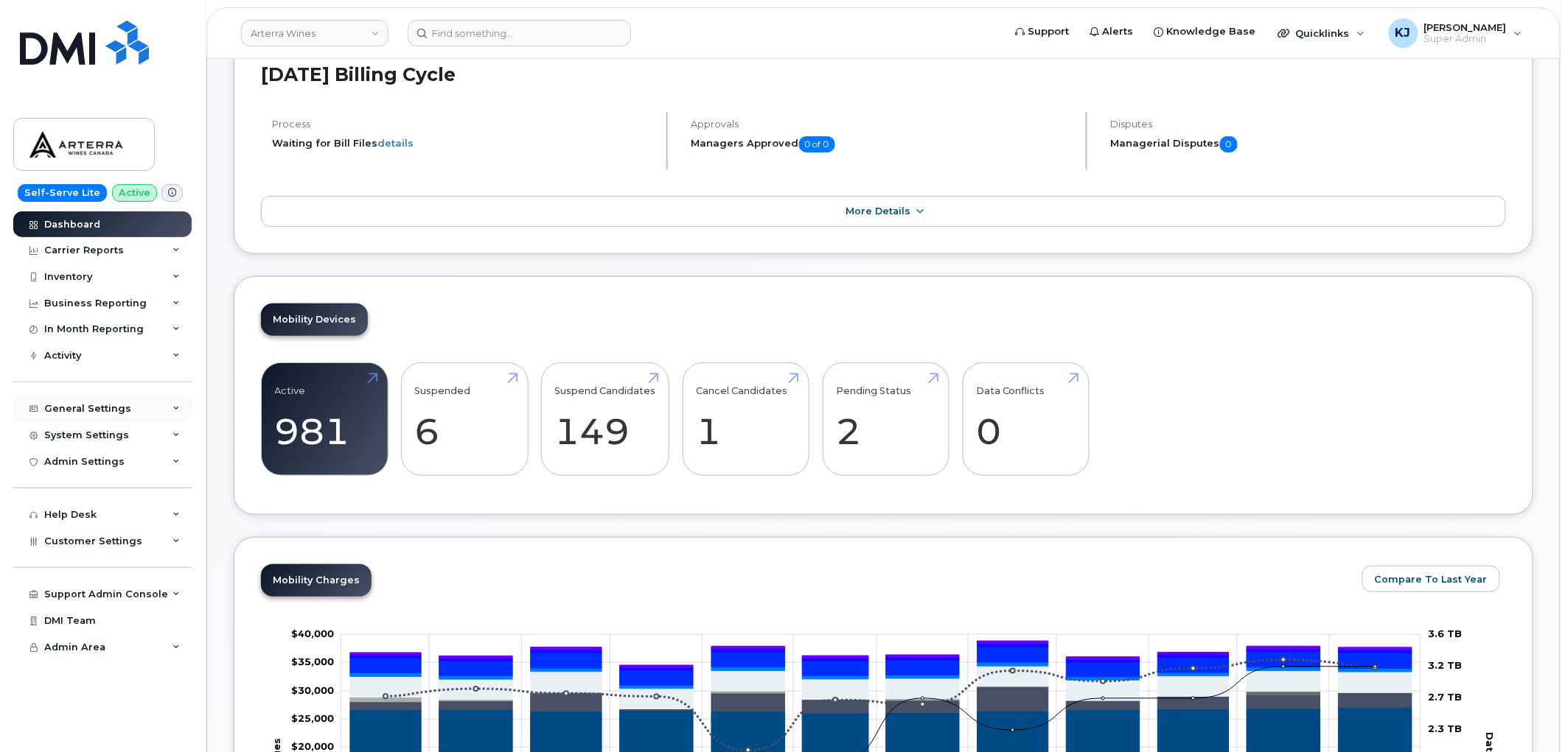
scroll to position [245, 0]
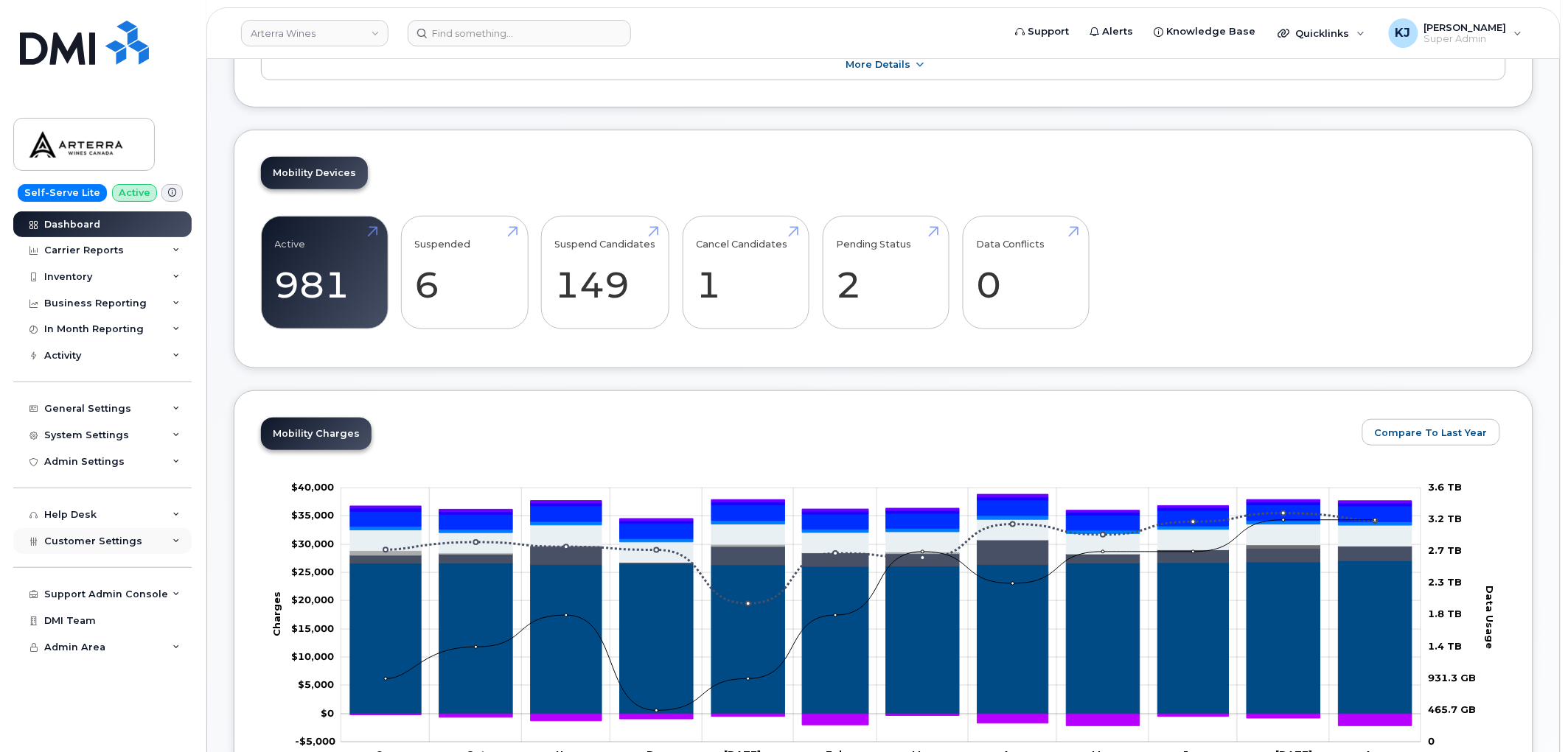
click at [134, 548] on div "Customer Settings" at bounding box center [102, 541] width 179 height 27
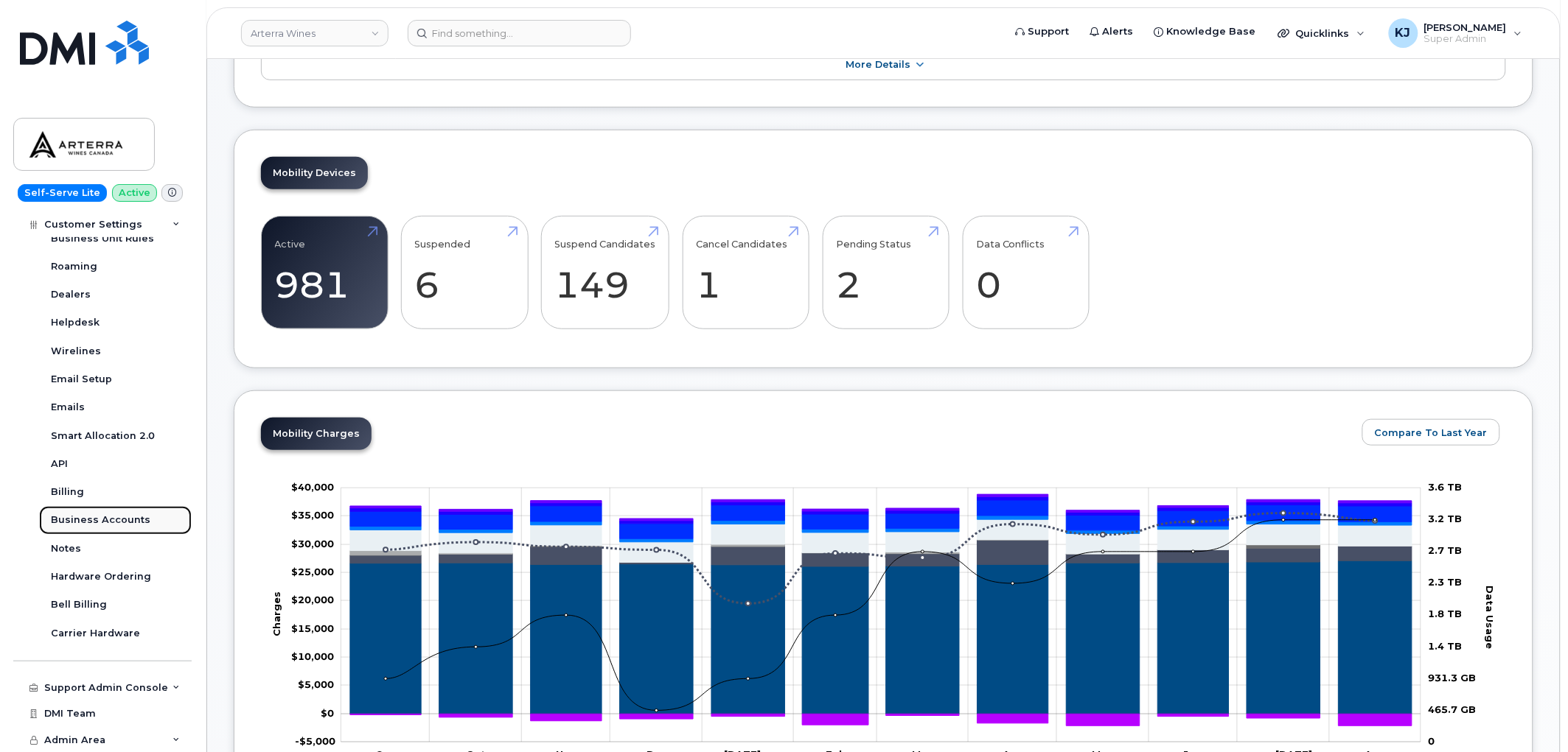
click at [100, 519] on div "Business Accounts" at bounding box center [101, 520] width 100 height 13
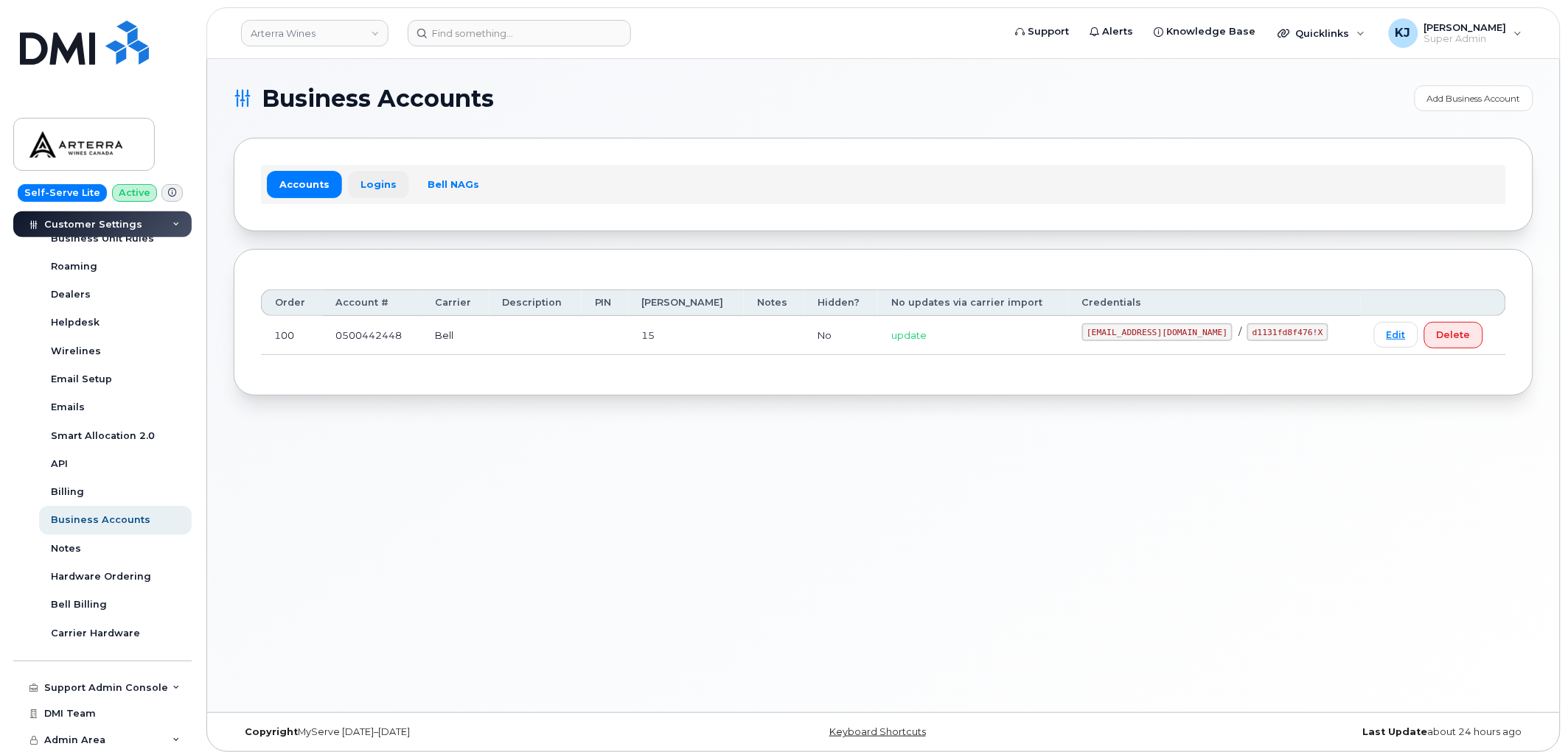
click at [370, 181] on link "Logins" at bounding box center [378, 184] width 61 height 27
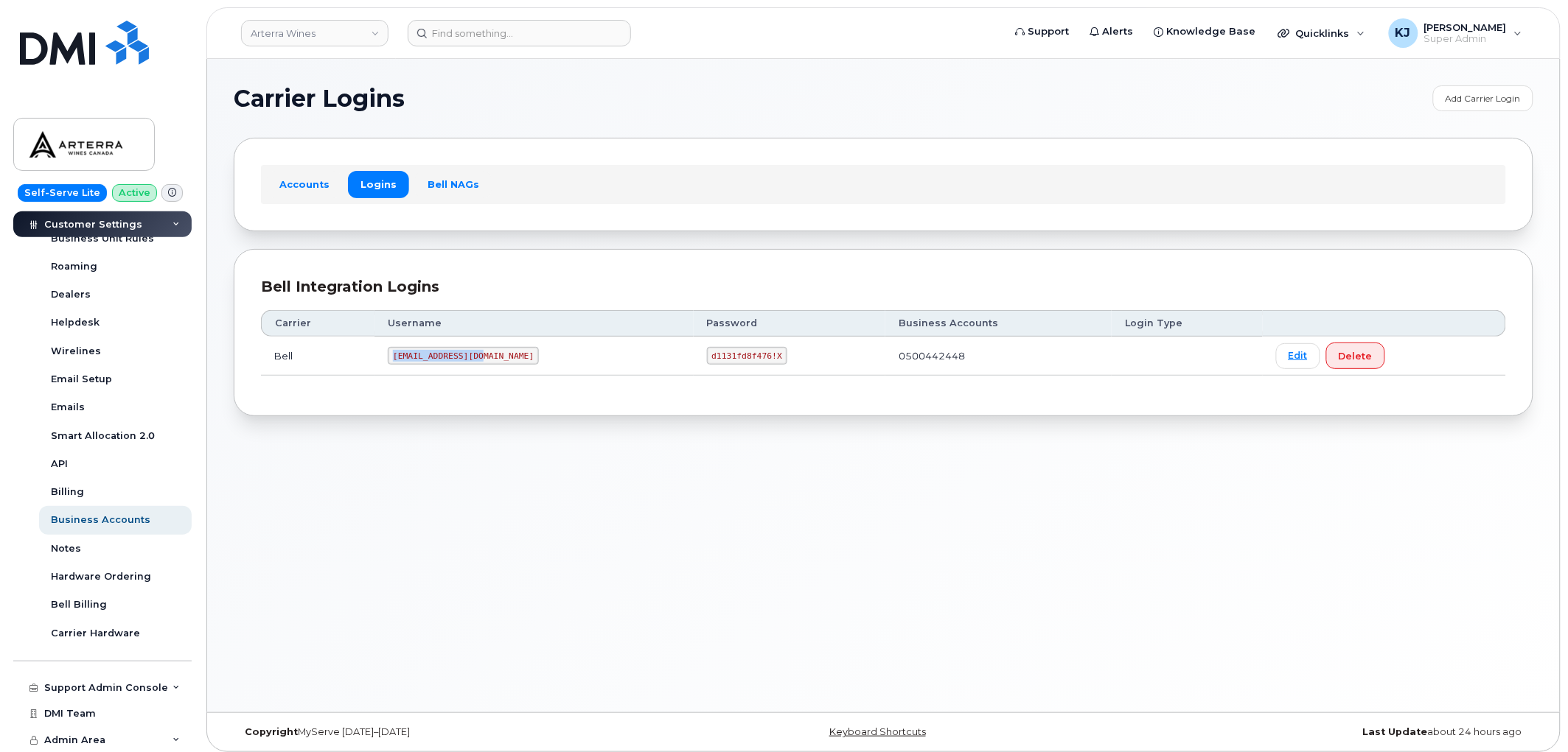
drag, startPoint x: 401, startPoint y: 355, endPoint x: 484, endPoint y: 357, distance: 83.0
click at [484, 357] on code "[EMAIL_ADDRESS][DOMAIN_NAME]" at bounding box center [463, 356] width 151 height 18
copy code "[EMAIL_ADDRESS][DOMAIN_NAME]"
drag, startPoint x: 646, startPoint y: 355, endPoint x: 710, endPoint y: 355, distance: 64.0
click at [710, 355] on code "d1131fd8f476!X" at bounding box center [747, 356] width 80 height 18
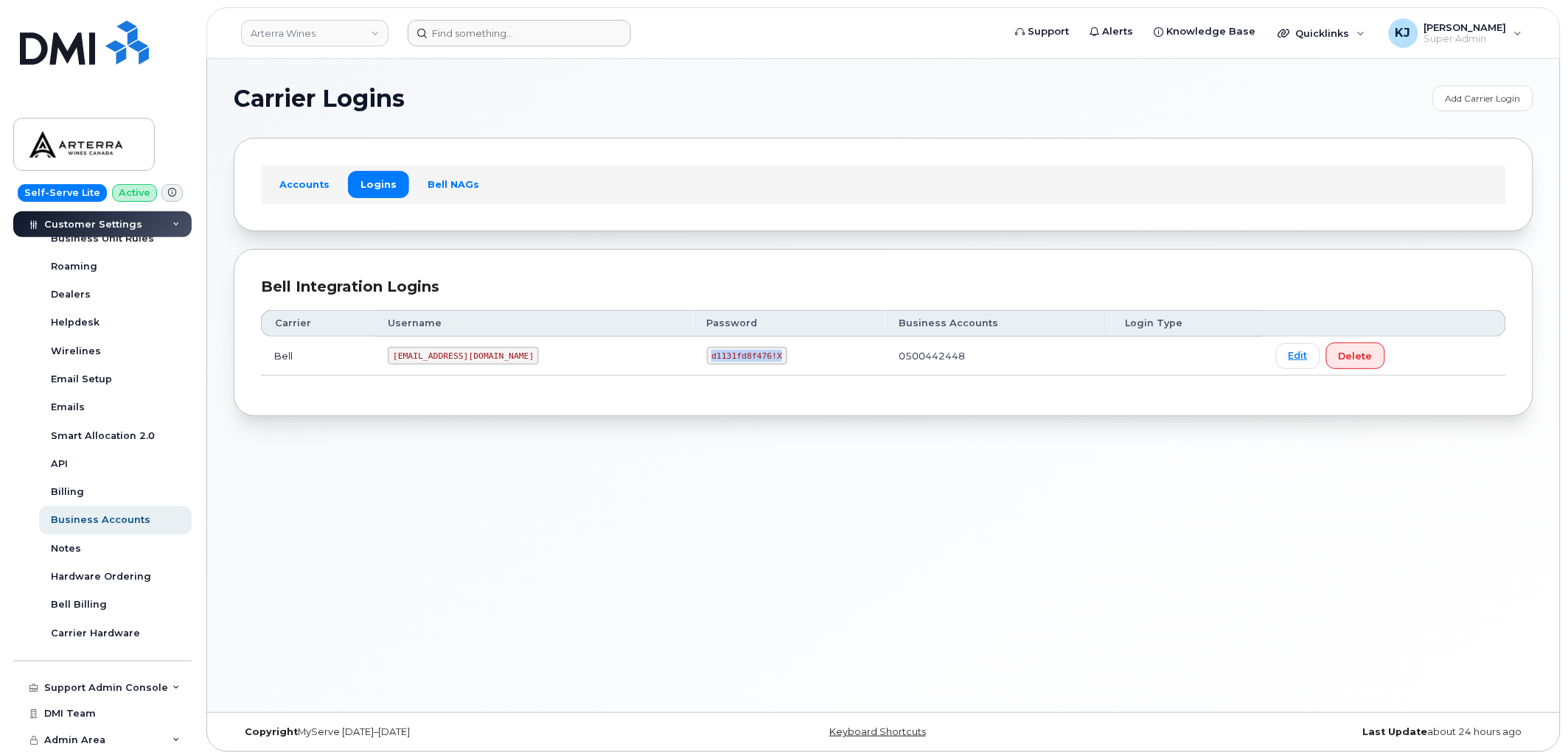
copy code "d1131fd8f476!X"
